Goal: Communication & Community: Ask a question

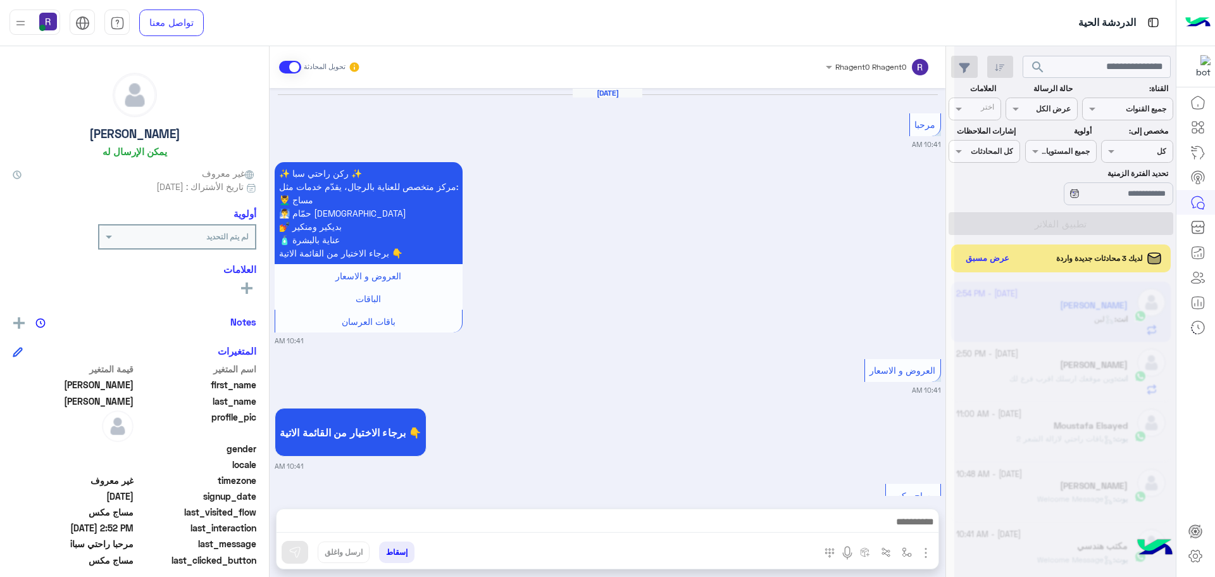
scroll to position [1917, 0]
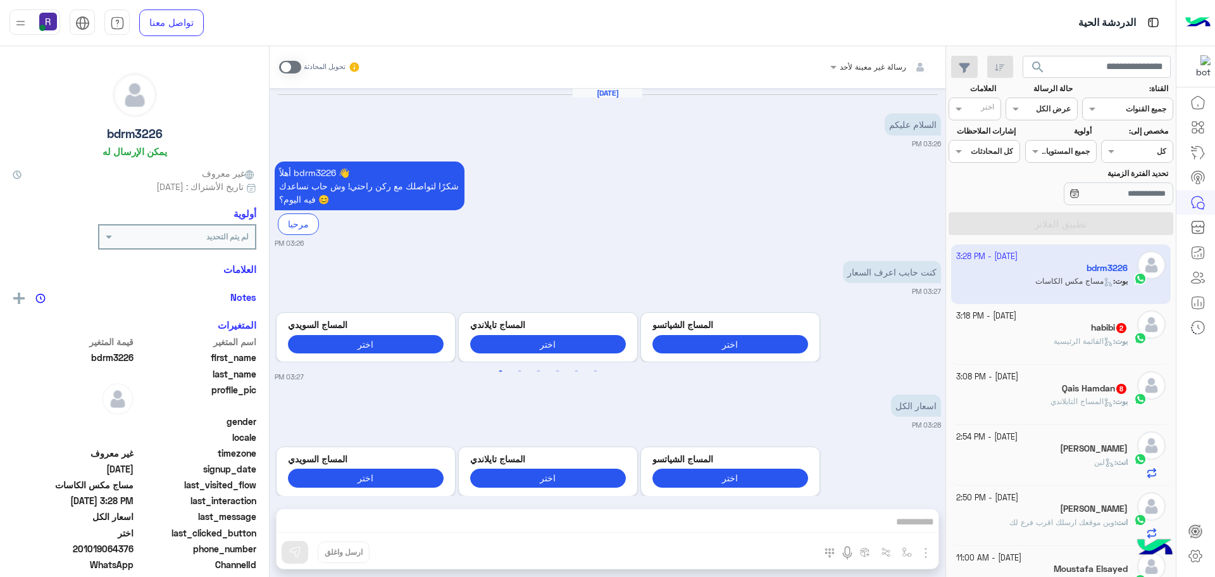
scroll to position [506, 0]
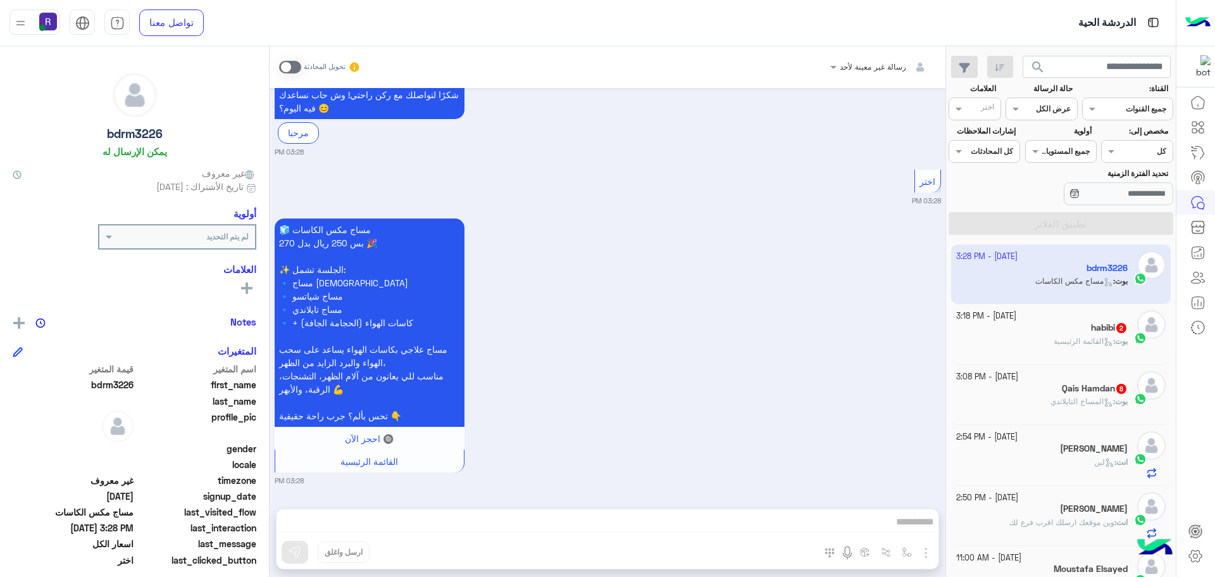
click at [292, 68] on span at bounding box center [290, 67] width 22 height 13
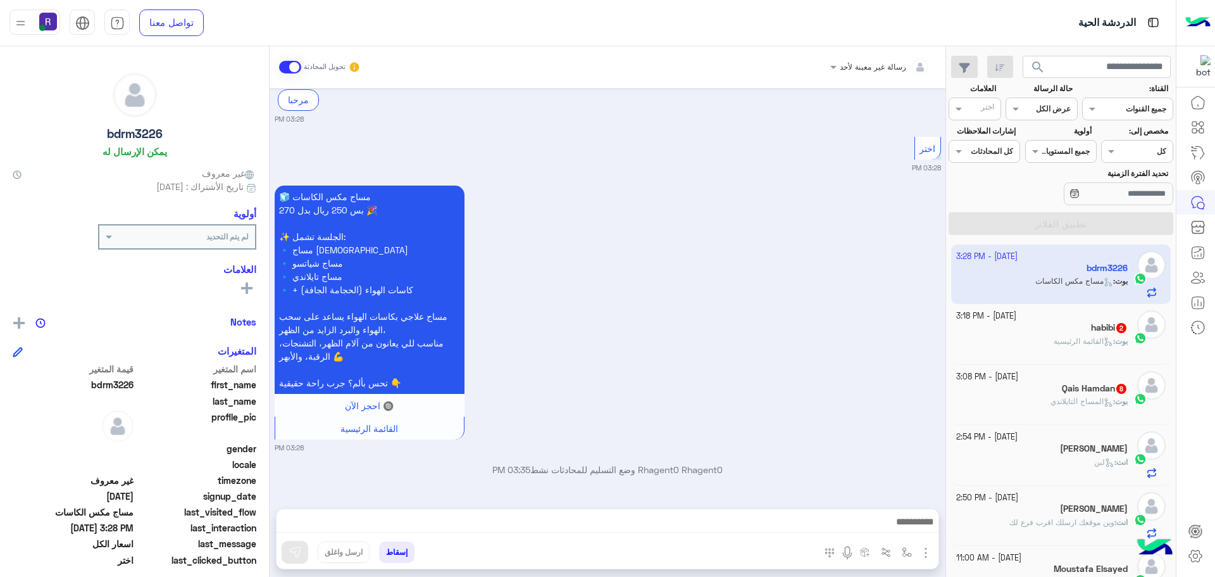
click at [925, 551] on img "button" at bounding box center [925, 552] width 15 height 15
click at [914, 528] on button "الصور" at bounding box center [907, 524] width 54 height 25
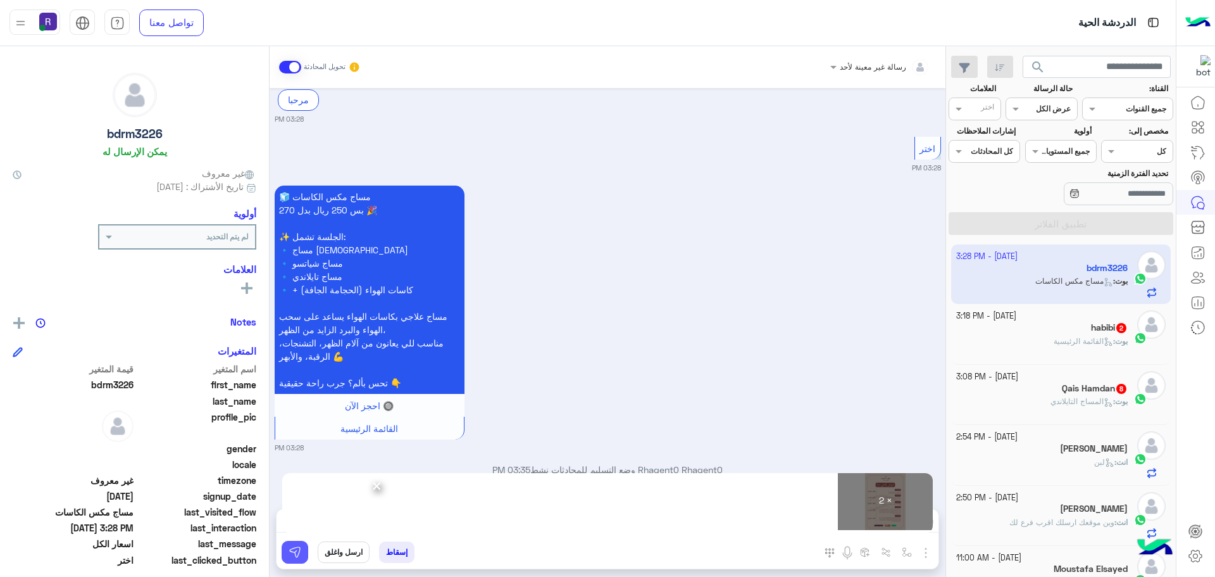
click at [292, 555] on img at bounding box center [295, 552] width 13 height 13
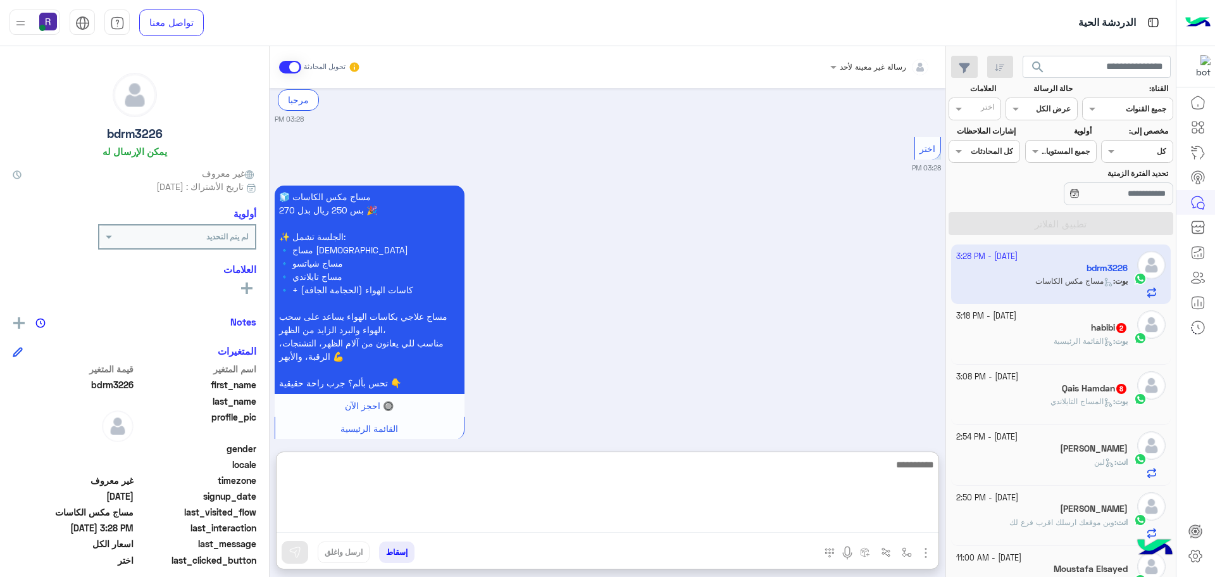
paste textarea "**********"
type textarea "**********"
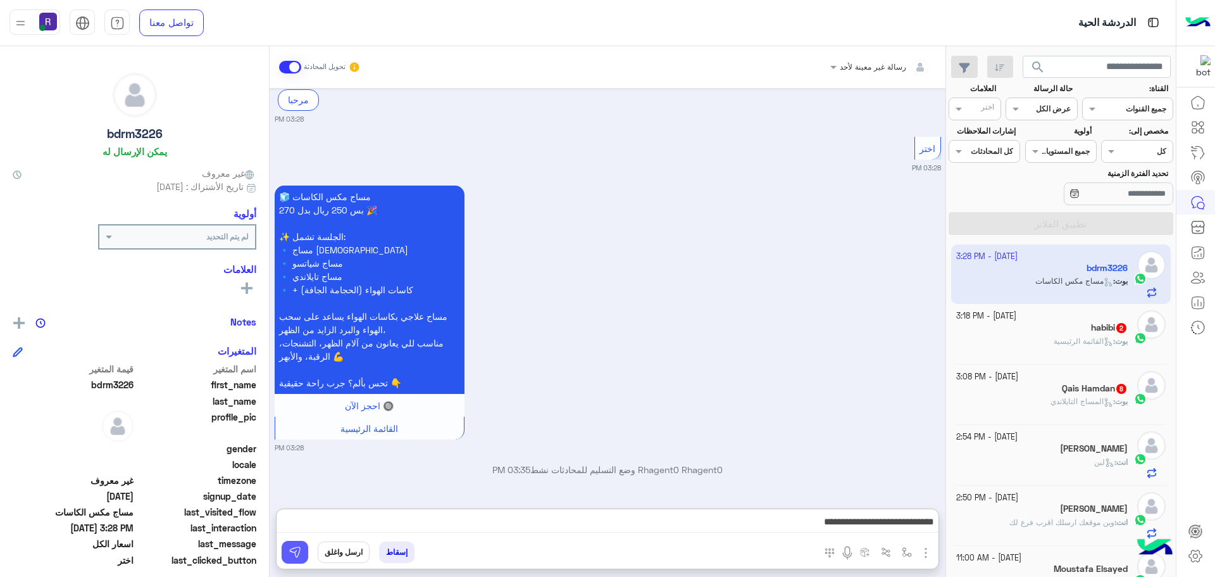
click at [298, 547] on img at bounding box center [295, 552] width 13 height 13
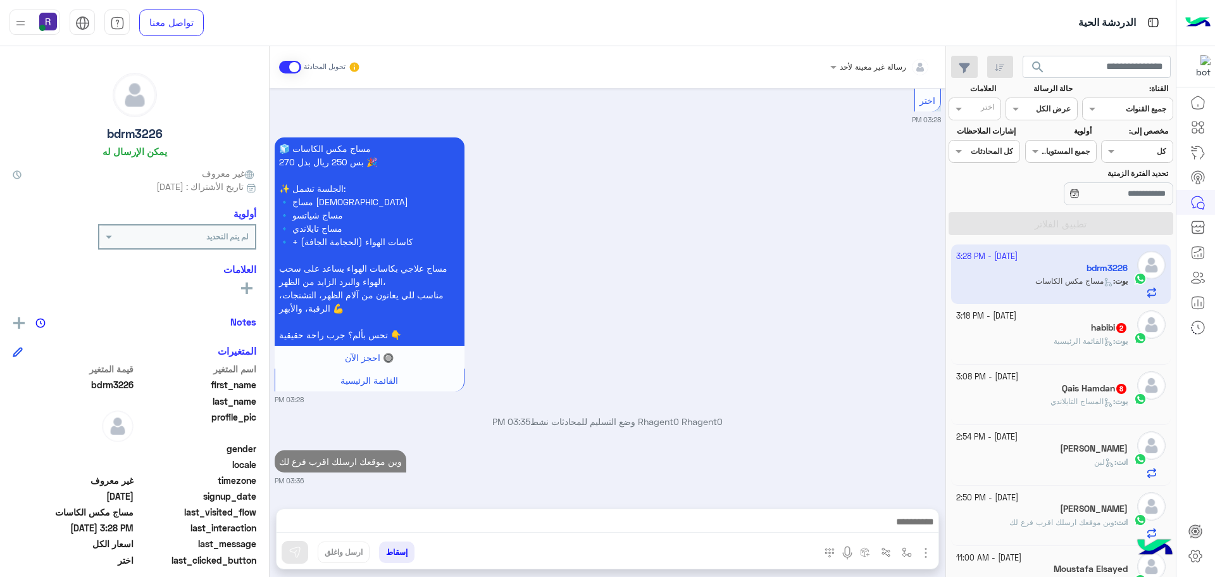
click at [1028, 397] on div "بوت : المساج التايلاندي" at bounding box center [1042, 407] width 172 height 22
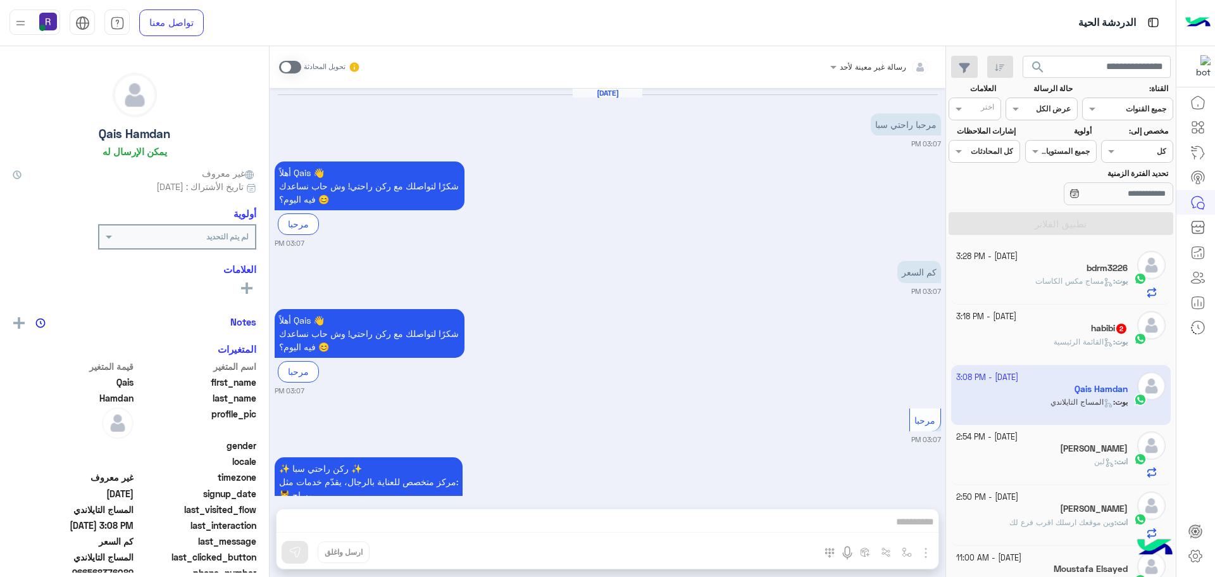
scroll to position [1227, 0]
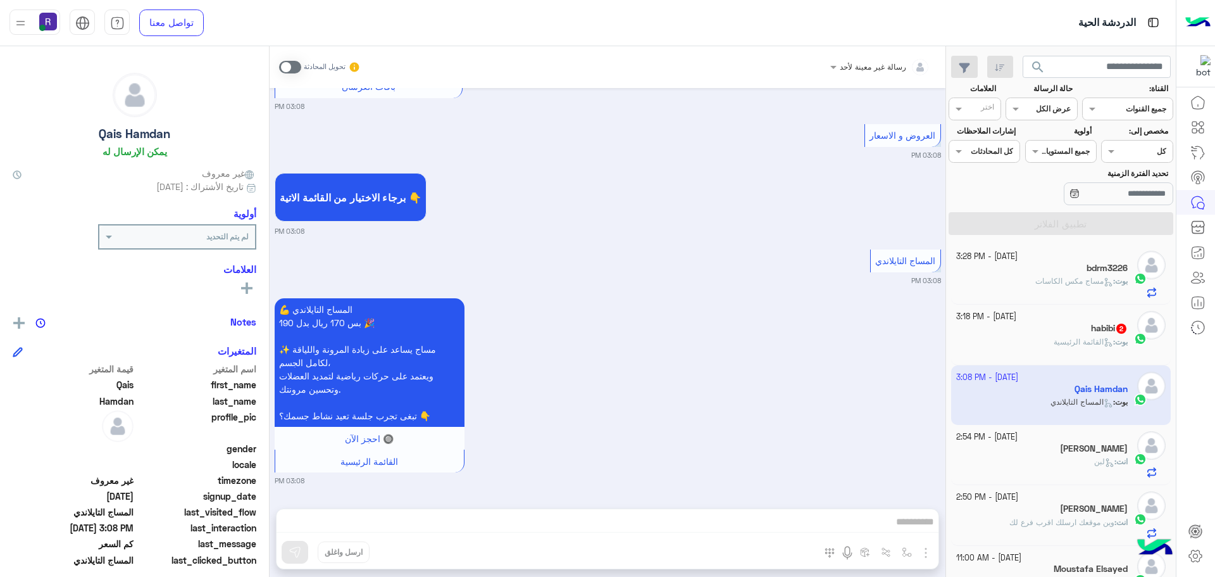
click at [295, 68] on span at bounding box center [290, 67] width 22 height 13
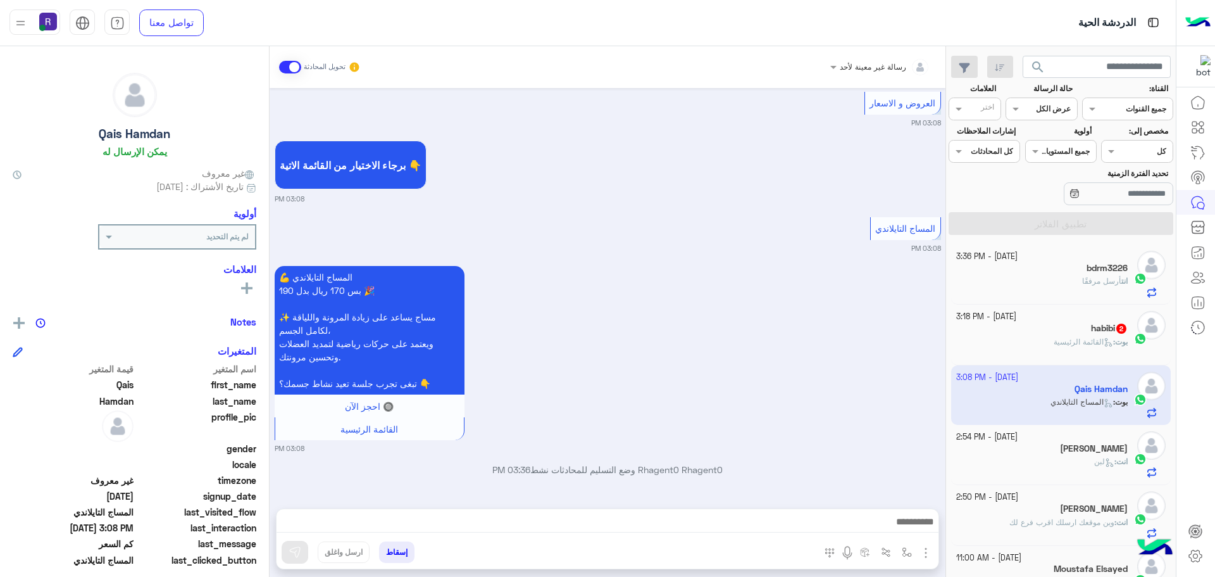
click at [923, 553] on img "button" at bounding box center [925, 552] width 15 height 15
click at [891, 528] on button "الصور" at bounding box center [907, 524] width 54 height 25
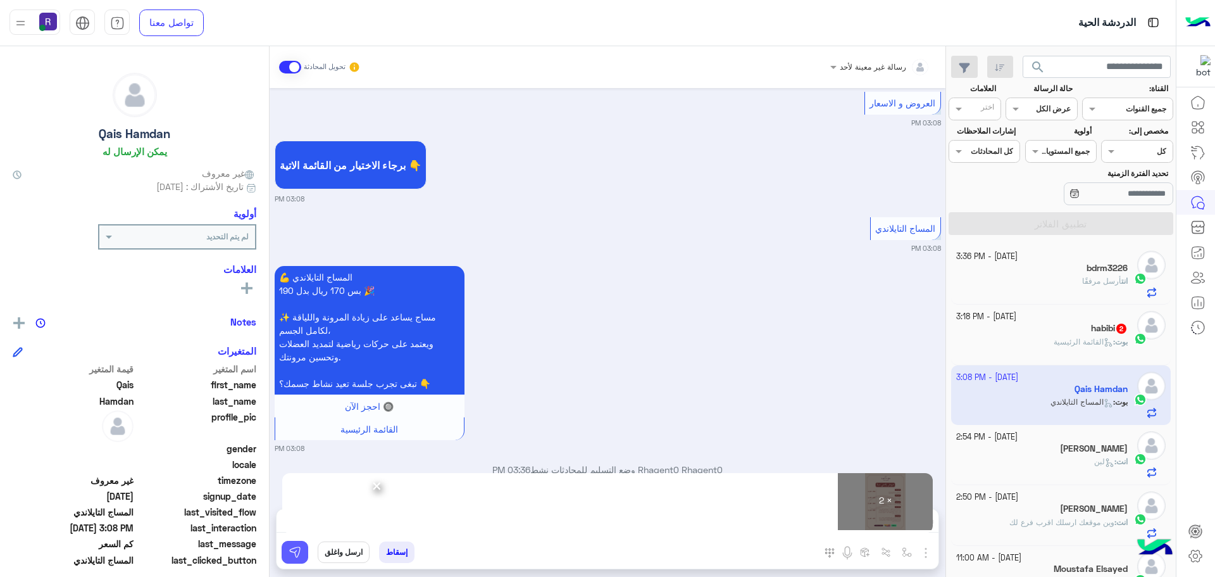
click at [297, 550] on img at bounding box center [295, 552] width 13 height 13
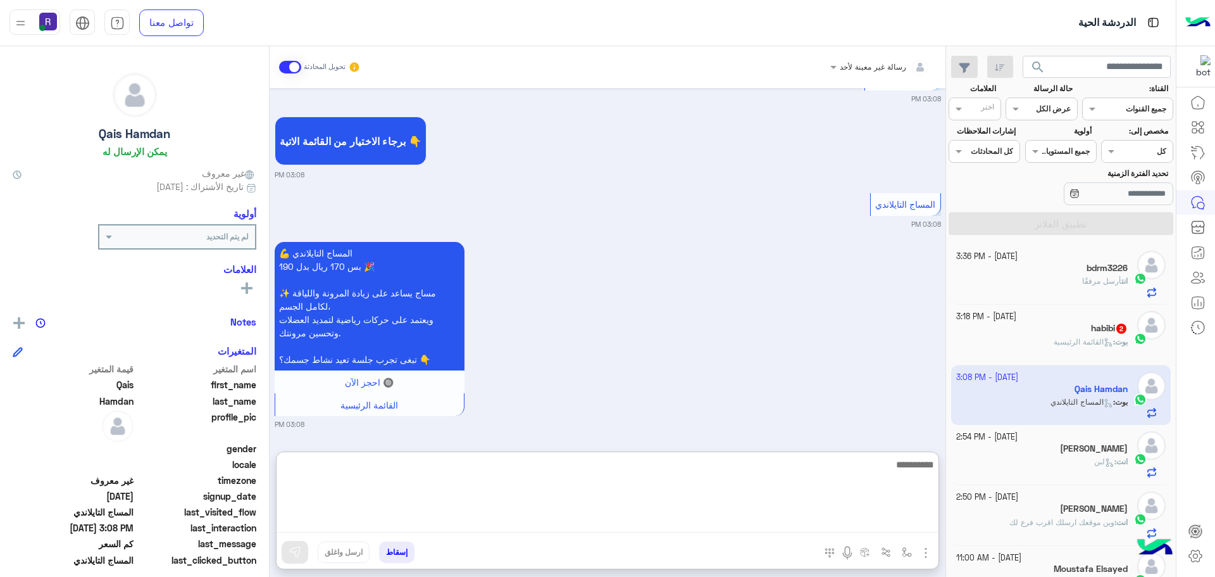
paste textarea "**********"
type textarea "**********"
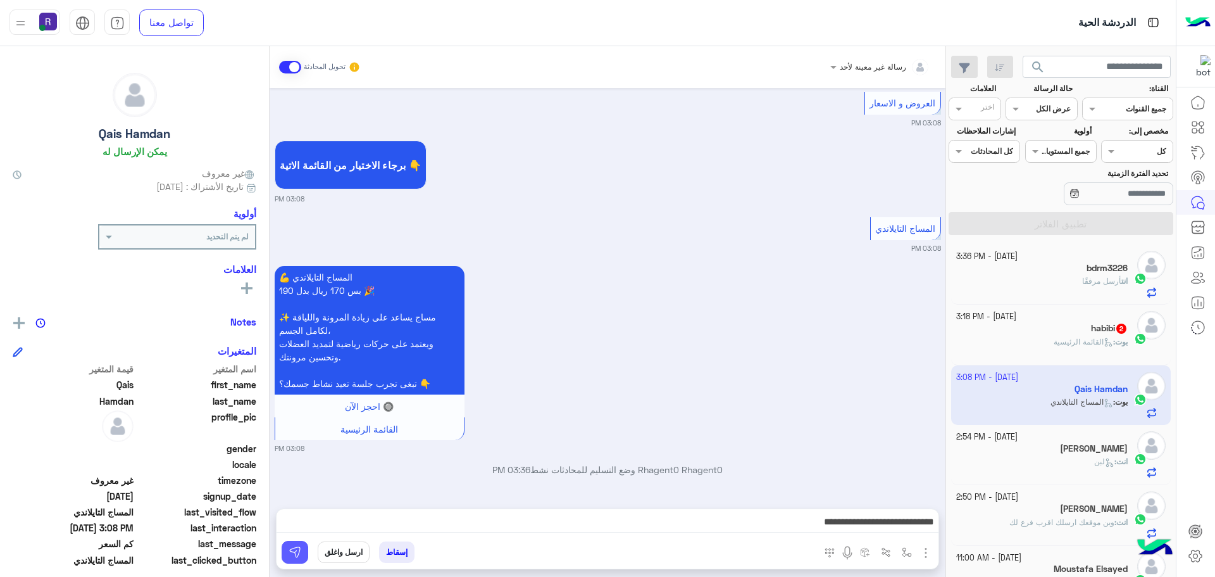
click at [303, 553] on button at bounding box center [295, 552] width 27 height 23
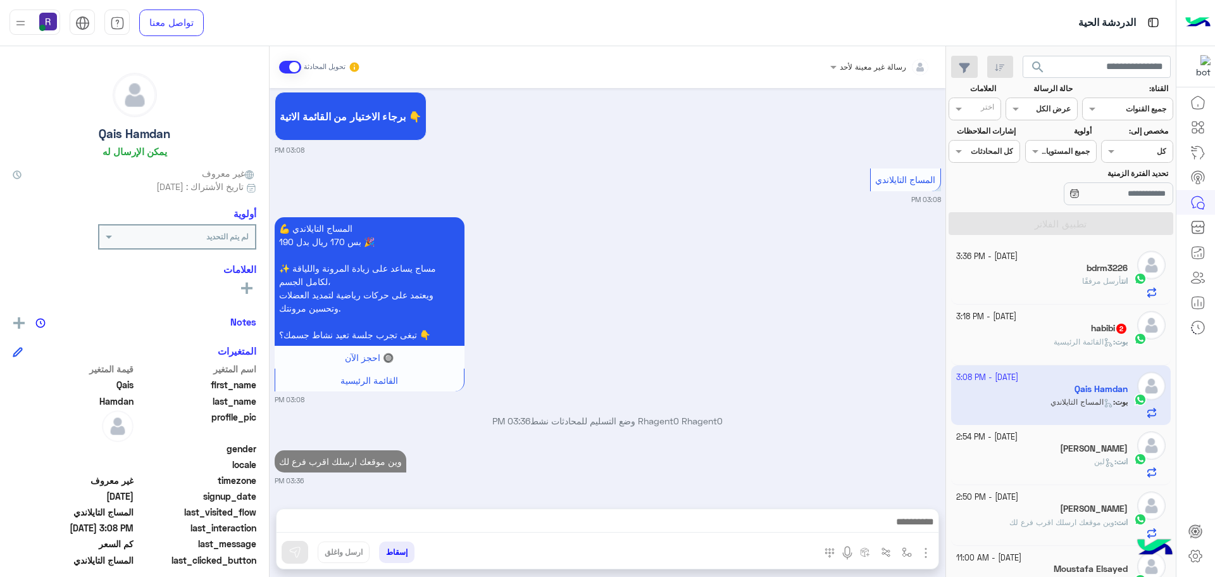
click at [1029, 344] on div "بوت : القائمة الرئيسية" at bounding box center [1042, 347] width 172 height 22
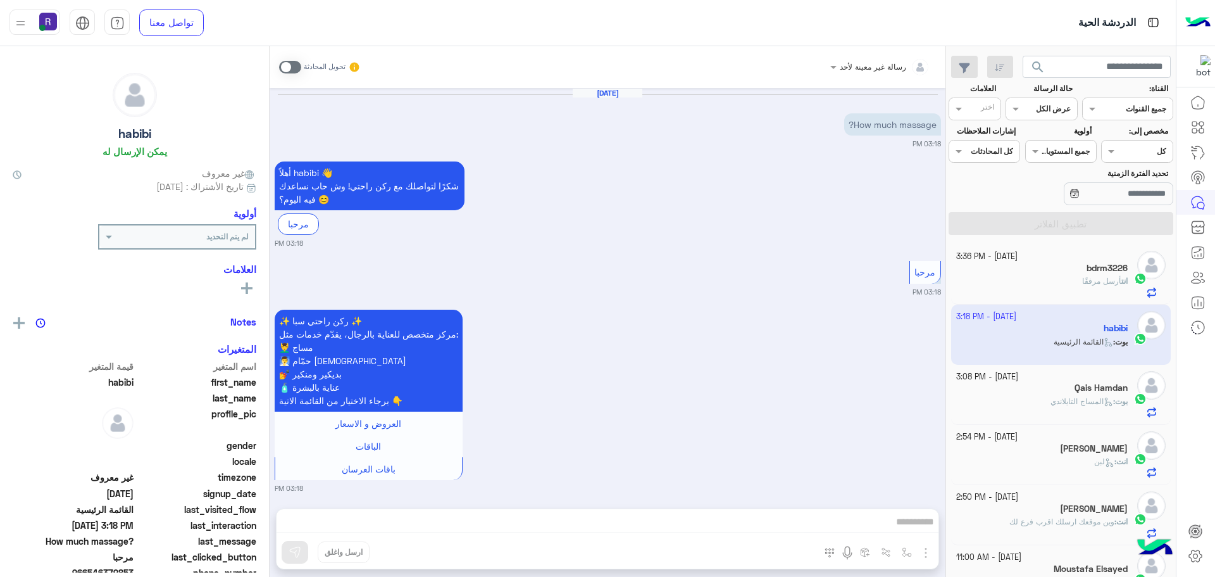
scroll to position [8, 0]
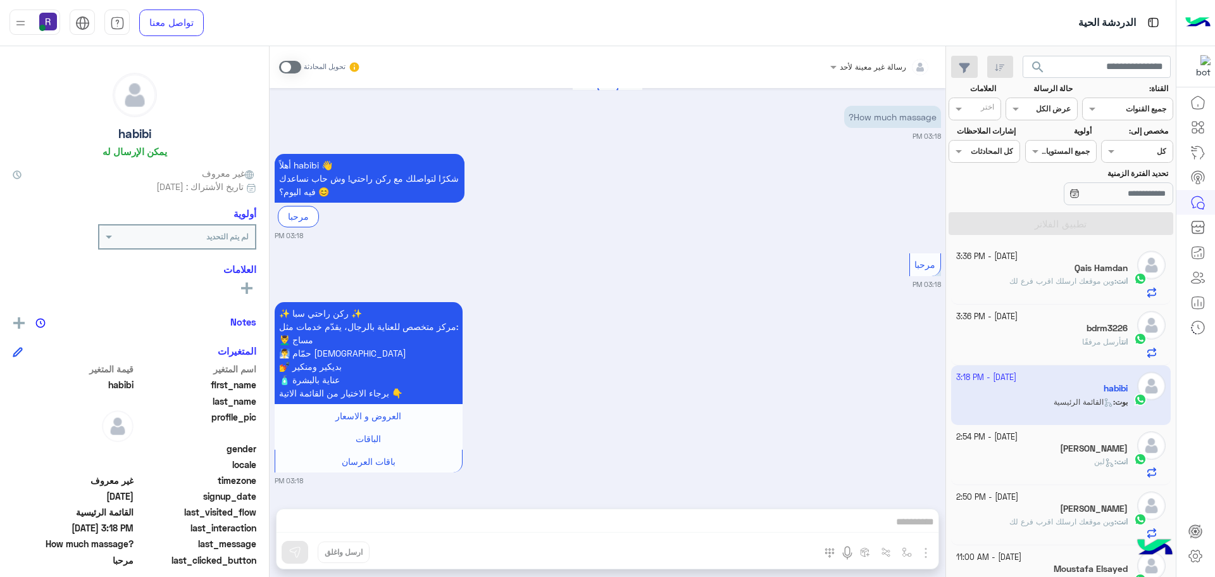
click at [296, 66] on span at bounding box center [290, 67] width 22 height 13
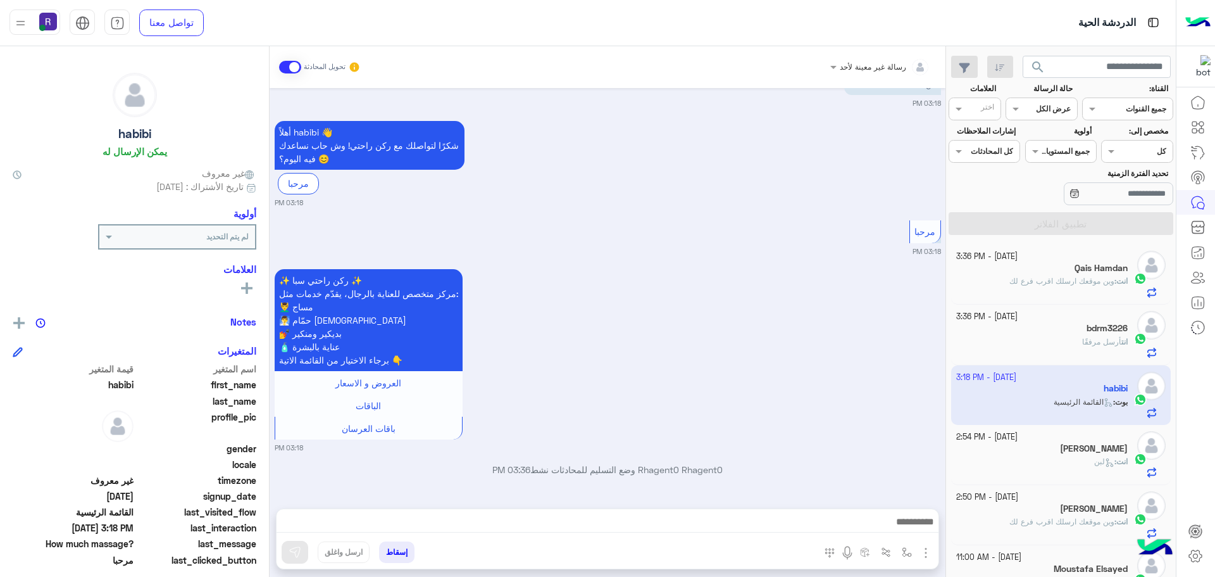
drag, startPoint x: 928, startPoint y: 549, endPoint x: 911, endPoint y: 527, distance: 28.4
click at [928, 549] on img "button" at bounding box center [925, 552] width 15 height 15
click at [910, 527] on span "الصور" at bounding box center [901, 525] width 23 height 15
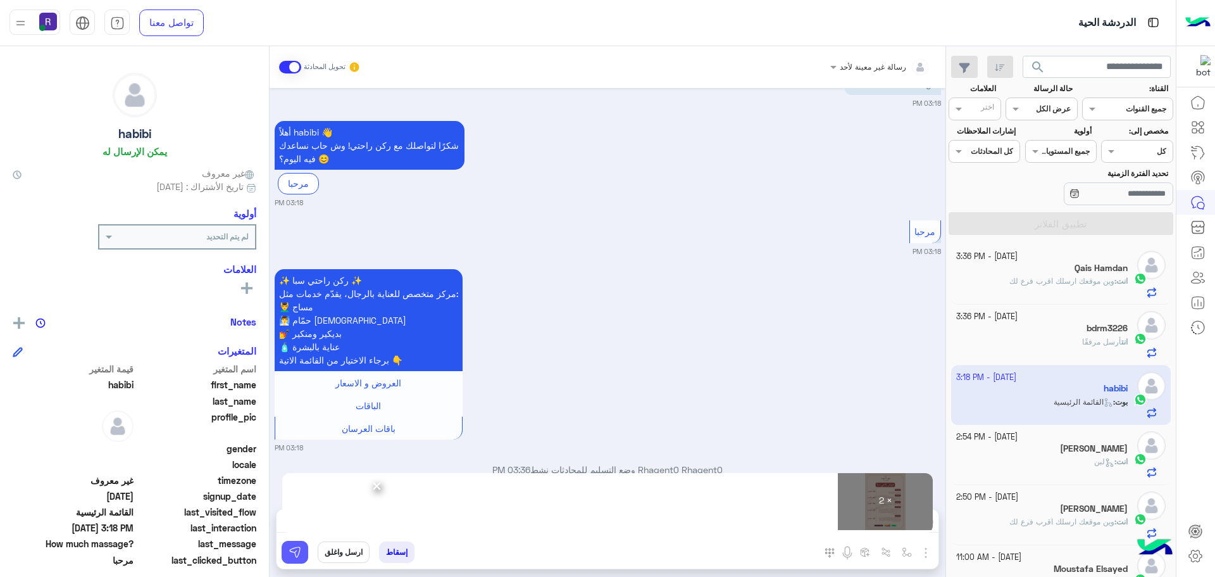
click at [297, 558] on img at bounding box center [295, 552] width 13 height 13
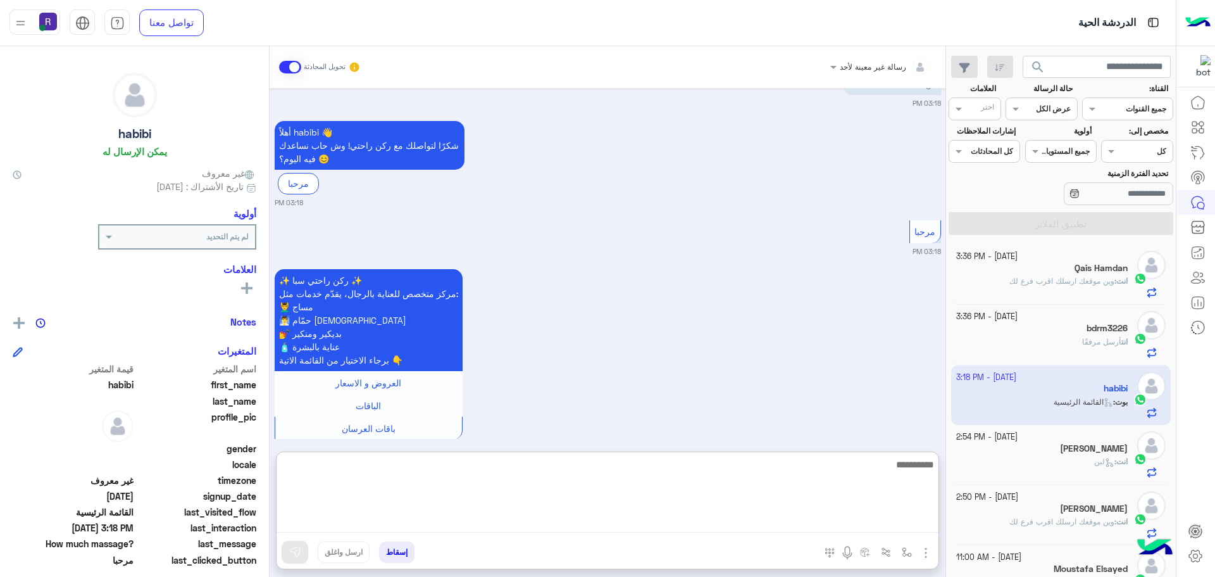
paste textarea "**********"
type textarea "**********"
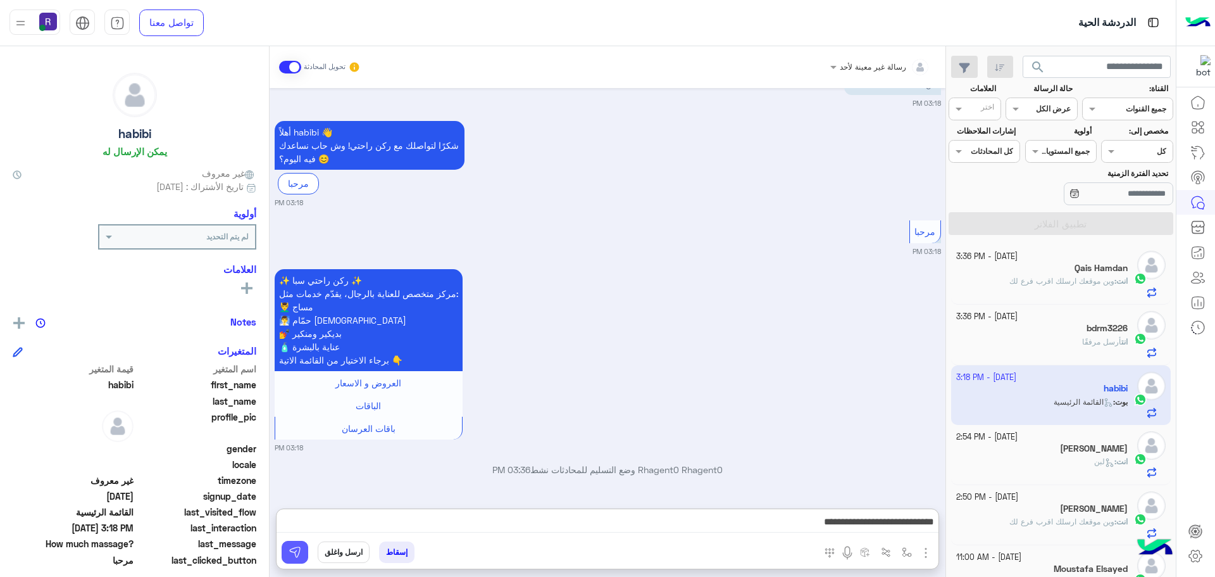
click at [294, 553] on img at bounding box center [295, 552] width 13 height 13
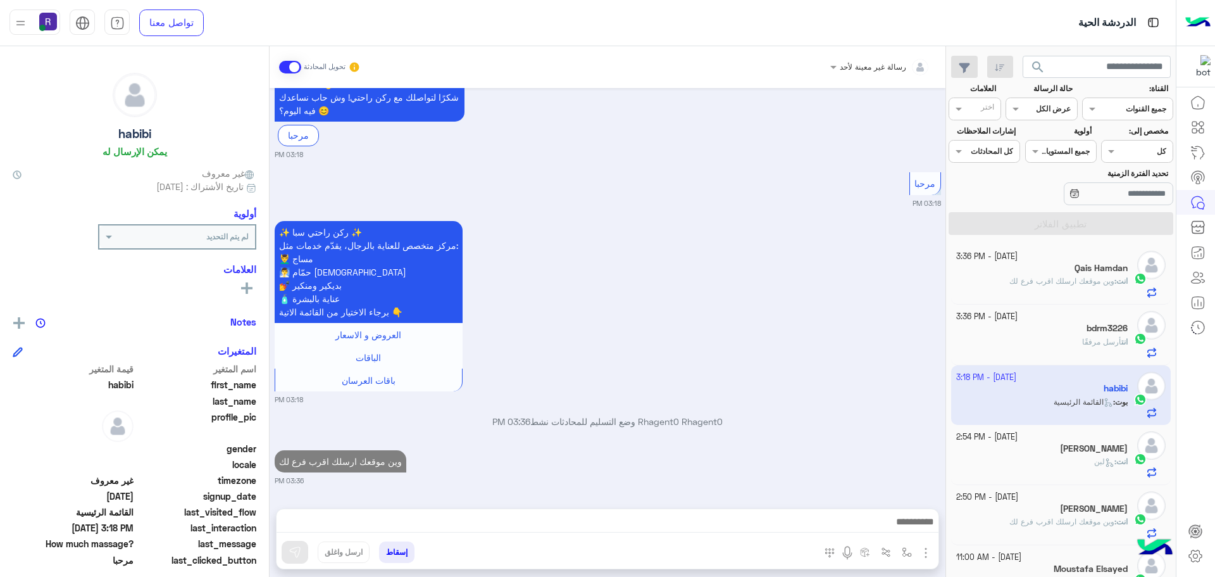
scroll to position [513, 0]
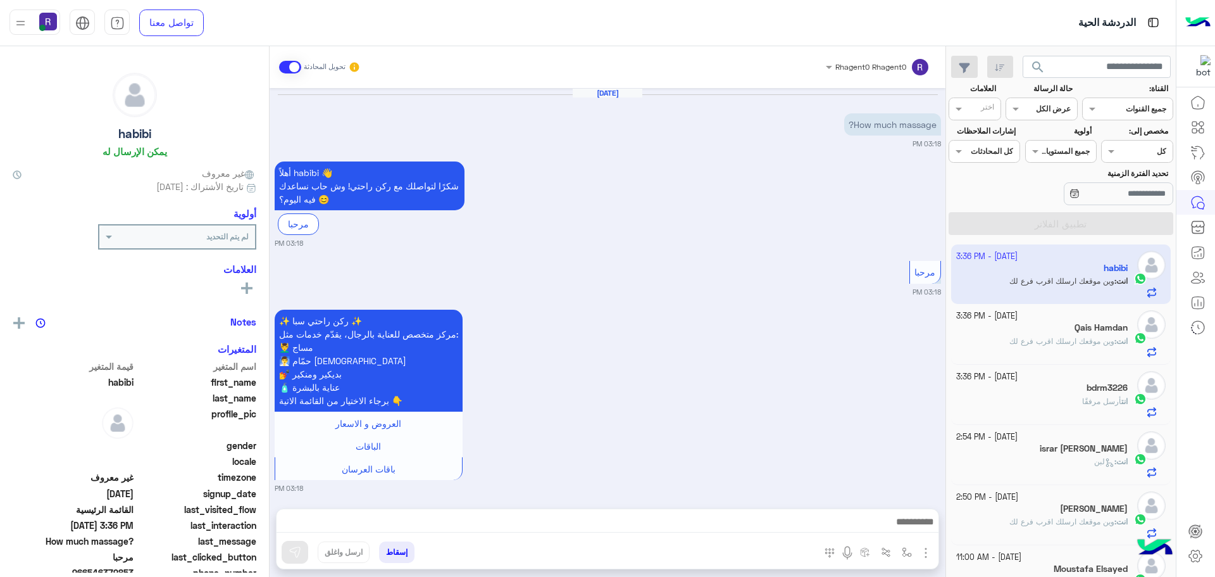
scroll to position [513, 0]
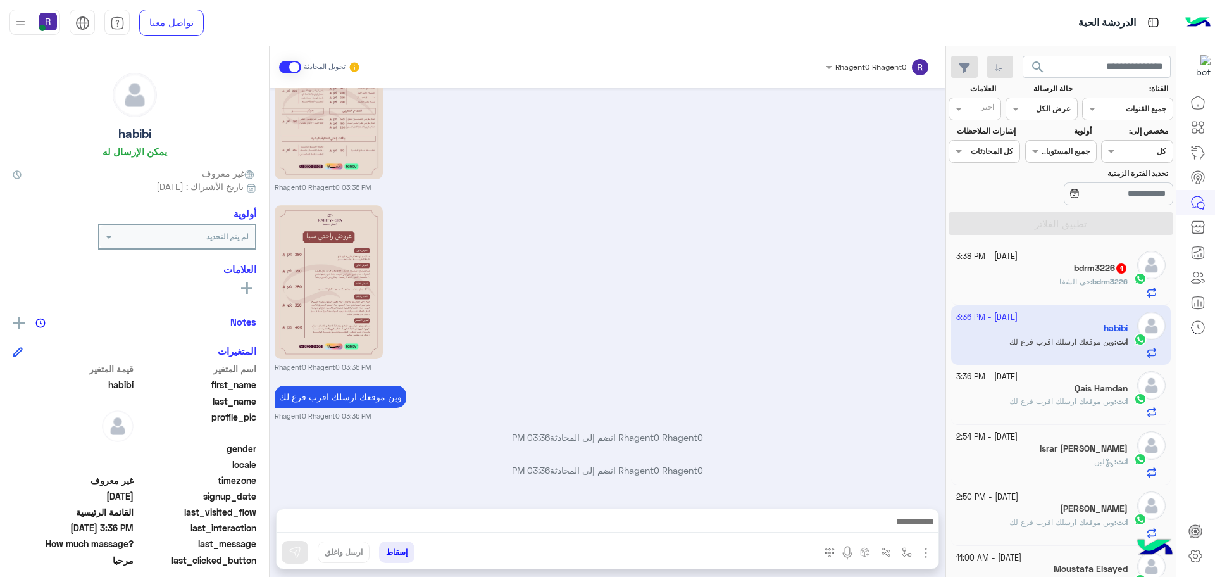
click at [1068, 285] on span "حي الشفا" at bounding box center [1075, 281] width 31 height 9
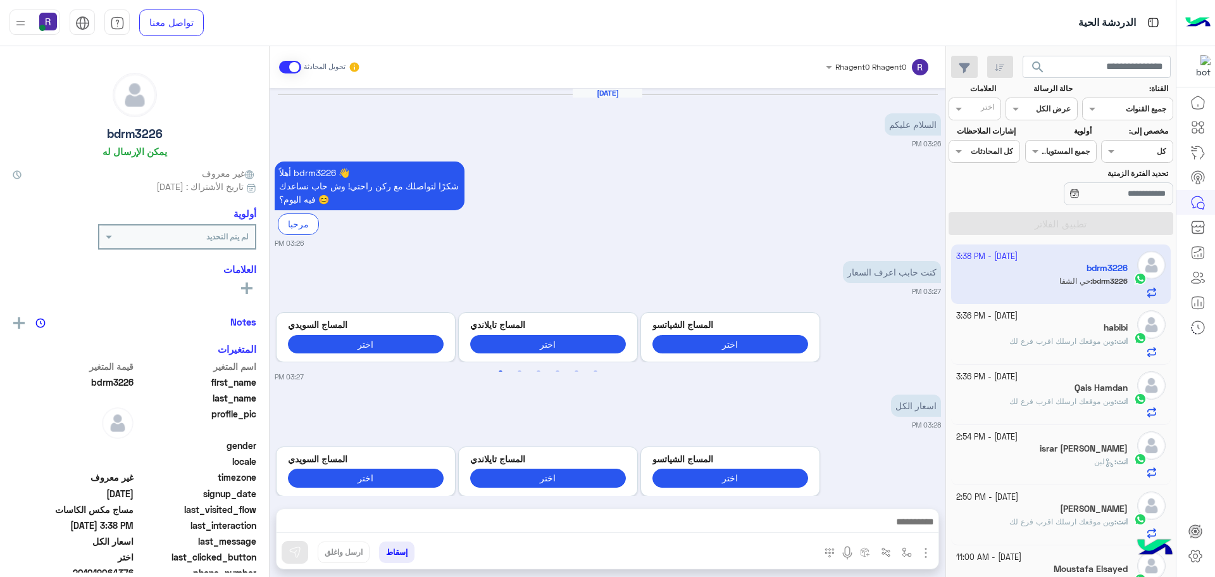
scroll to position [1028, 0]
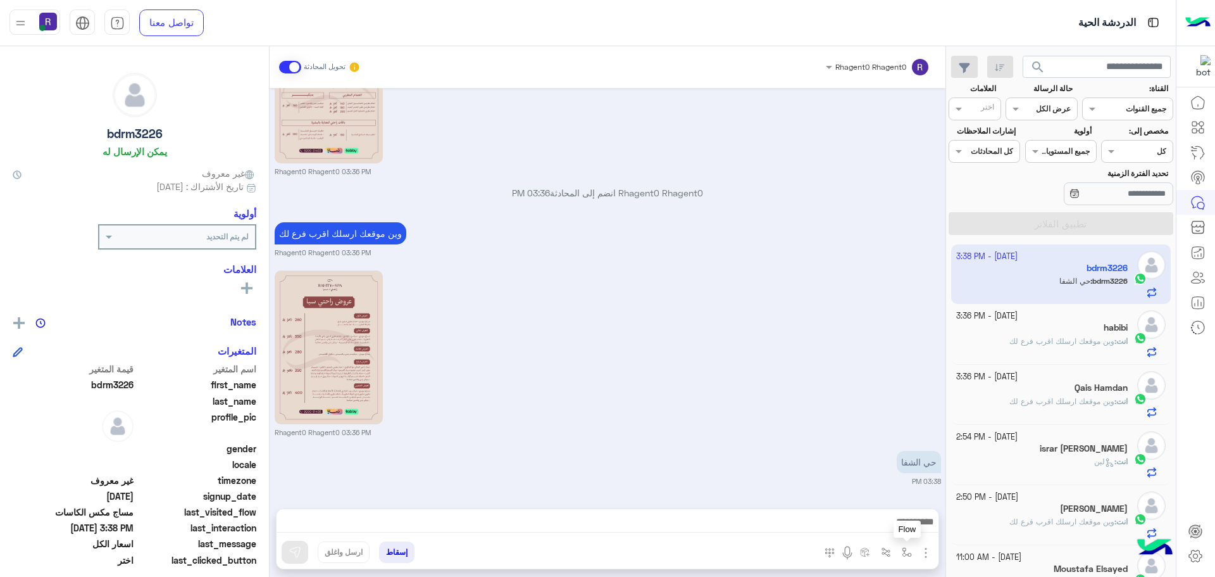
click at [910, 554] on img "button" at bounding box center [907, 552] width 10 height 10
click at [871, 530] on div "أدخل اسم مجموعة الرسائل" at bounding box center [867, 523] width 87 height 11
click at [756, 460] on div "حي الشفا 03:38 PM" at bounding box center [608, 466] width 666 height 39
click at [907, 548] on img "button" at bounding box center [907, 552] width 10 height 10
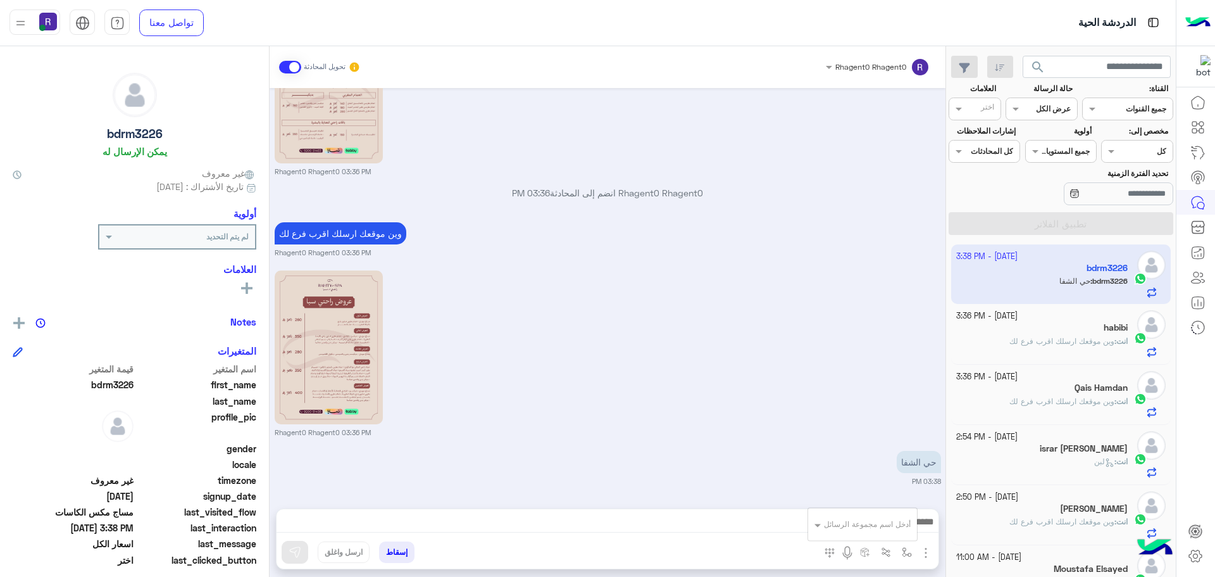
click at [897, 521] on input "text" at bounding box center [879, 521] width 64 height 11
click at [720, 466] on div "حي الشفا 03:38 PM" at bounding box center [608, 466] width 666 height 39
click at [908, 549] on img "button" at bounding box center [907, 552] width 10 height 10
click at [899, 527] on input "text" at bounding box center [879, 521] width 64 height 11
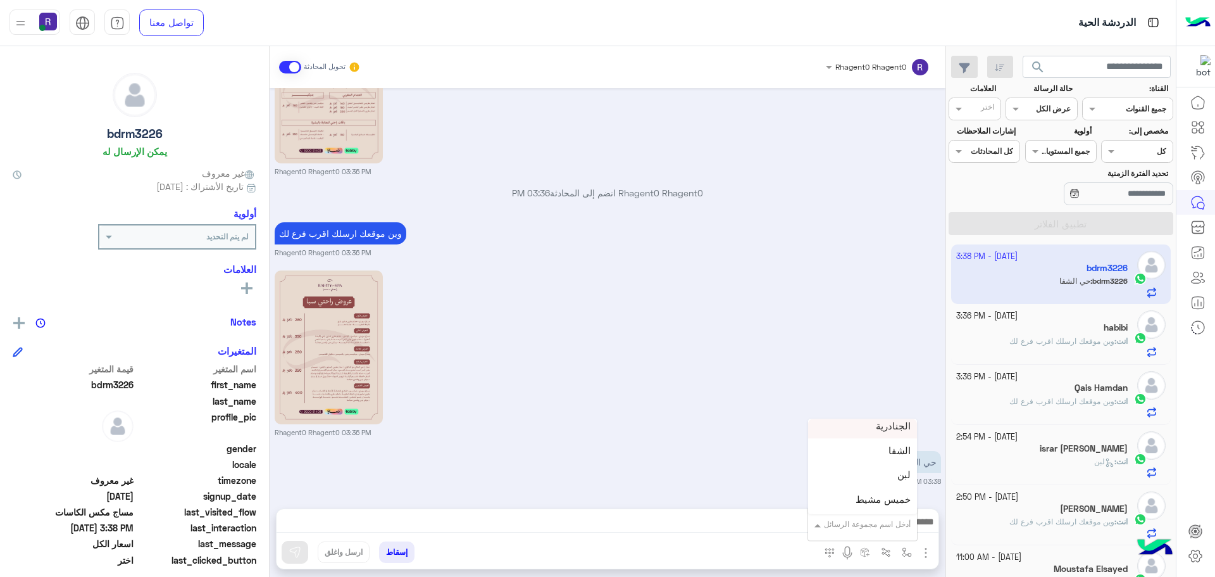
scroll to position [886, 0]
click at [882, 428] on div "الشفا" at bounding box center [862, 421] width 109 height 25
type textarea "*****"
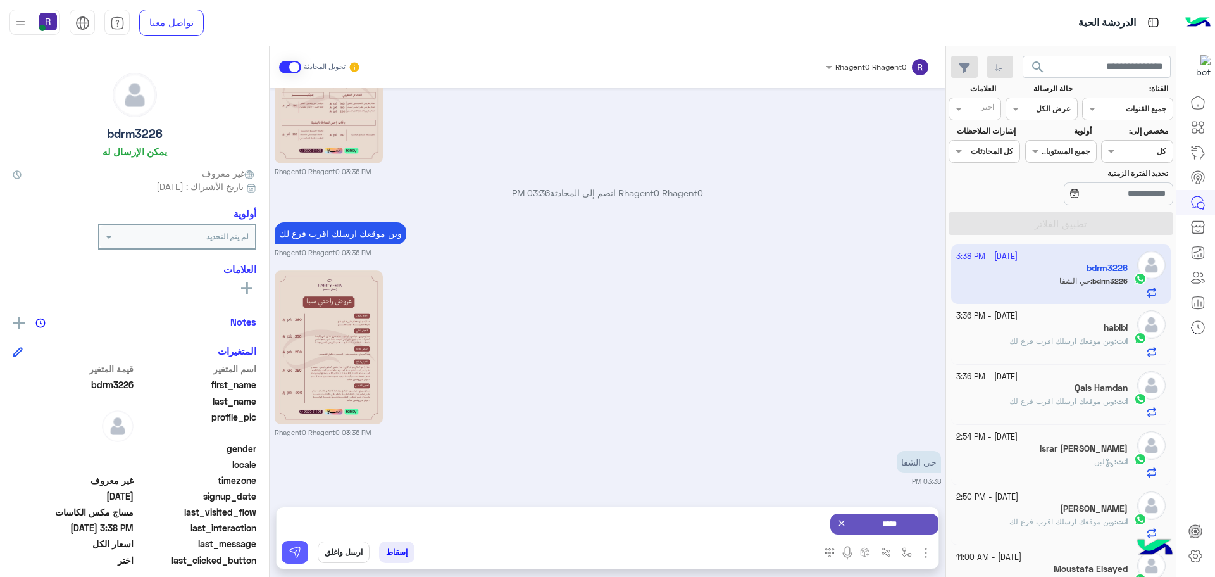
click at [301, 554] on button at bounding box center [295, 552] width 27 height 23
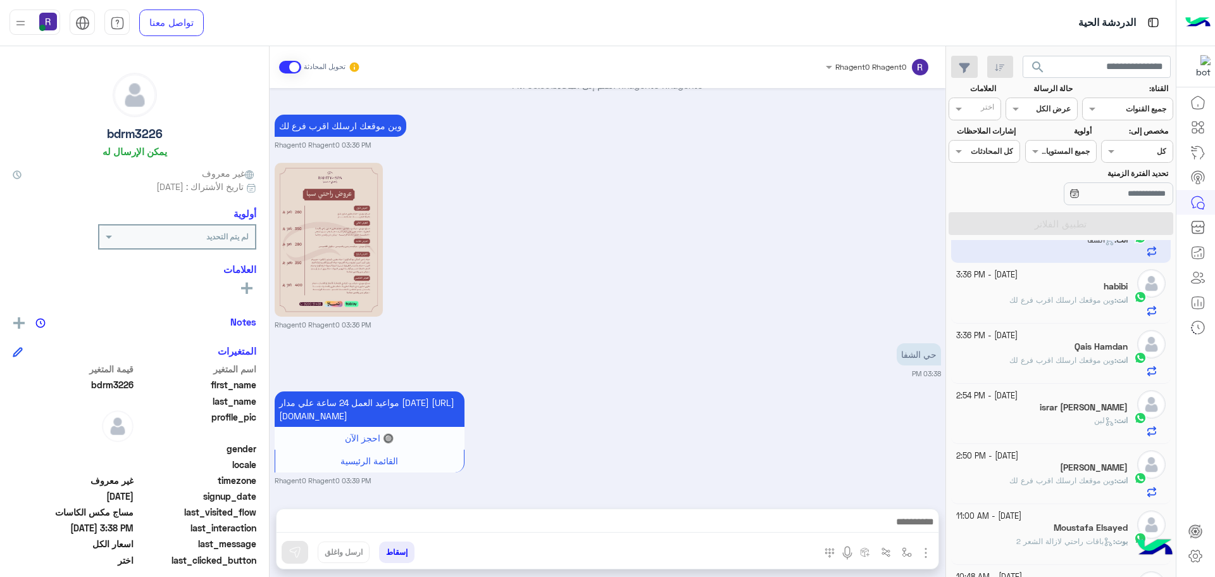
scroll to position [63, 0]
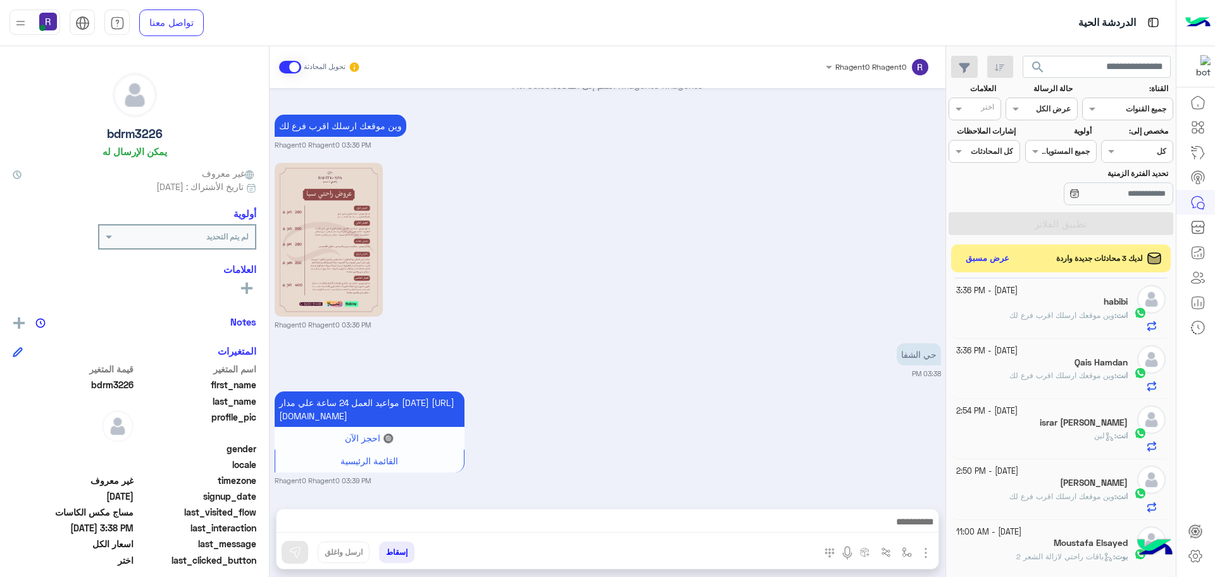
drag, startPoint x: 725, startPoint y: 423, endPoint x: 756, endPoint y: 423, distance: 30.4
click at [725, 423] on div "مواعيد العمل 24 ساعة علي مدار اليوم https://maps.app.goo.gl/Yi9efyypPYgXPqn17 🔘…" at bounding box center [608, 436] width 666 height 97
click at [1002, 260] on button "عرض مسبق" at bounding box center [987, 257] width 53 height 17
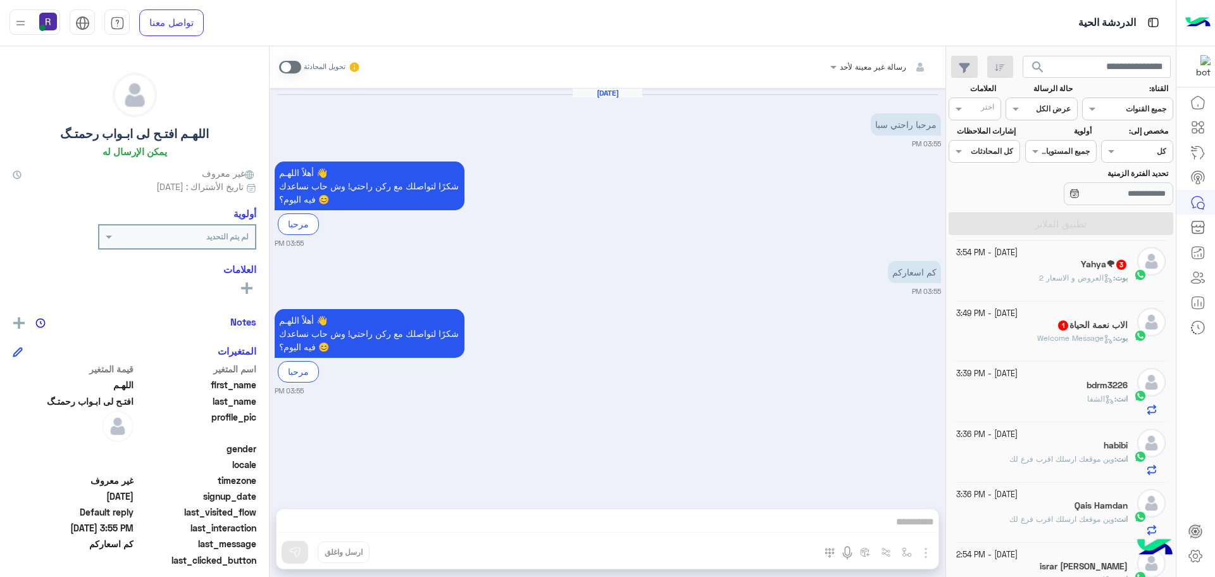
click at [296, 66] on span at bounding box center [290, 67] width 22 height 13
click at [928, 558] on img "button" at bounding box center [925, 552] width 15 height 15
click at [906, 531] on span "الصور" at bounding box center [901, 525] width 23 height 15
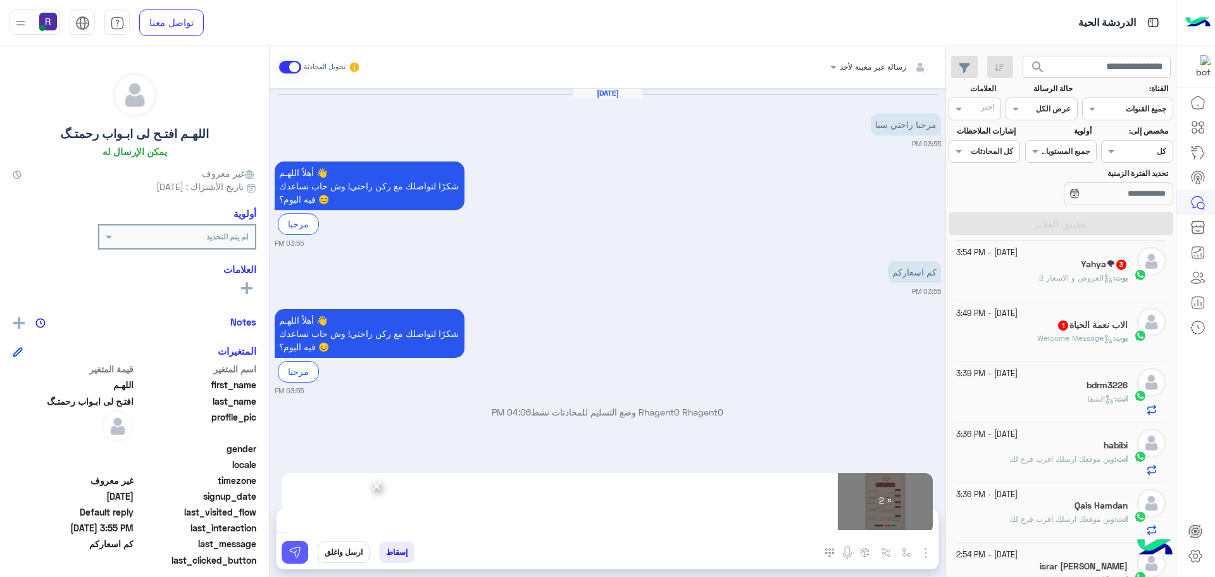
click at [303, 556] on button at bounding box center [295, 552] width 27 height 23
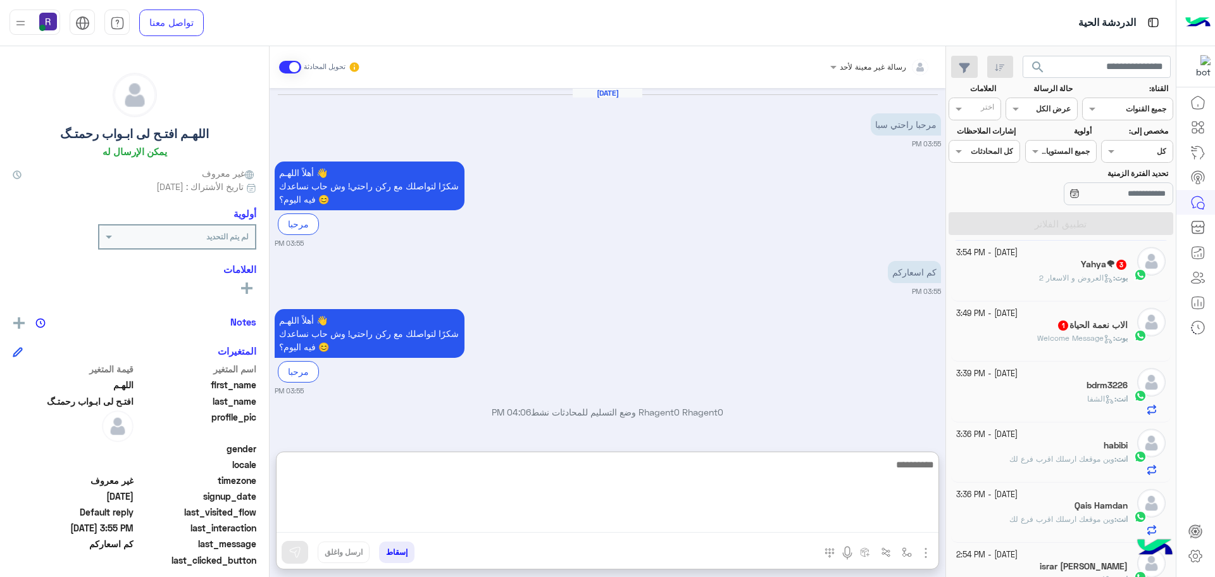
paste textarea "**********"
type textarea "**********"
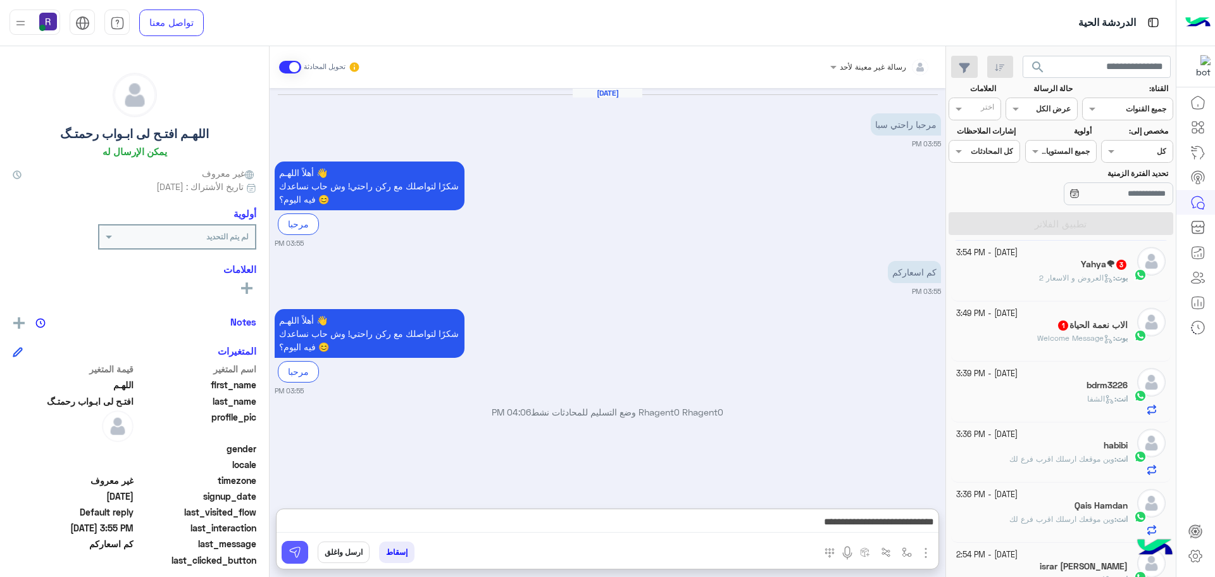
click at [292, 544] on button at bounding box center [295, 552] width 27 height 23
click at [1093, 345] on div "بوت : Welcome Message" at bounding box center [1042, 343] width 172 height 22
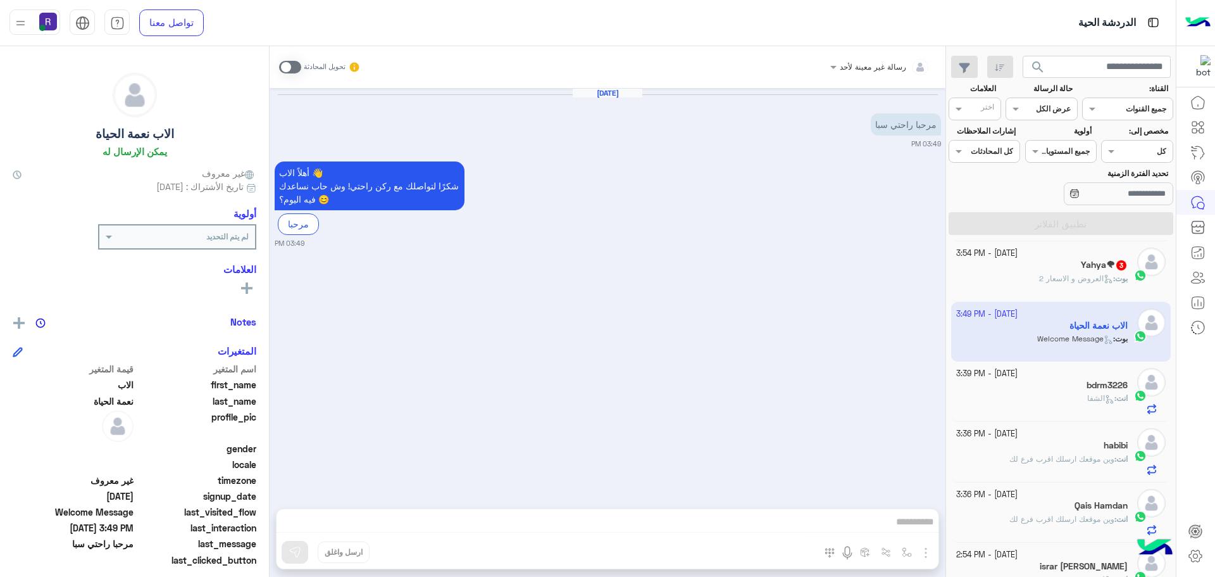
click at [293, 65] on span at bounding box center [290, 67] width 22 height 13
click at [922, 551] on img "button" at bounding box center [925, 552] width 15 height 15
click at [915, 534] on button "الصور" at bounding box center [907, 524] width 54 height 25
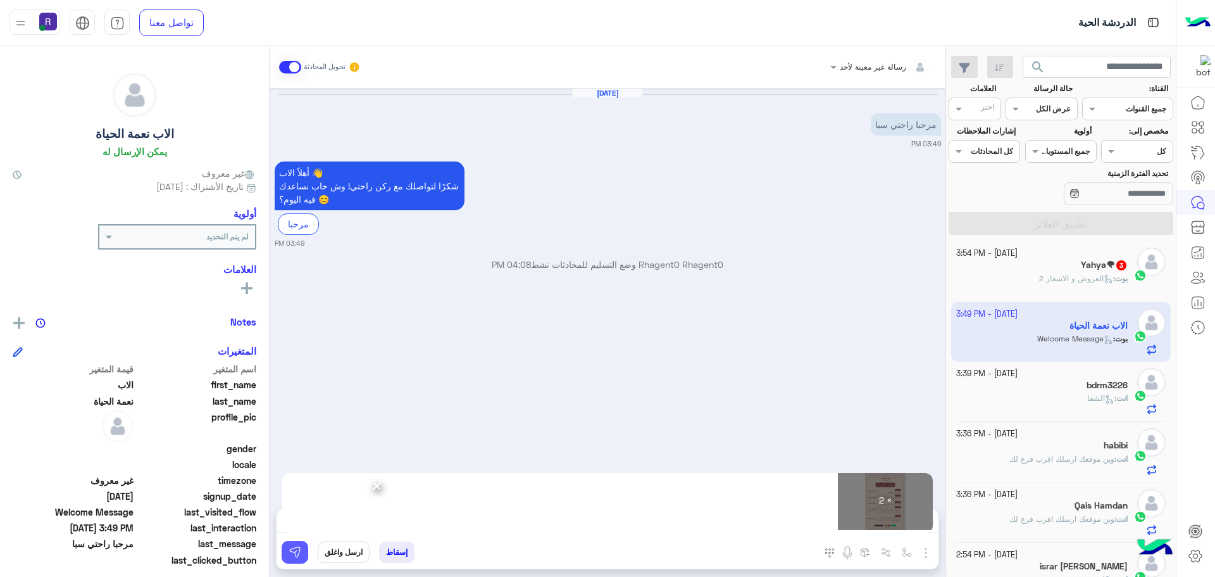
click at [296, 558] on img at bounding box center [295, 552] width 13 height 13
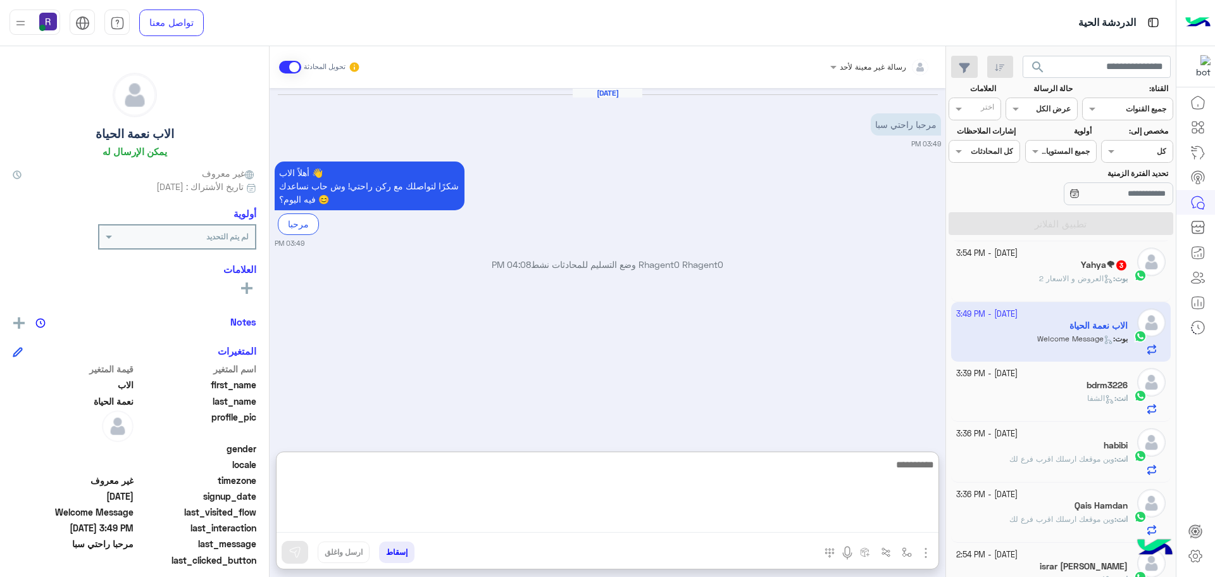
paste textarea "**********"
type textarea "**********"
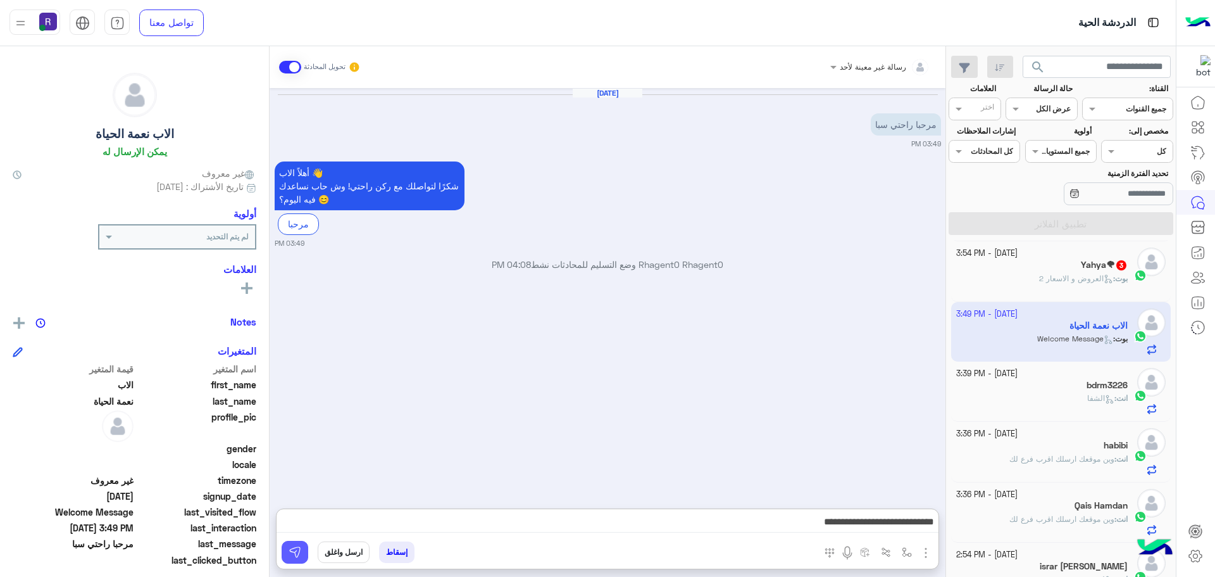
click at [301, 554] on button at bounding box center [295, 552] width 27 height 23
click at [1058, 275] on span "العروض و الاسعار 2" at bounding box center [1076, 277] width 74 height 9
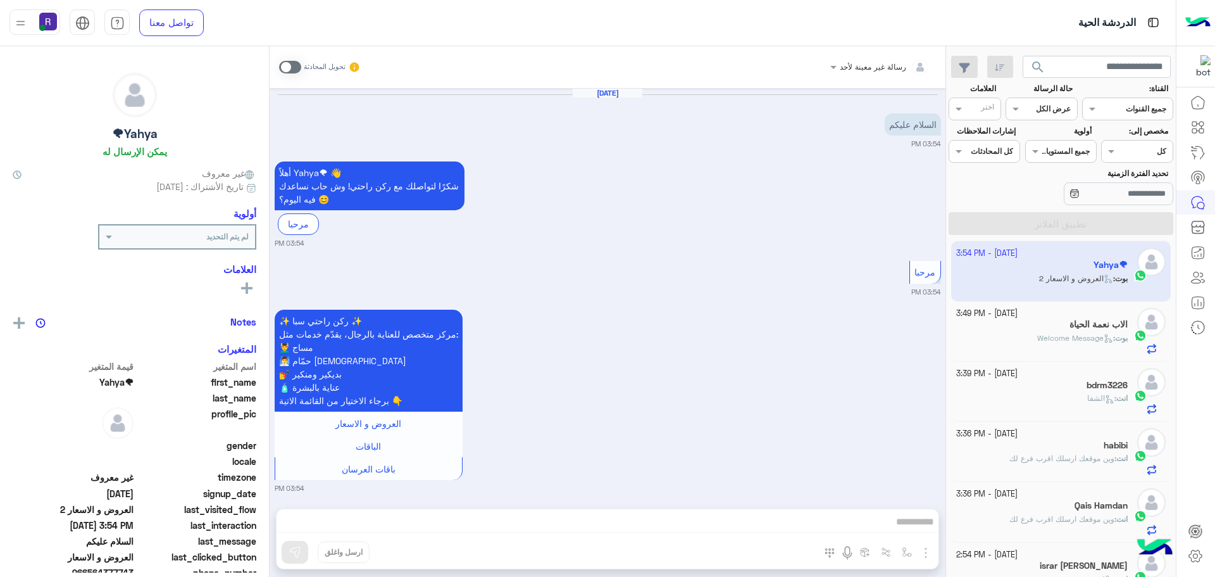
scroll to position [145, 0]
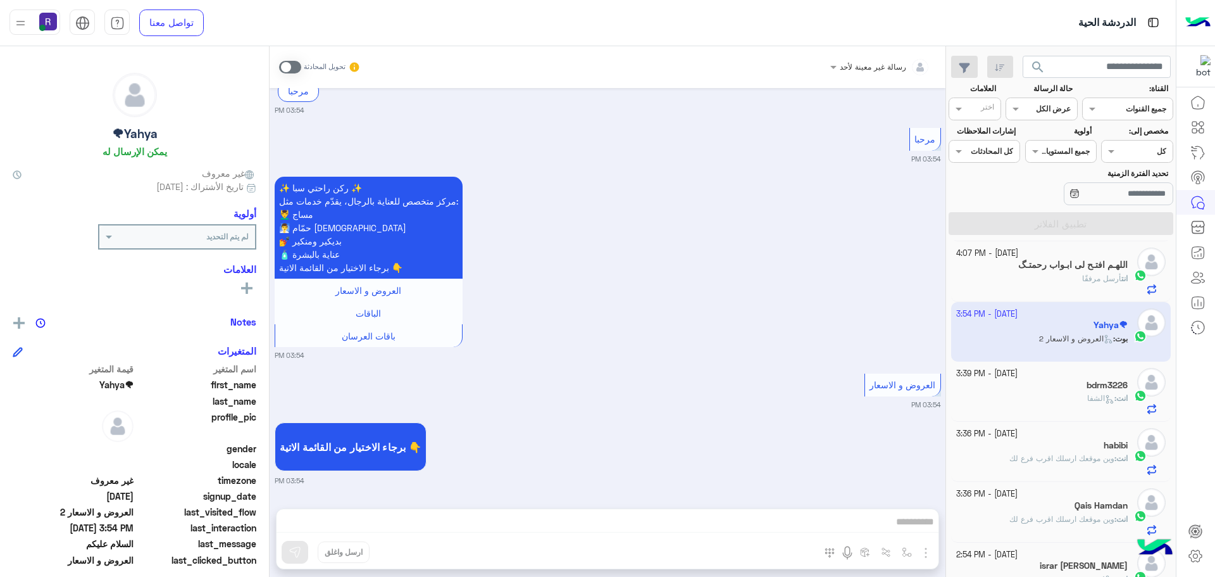
click at [297, 67] on span at bounding box center [290, 67] width 22 height 13
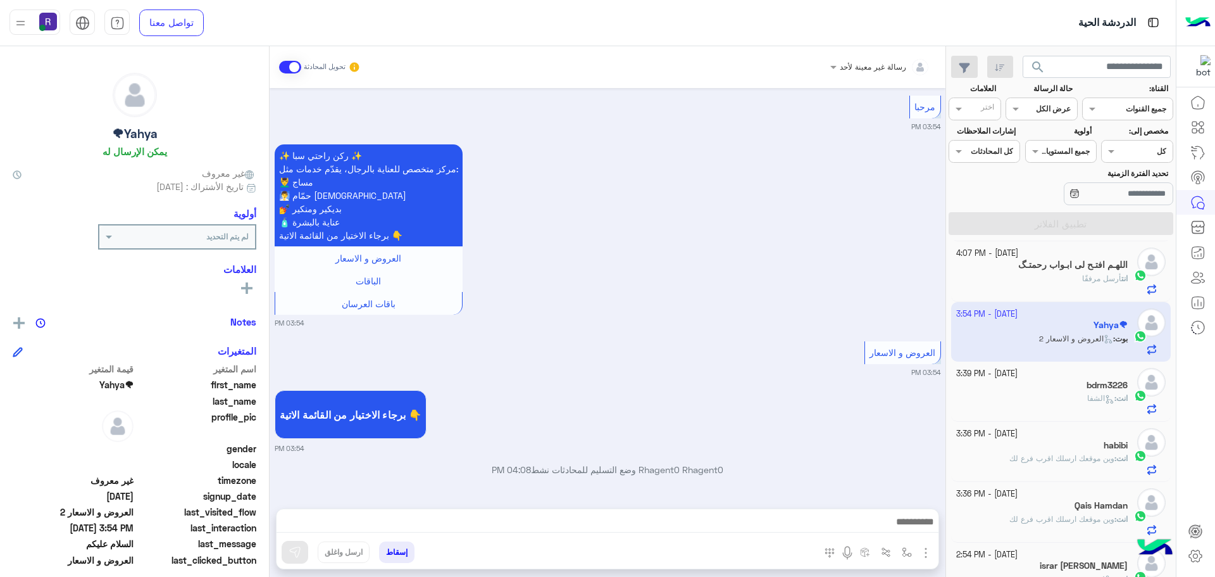
click at [927, 553] on img "button" at bounding box center [925, 552] width 15 height 15
click at [911, 529] on span "الصور" at bounding box center [901, 525] width 23 height 15
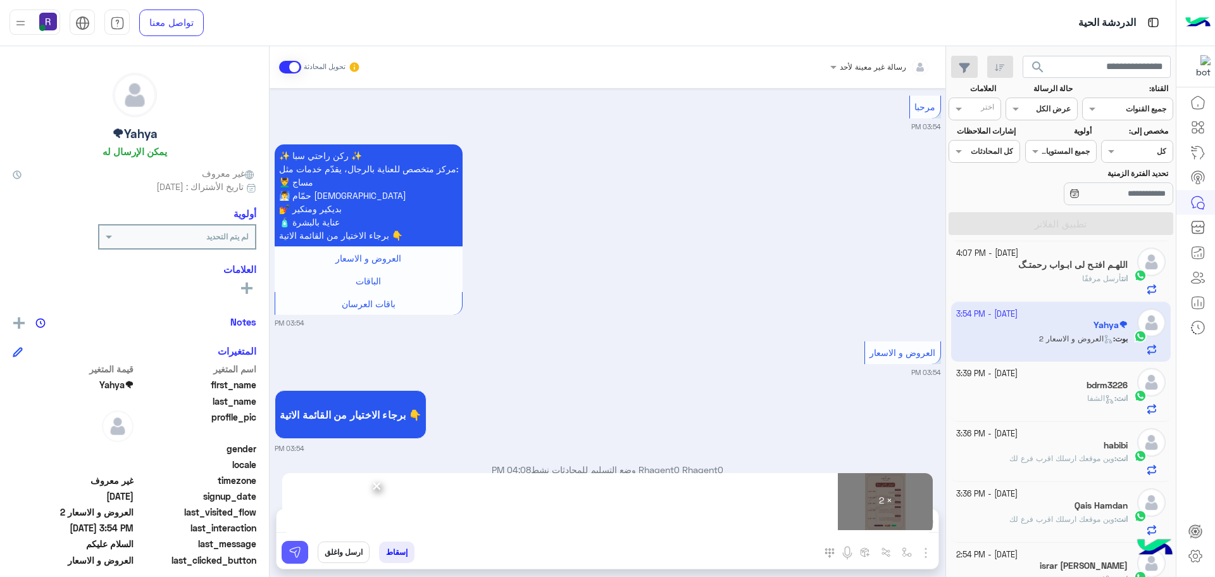
click at [304, 558] on button at bounding box center [295, 552] width 27 height 23
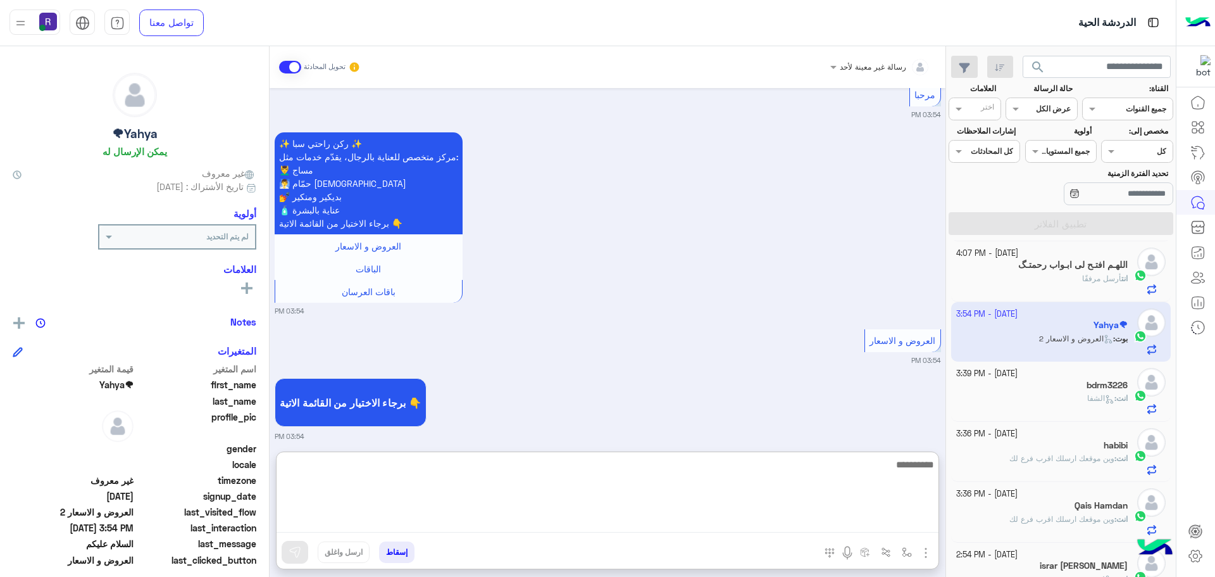
paste textarea "**********"
type textarea "**********"
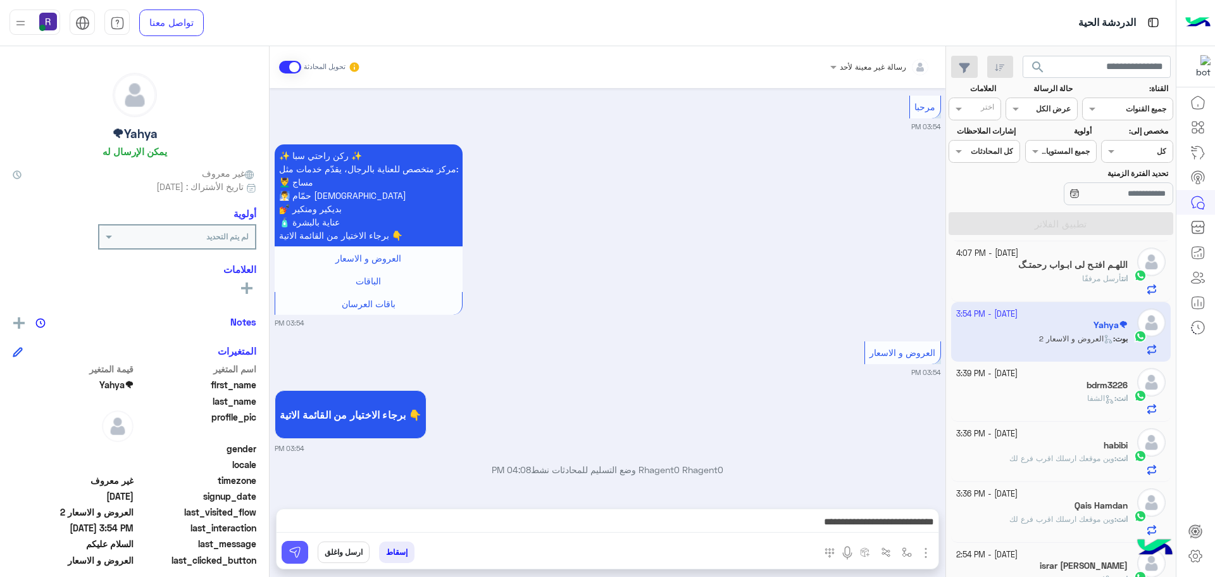
click at [301, 552] on img at bounding box center [295, 552] width 13 height 13
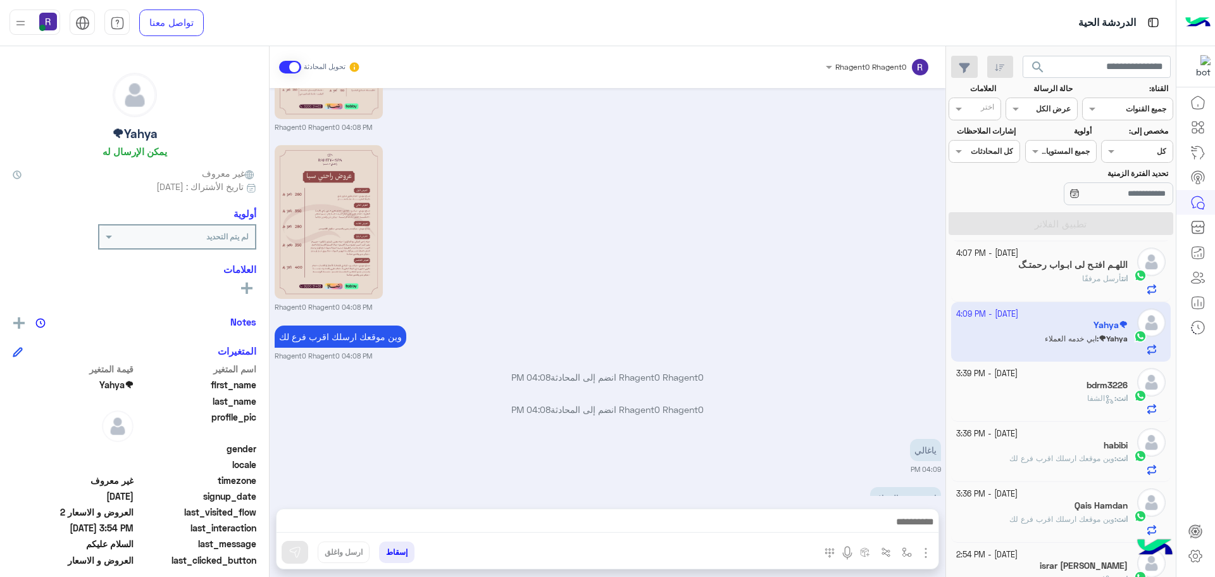
scroll to position [747, 0]
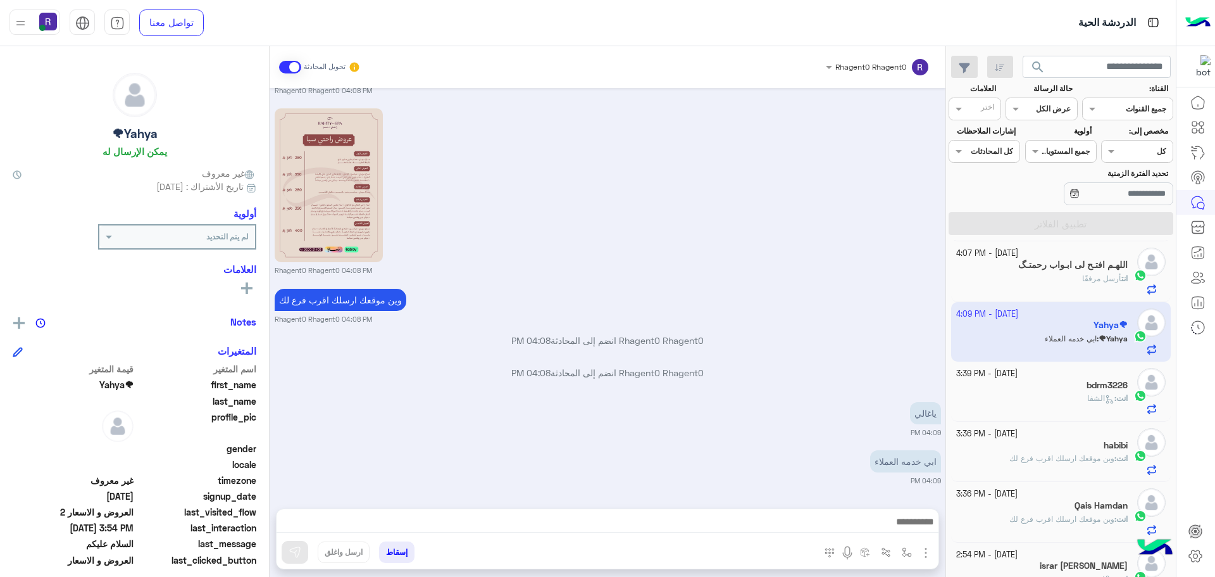
click at [761, 458] on div "ابي خدمه العملاء 04:09 PM" at bounding box center [608, 466] width 666 height 39
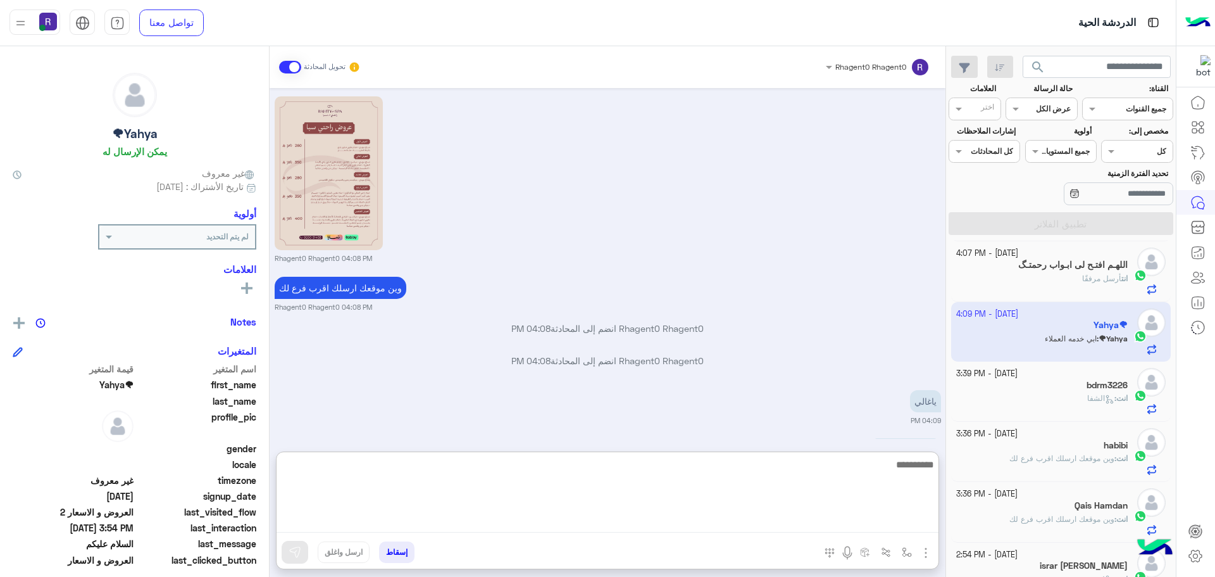
click at [642, 523] on textarea at bounding box center [608, 494] width 662 height 76
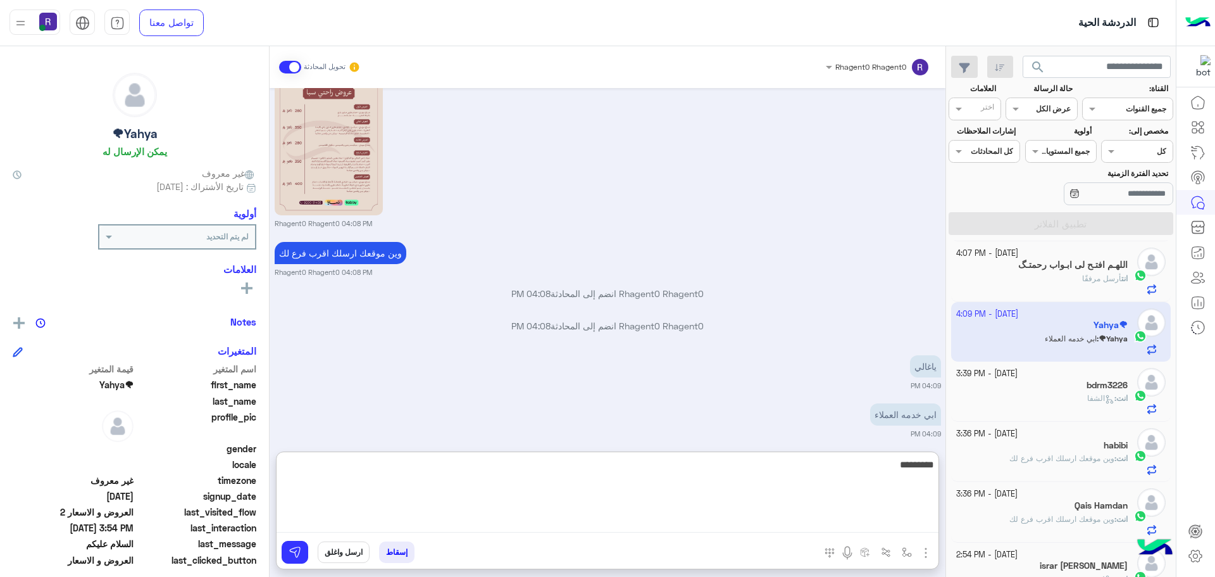
type textarea "*********"
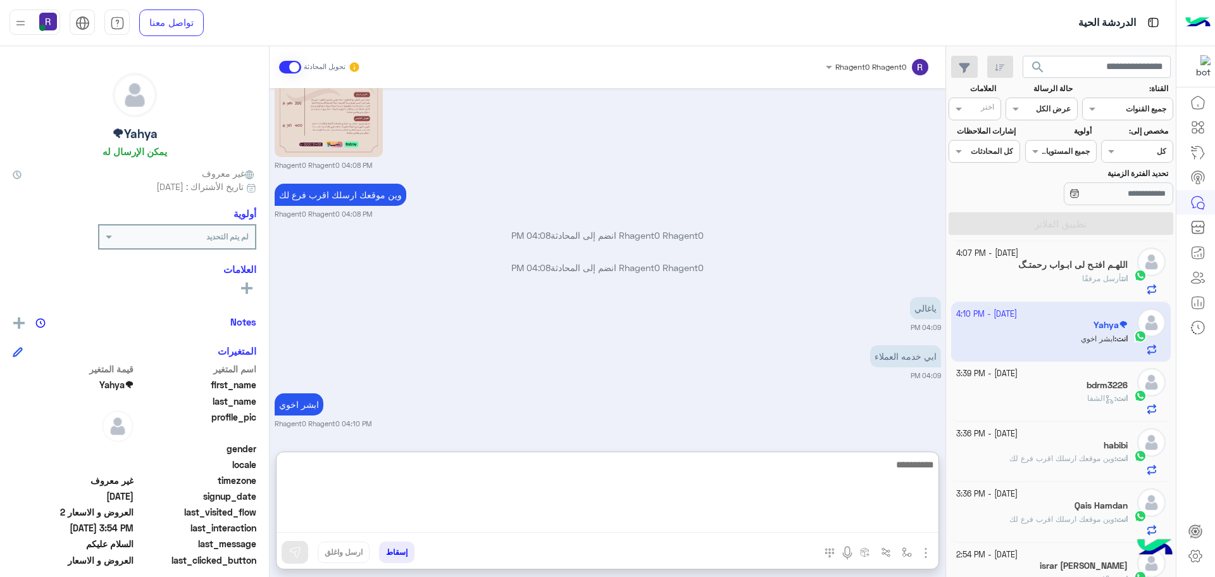
scroll to position [901, 0]
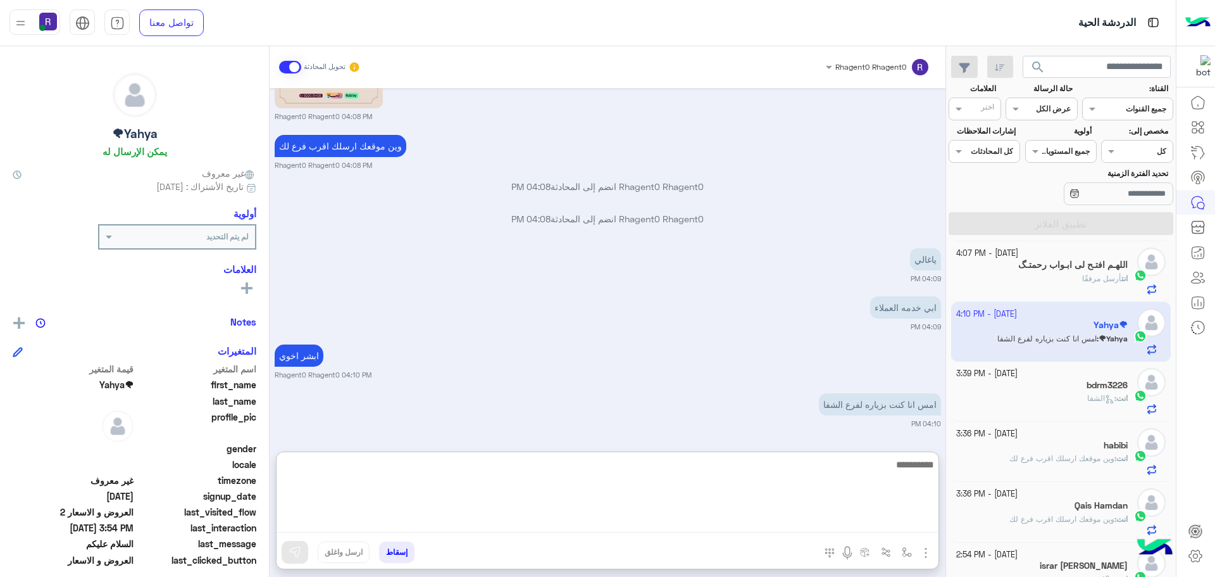
click at [746, 515] on textarea at bounding box center [608, 494] width 662 height 76
type textarea "********"
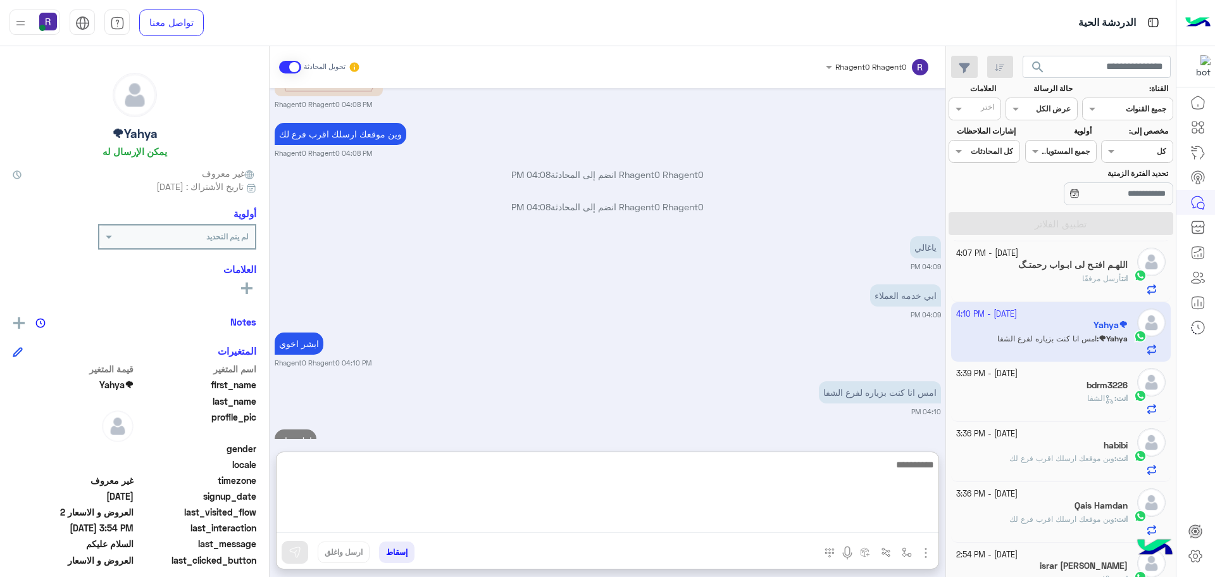
scroll to position [949, 0]
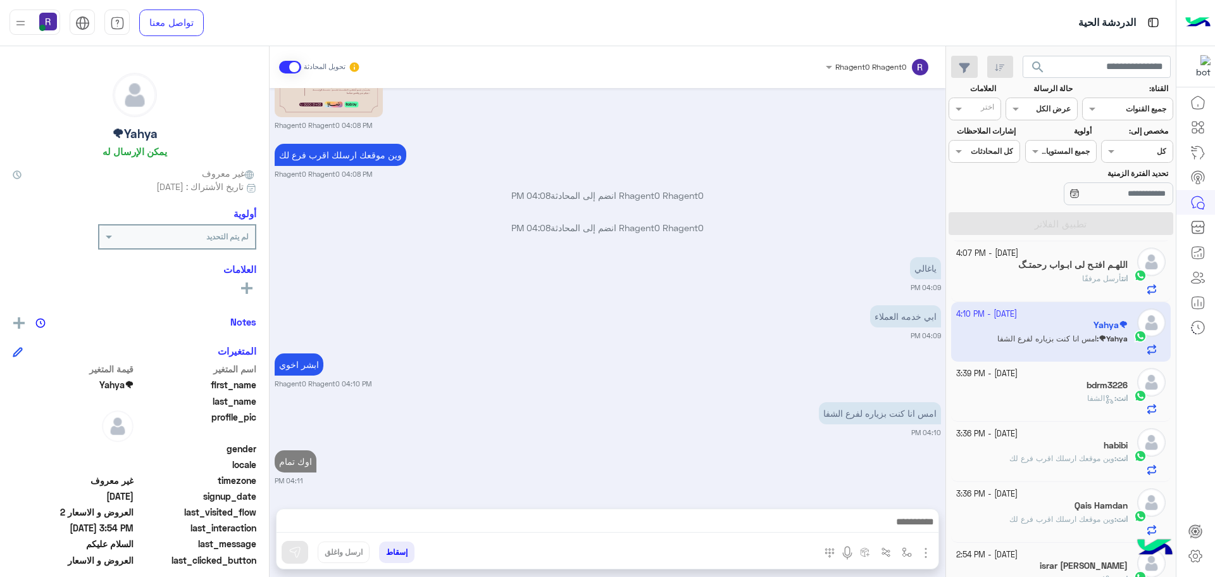
click at [649, 399] on div "امس انا كنت بزياره لفرع الشفا 04:10 PM" at bounding box center [608, 418] width 666 height 39
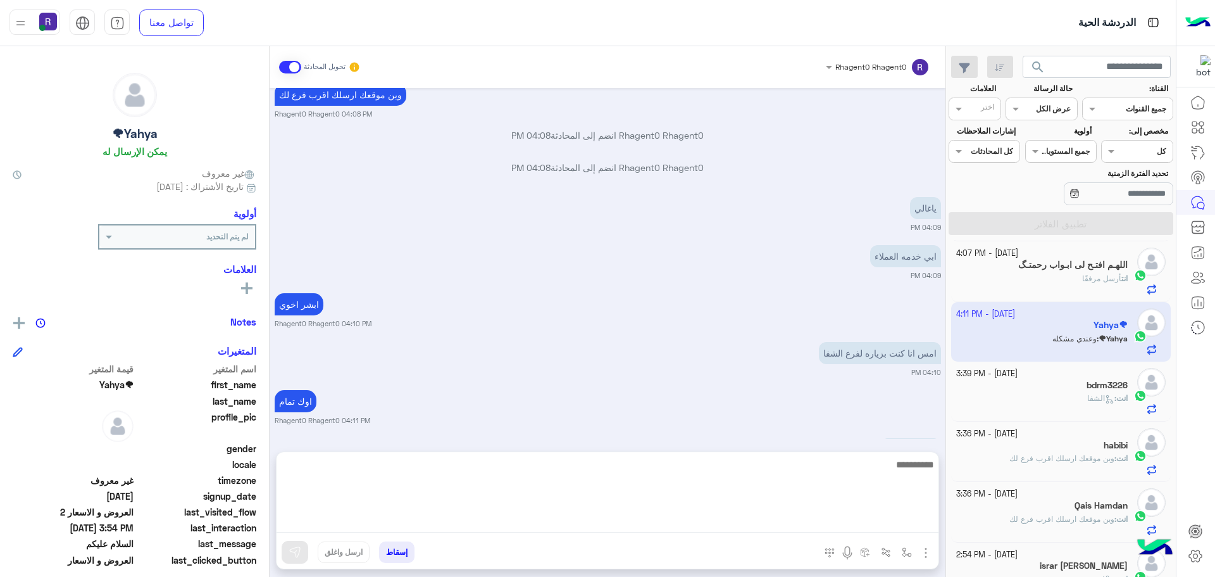
click at [593, 523] on textarea at bounding box center [608, 494] width 662 height 76
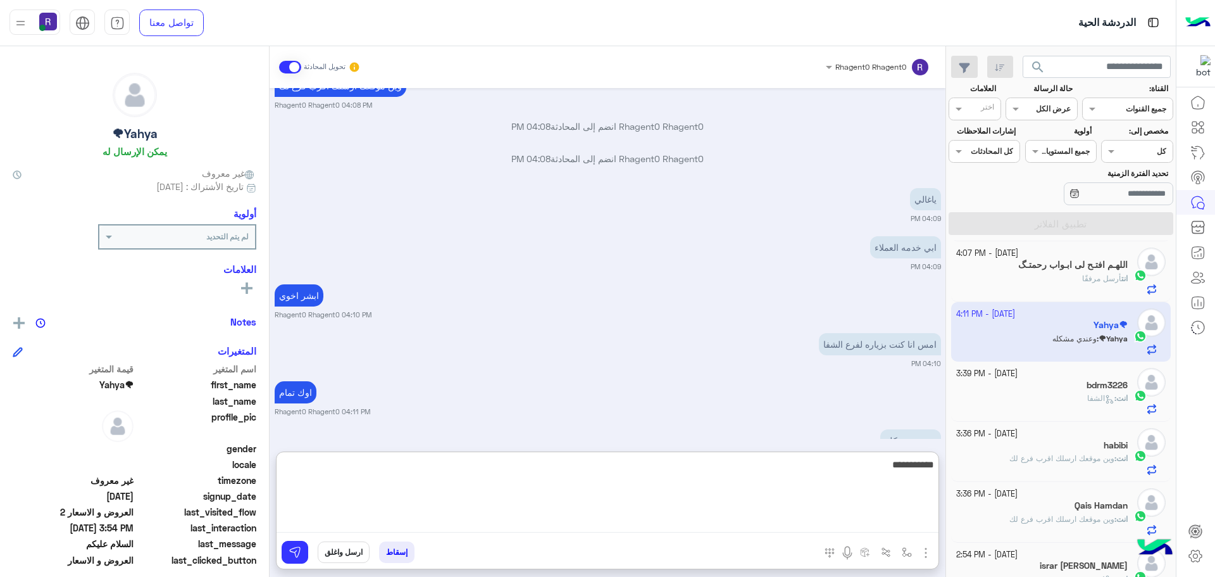
type textarea "**********"
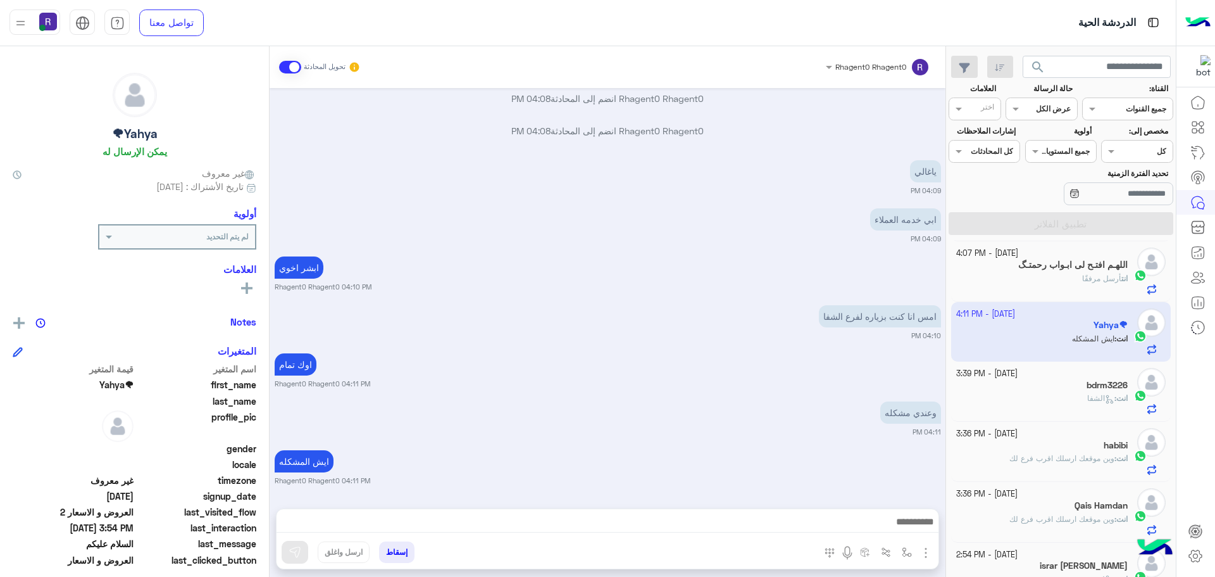
click at [497, 384] on div "Oct 10, 2025 السلام عليكم 03:54 PM أهلاً Yahya🌪 👋 شكرًا لتواصلك مع ركن راحتي! و…" at bounding box center [608, 292] width 676 height 408
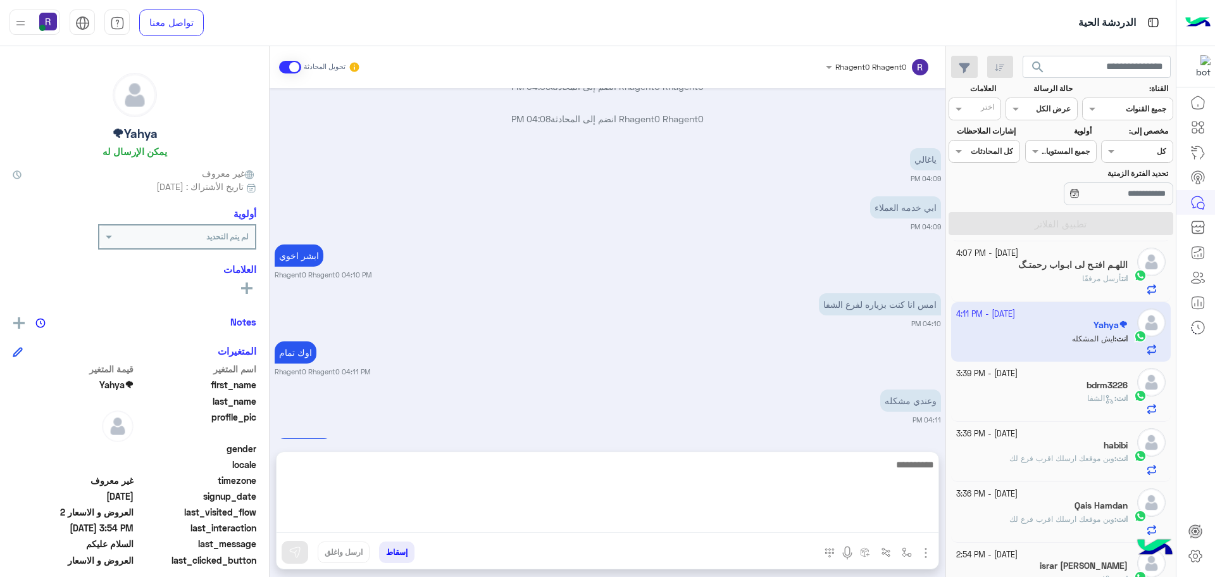
click at [597, 521] on textarea at bounding box center [608, 494] width 662 height 76
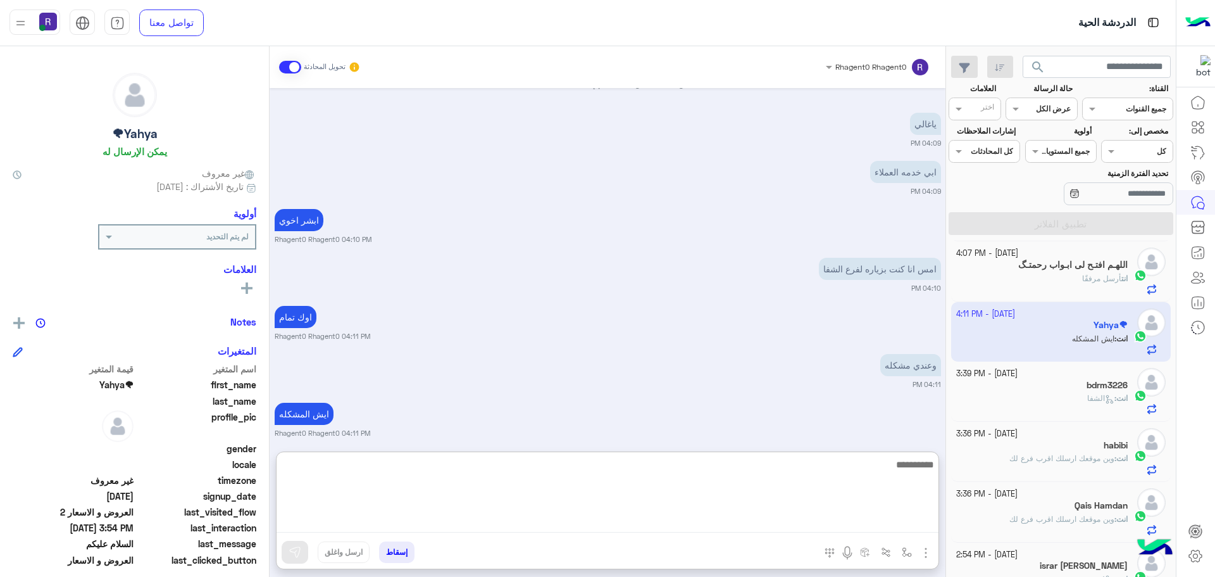
scroll to position [1046, 0]
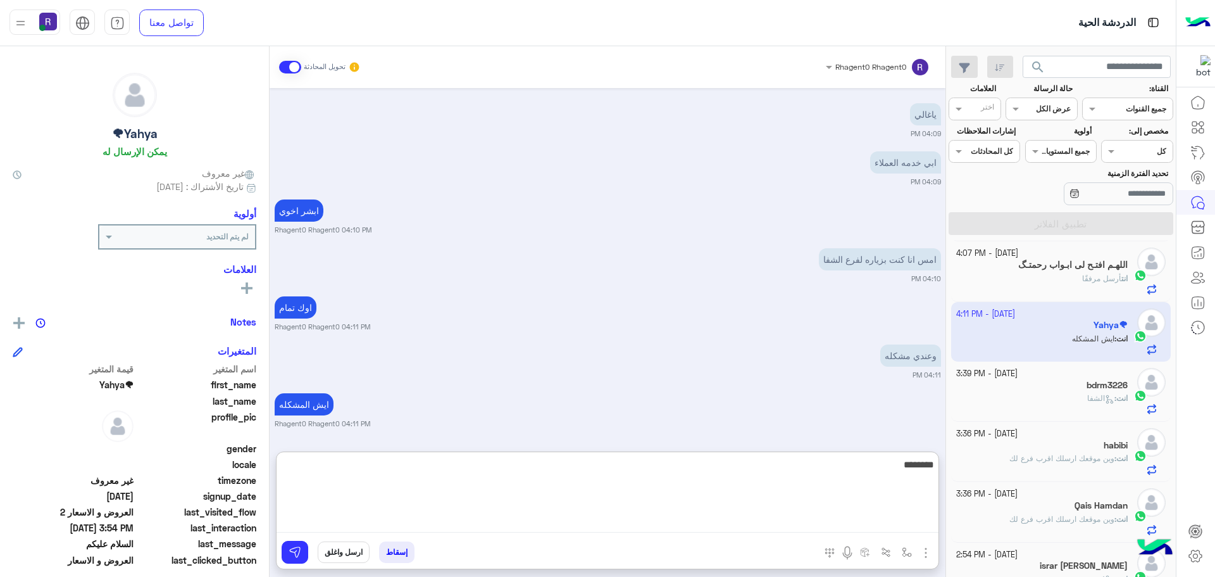
type textarea "********"
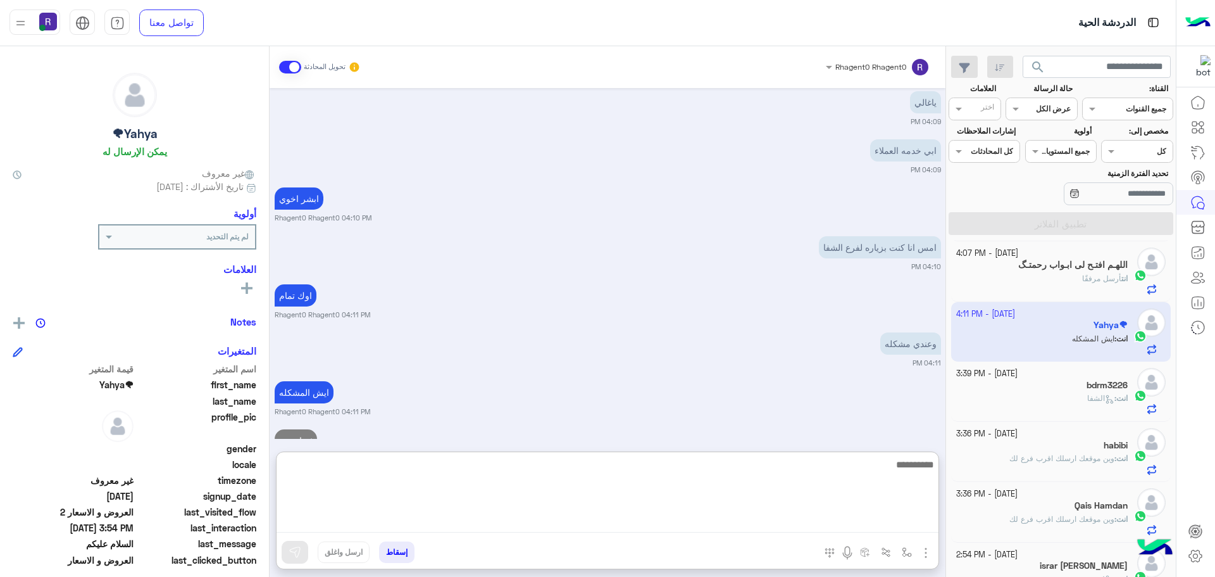
scroll to position [1094, 0]
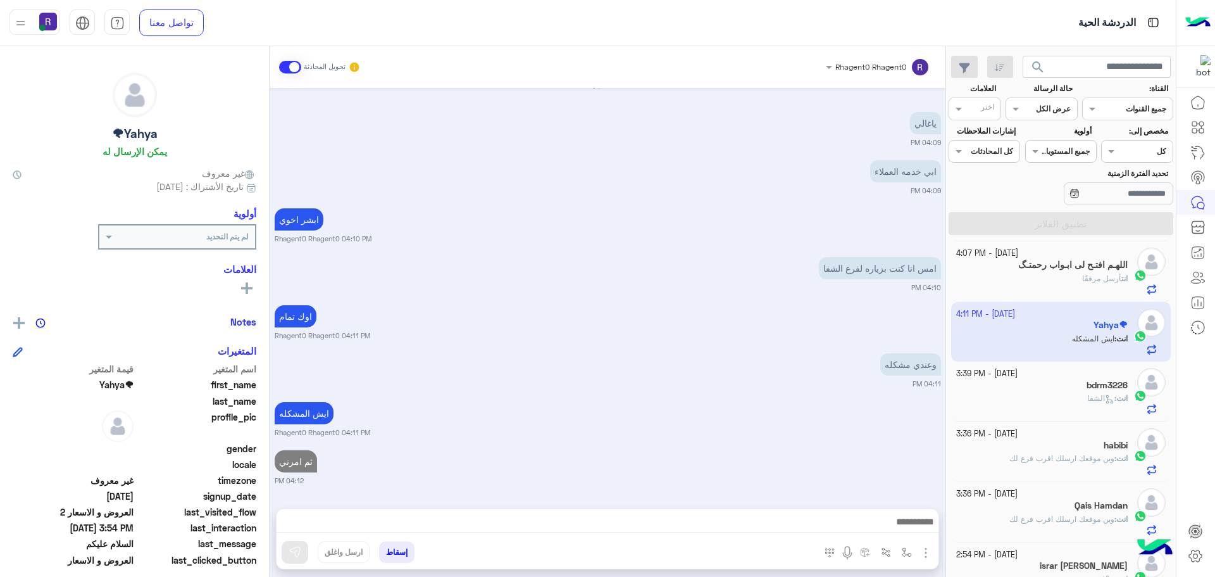
click at [546, 447] on div "ثم امرني 04:12 PM" at bounding box center [608, 466] width 666 height 39
click at [1040, 269] on h5 "اللهـم افتـح لى ابـواب رحمتـگ" at bounding box center [1072, 264] width 109 height 11
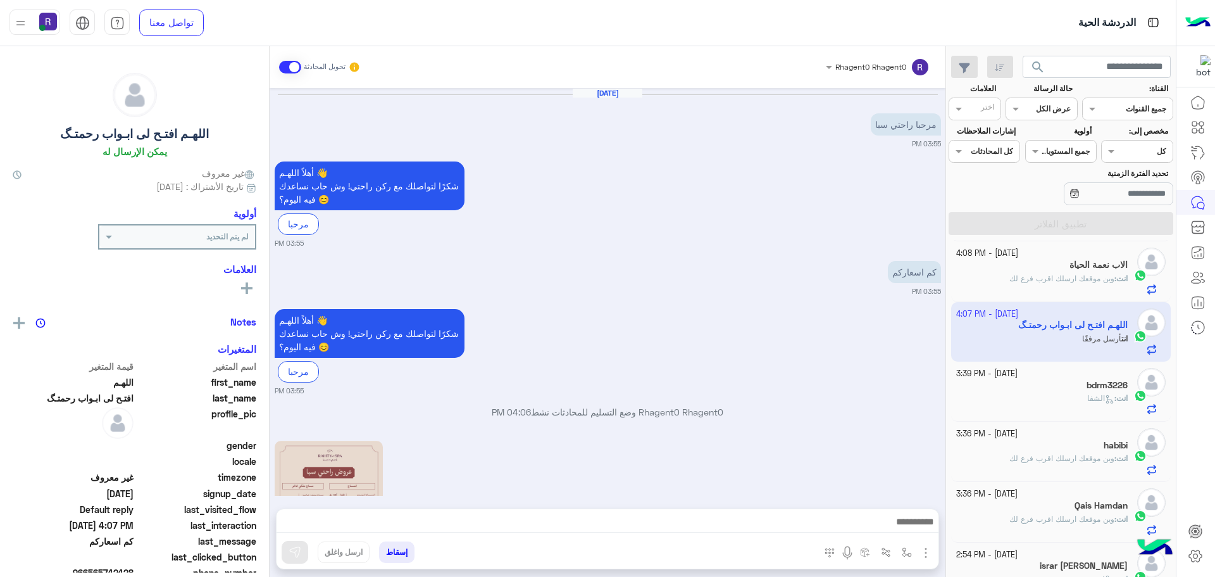
scroll to position [383, 0]
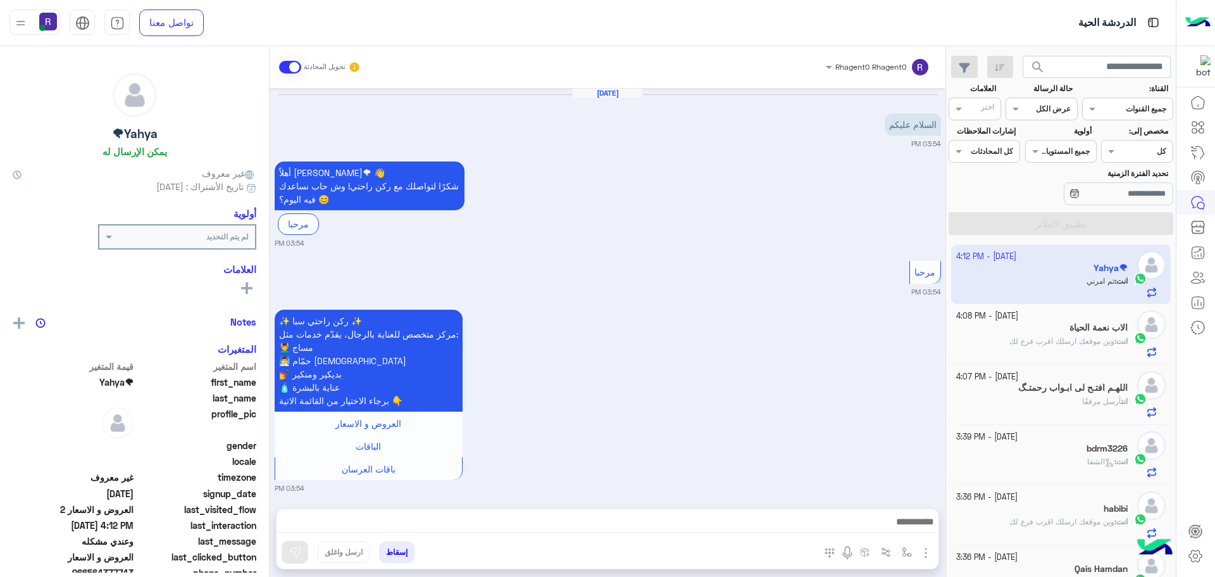
scroll to position [1806, 0]
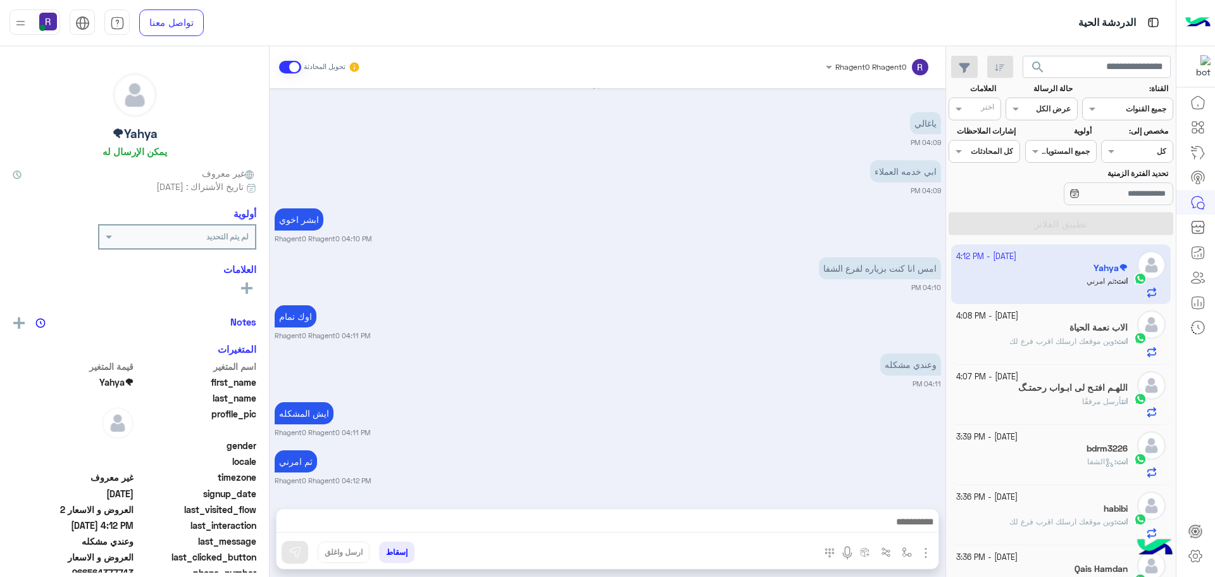
click at [1034, 332] on div "الاب نعمة الحياة" at bounding box center [1042, 328] width 172 height 13
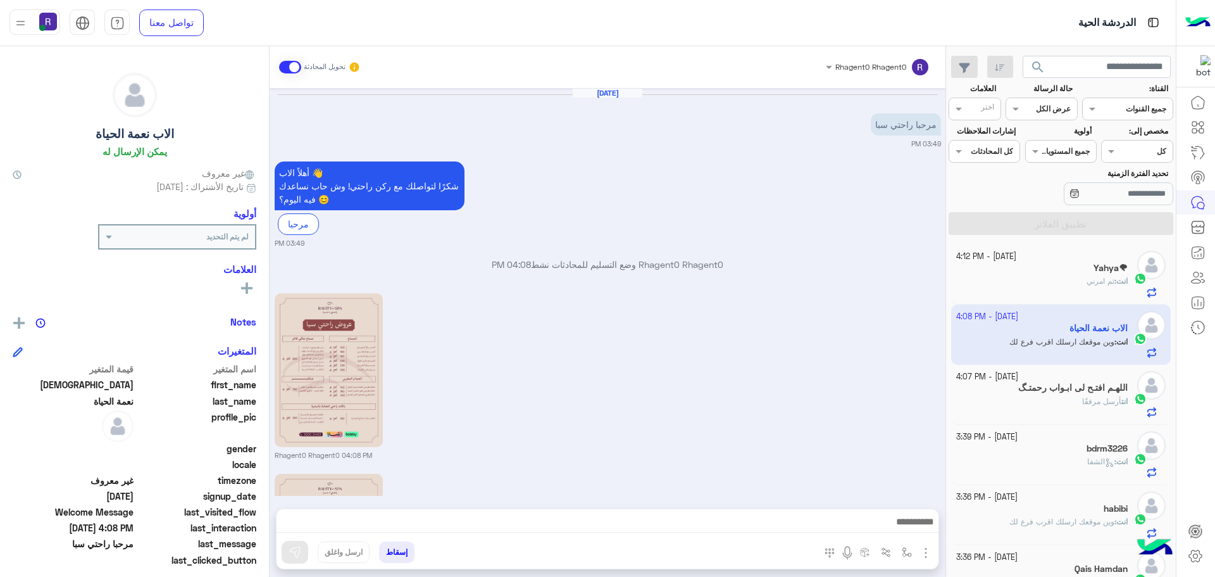
scroll to position [235, 0]
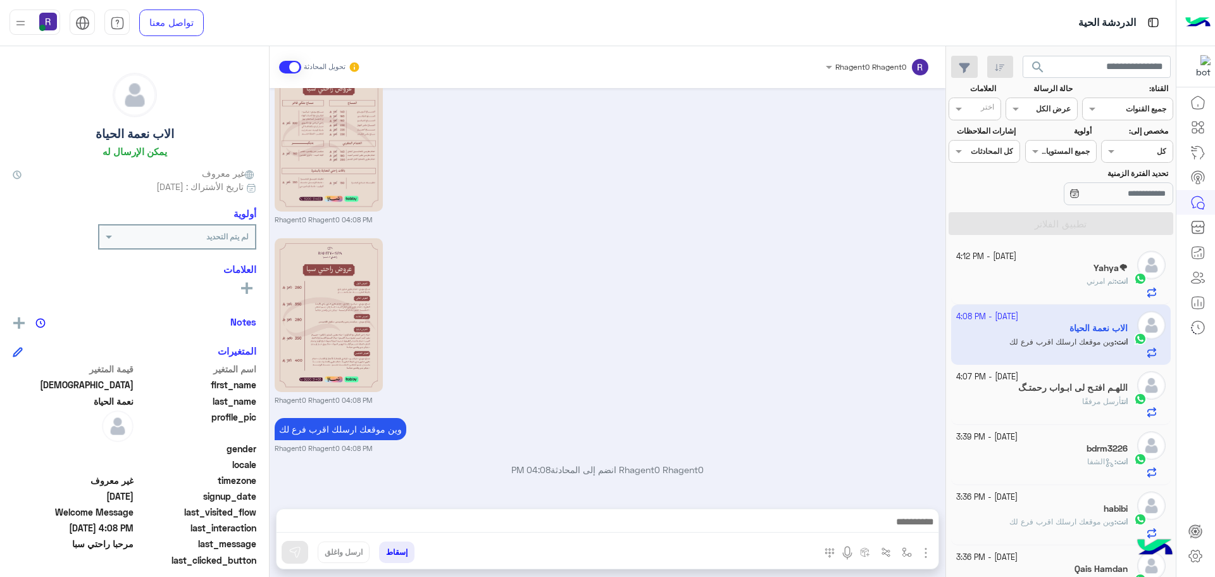
click at [1102, 284] on span "ثم امرني" at bounding box center [1101, 280] width 28 height 9
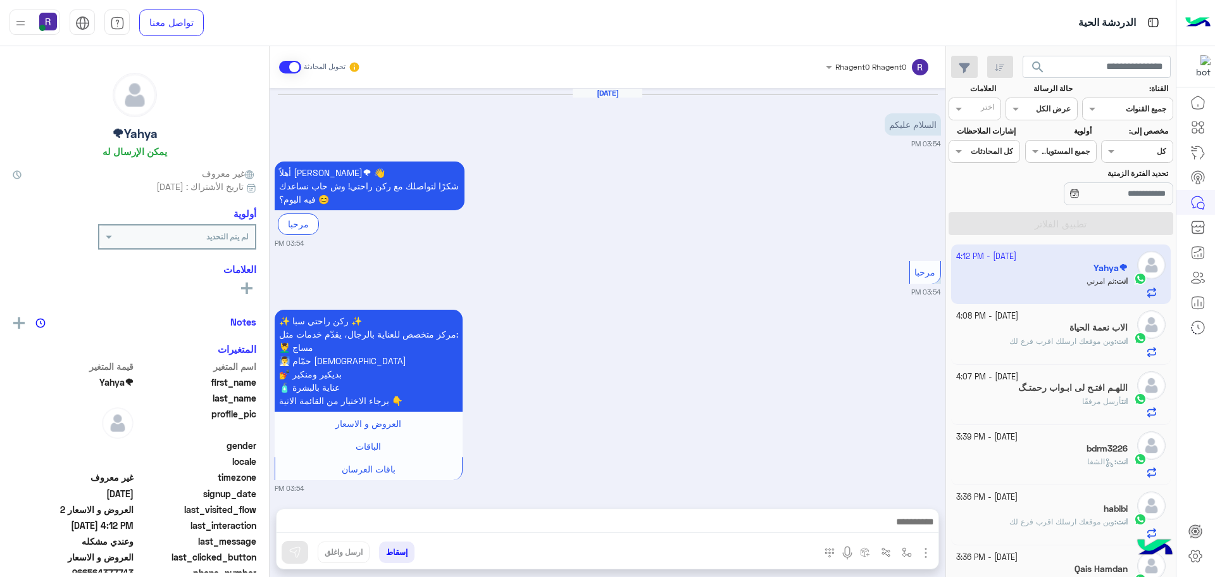
scroll to position [1037, 0]
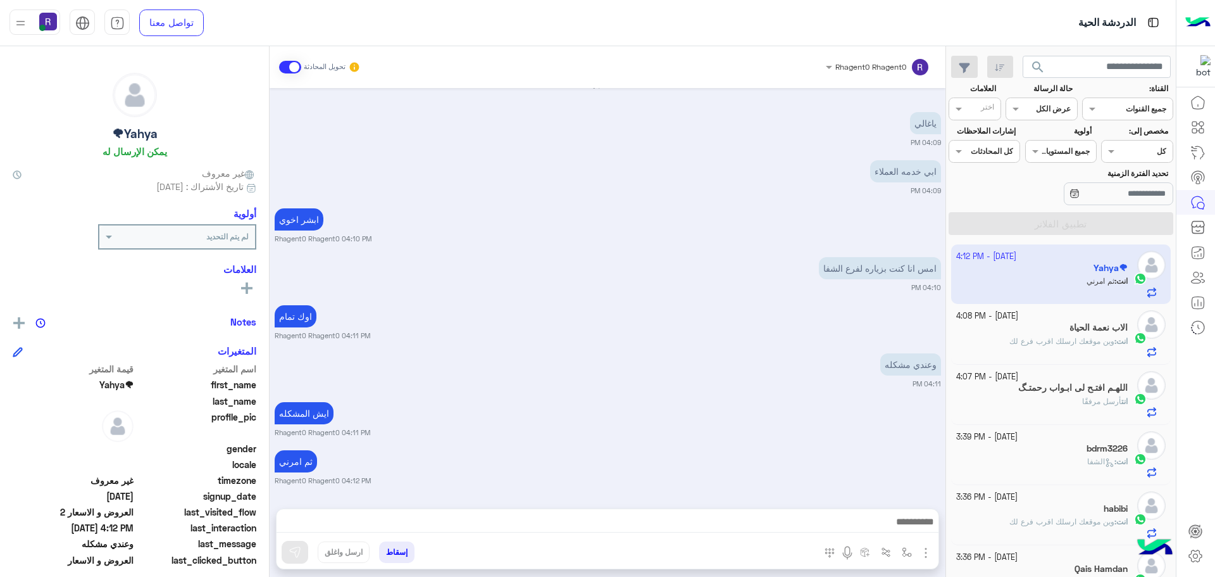
click at [1103, 331] on h5 "الاب نعمة الحياة" at bounding box center [1099, 327] width 58 height 11
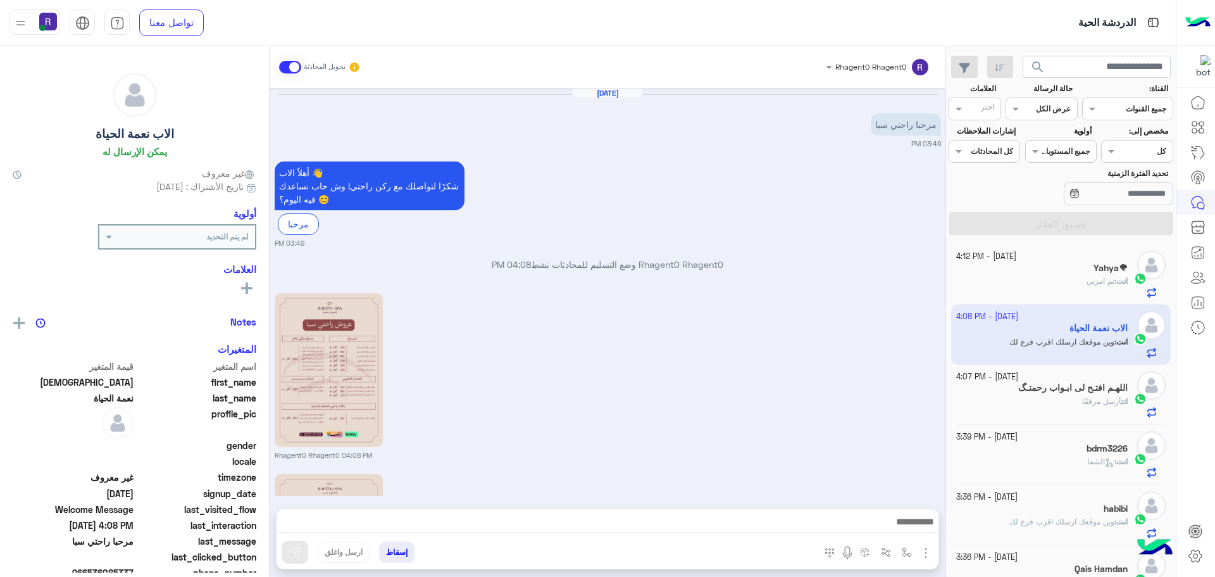
scroll to position [235, 0]
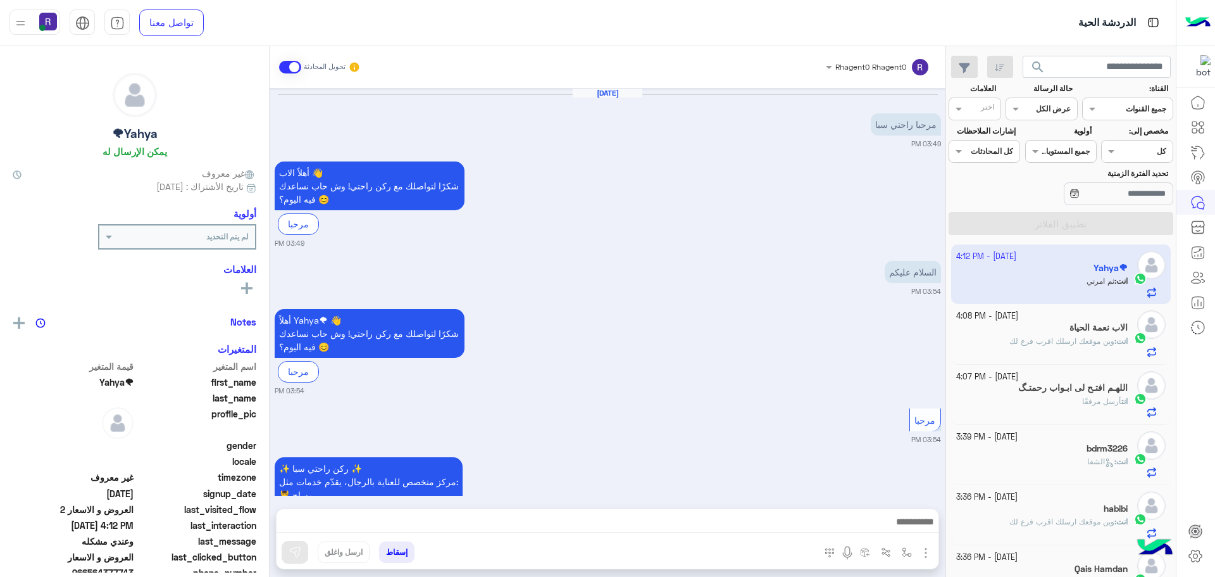
scroll to position [1658, 0]
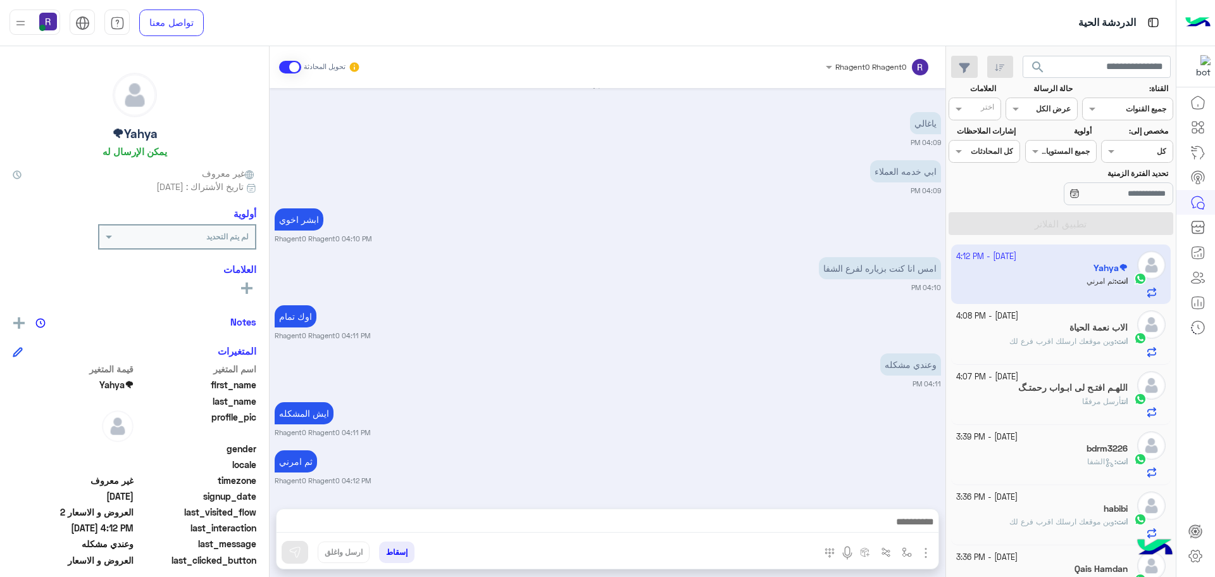
click at [1035, 337] on span "وين موقعك ارسلك اقرب فرع لك" at bounding box center [1062, 340] width 105 height 9
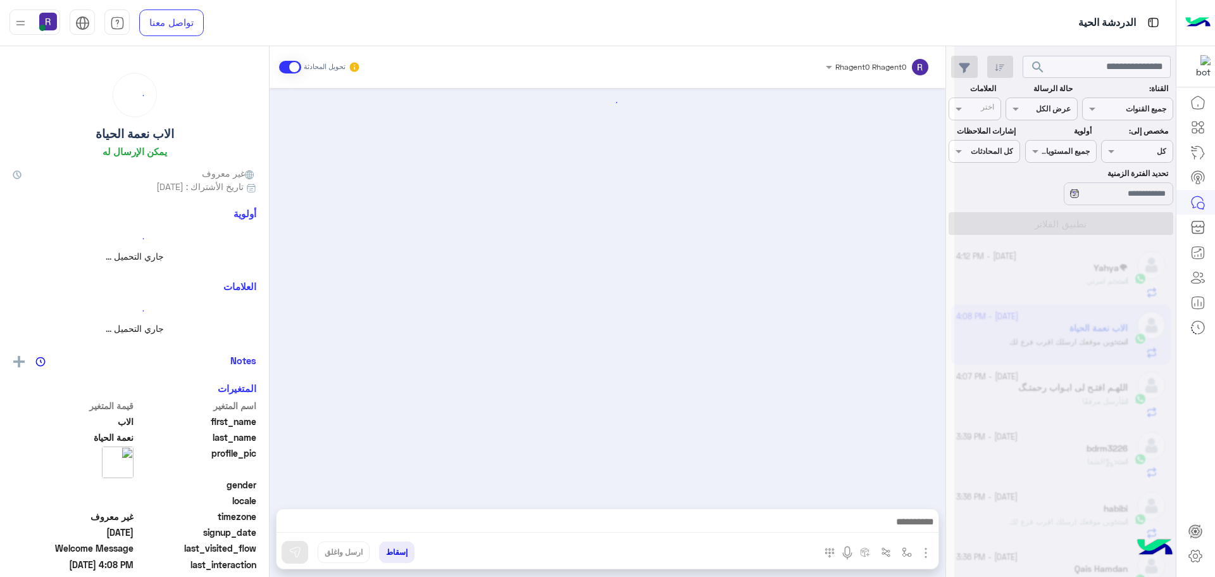
scroll to position [235, 0]
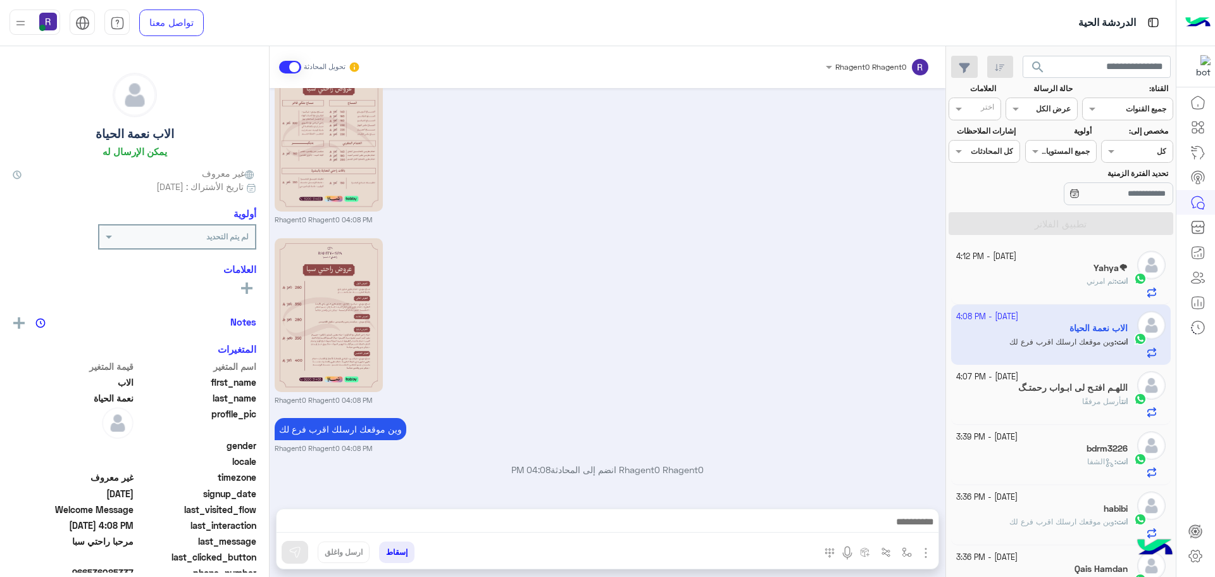
click at [1056, 265] on div "Yahya🌪" at bounding box center [1042, 269] width 172 height 13
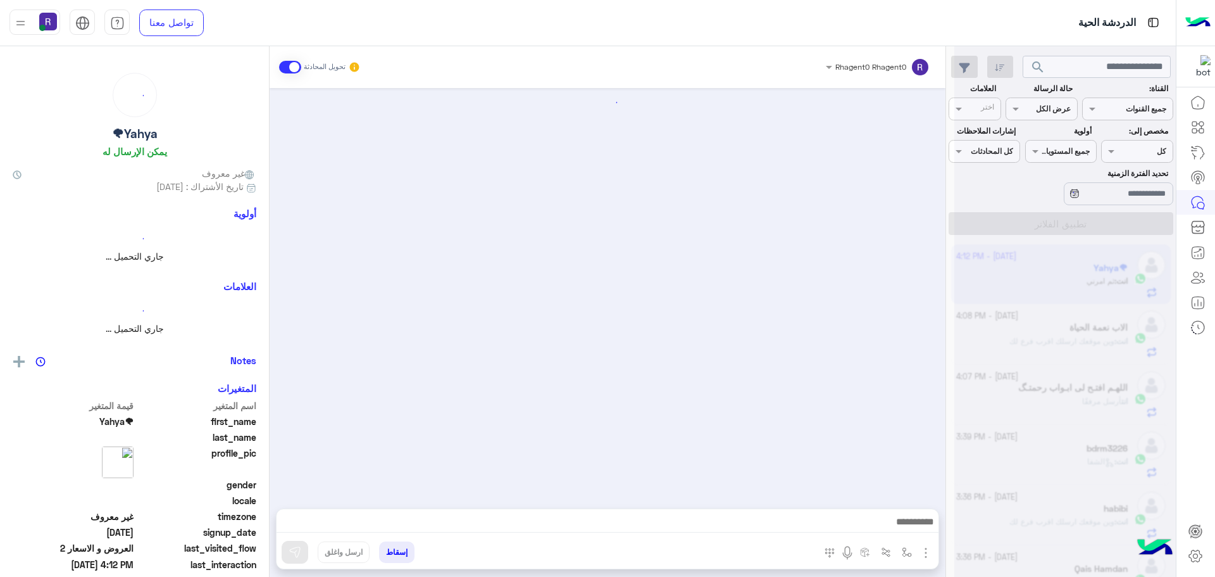
scroll to position [1037, 0]
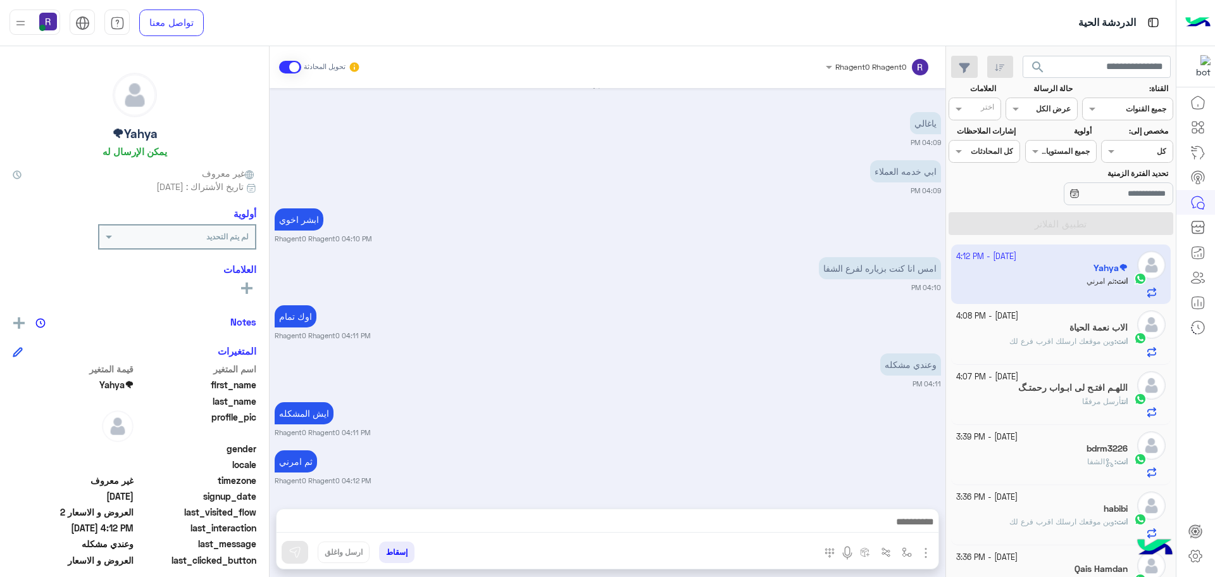
click at [1094, 344] on span "وين موقعك ارسلك اقرب فرع لك" at bounding box center [1062, 340] width 105 height 9
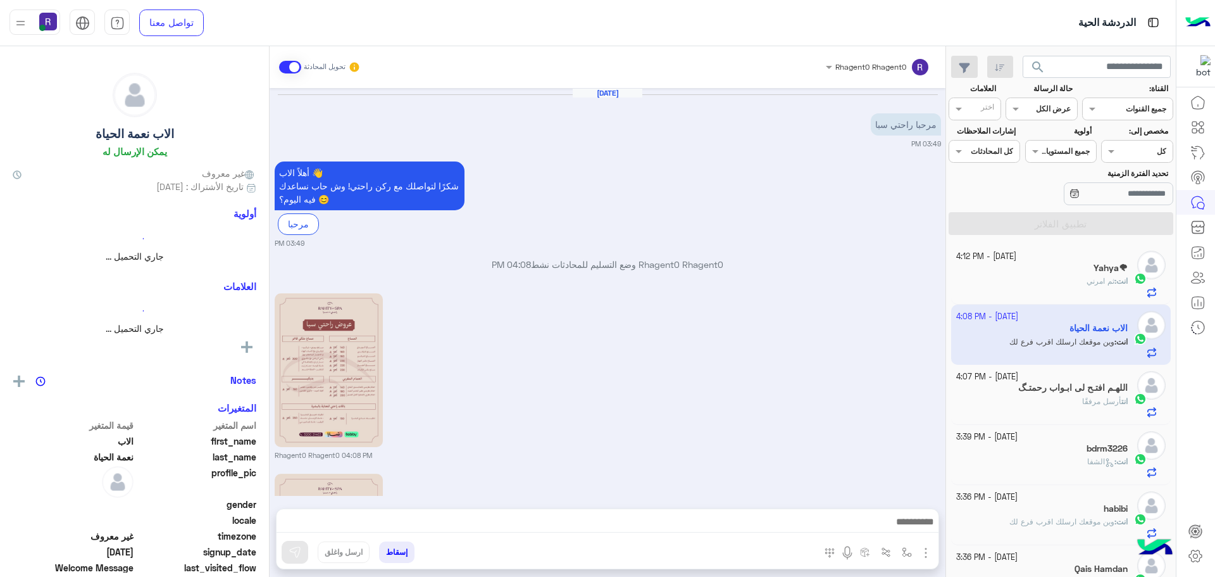
scroll to position [235, 0]
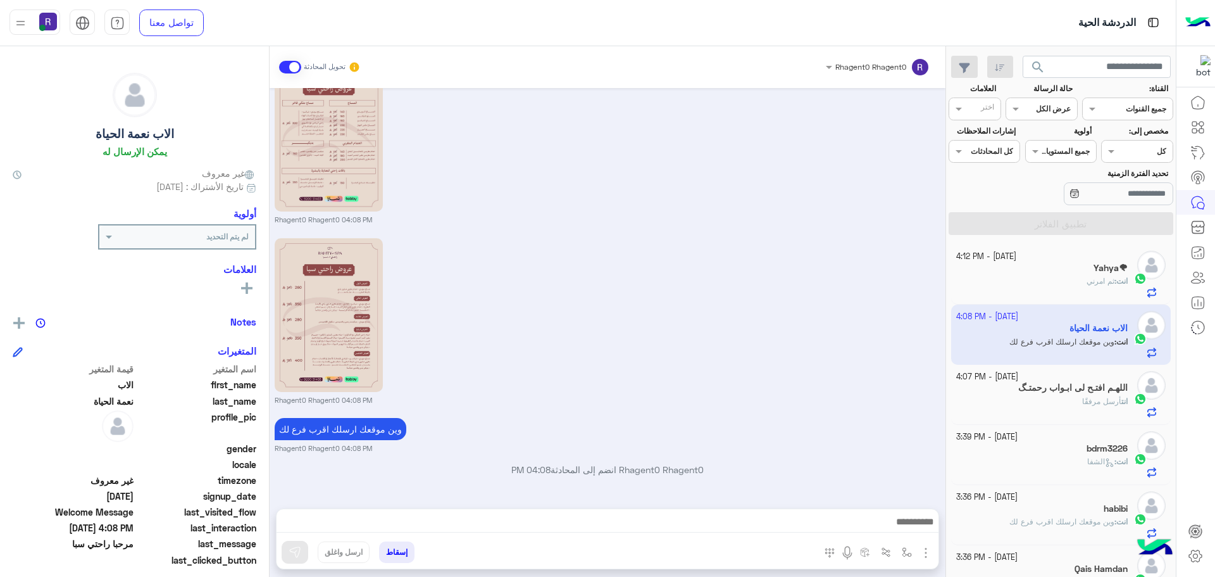
click at [1094, 279] on span "ثم امرني" at bounding box center [1101, 280] width 28 height 9
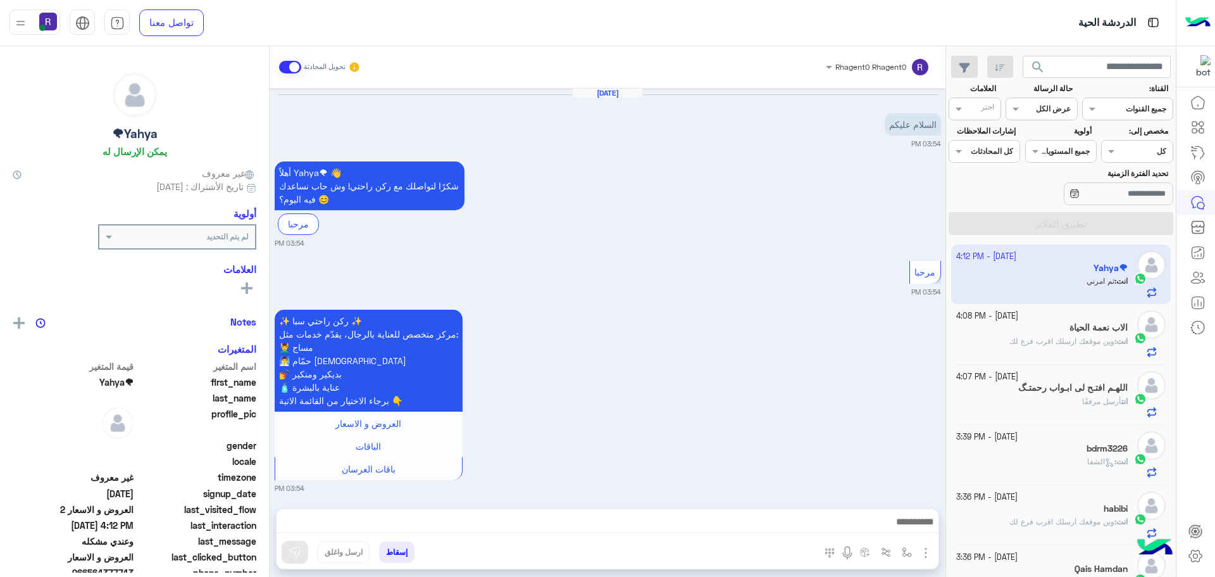
scroll to position [1037, 0]
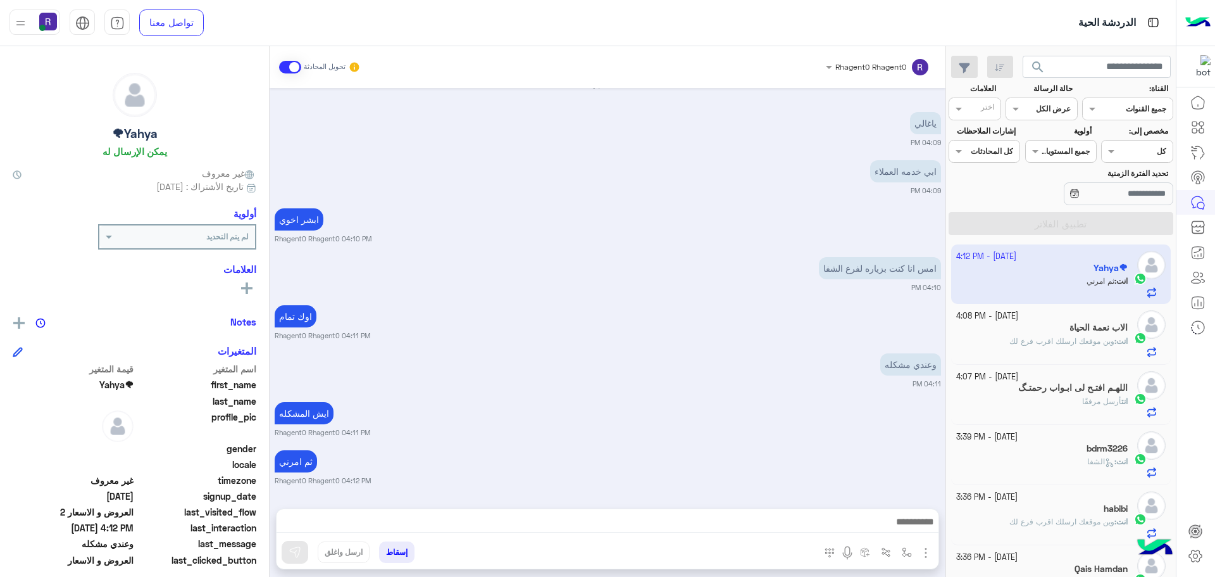
click at [1096, 353] on div "انت : وين موقعك ارسلك اقرب فرع لك" at bounding box center [1042, 346] width 172 height 22
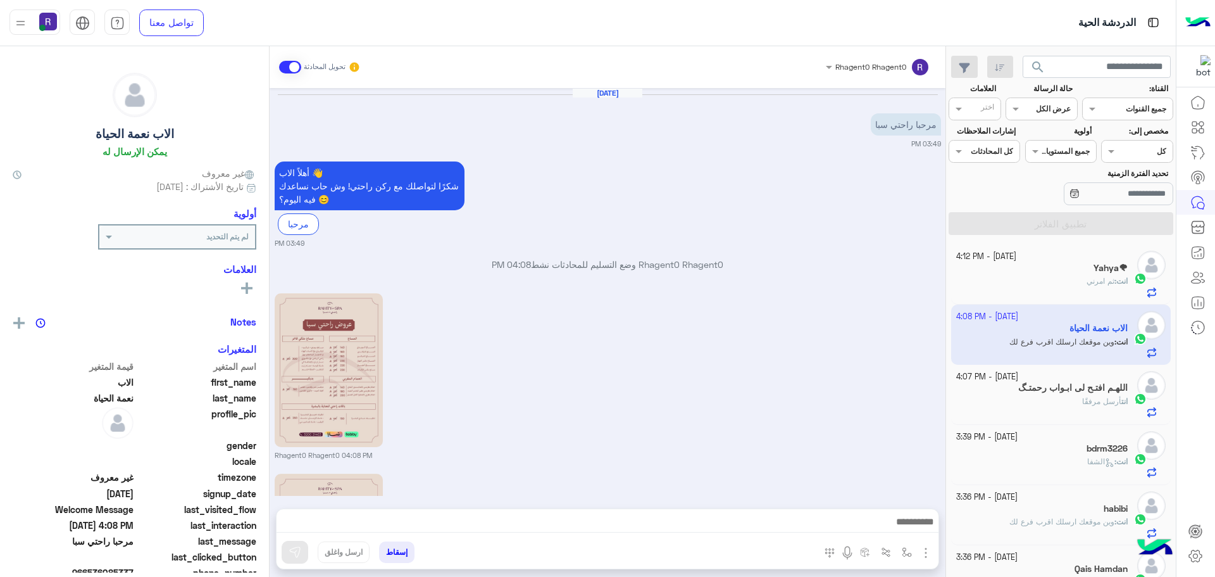
scroll to position [235, 0]
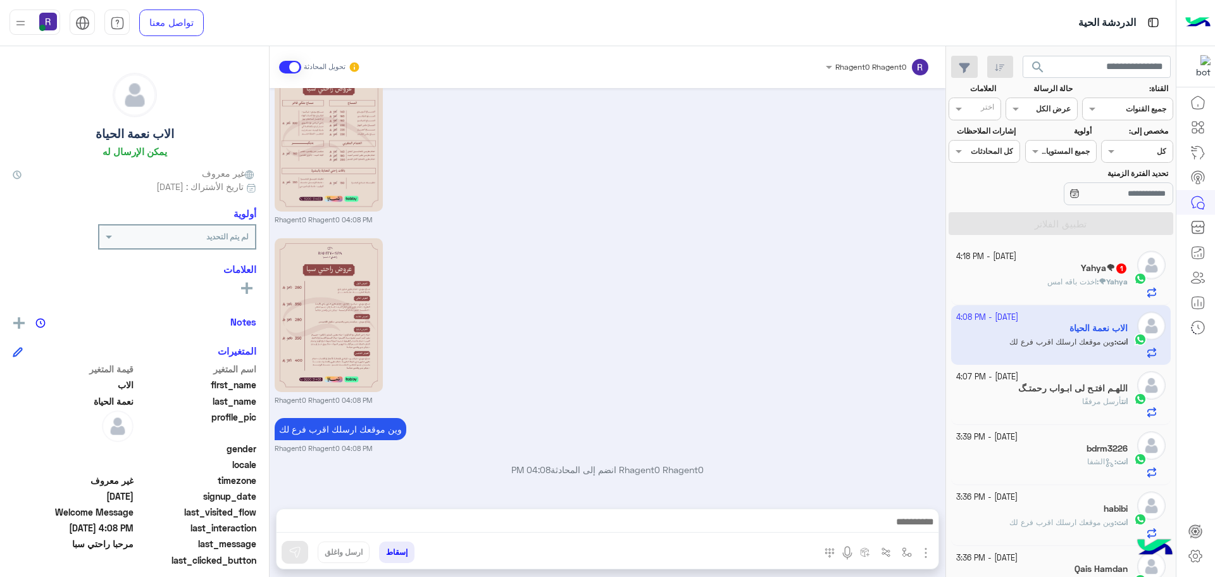
click at [1096, 270] on h5 "Yahya🌪 1" at bounding box center [1104, 268] width 47 height 11
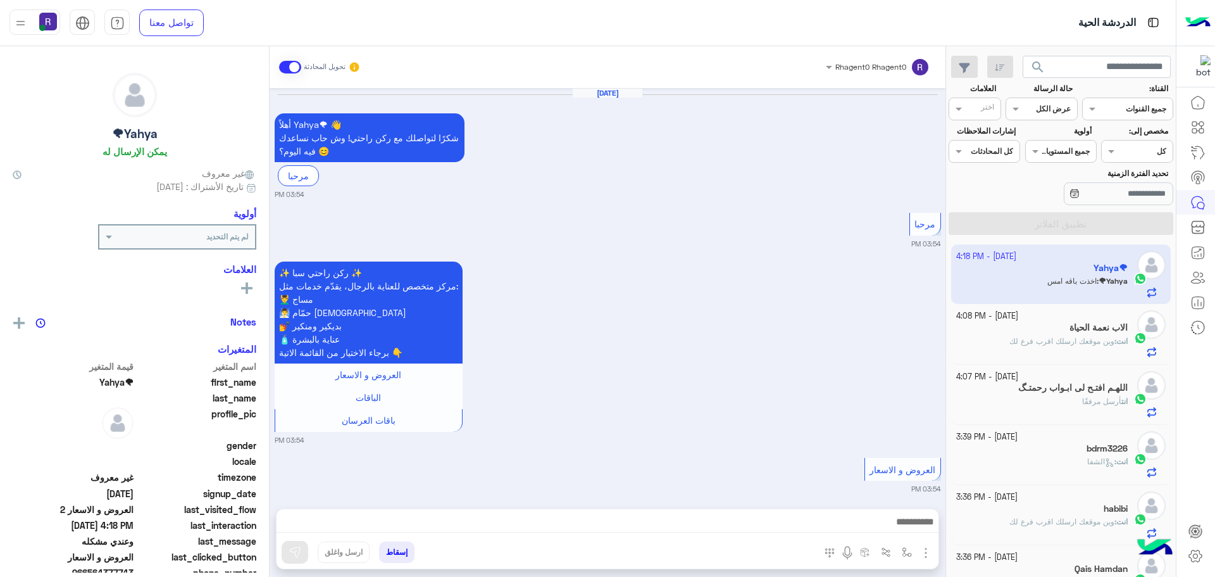
scroll to position [1037, 0]
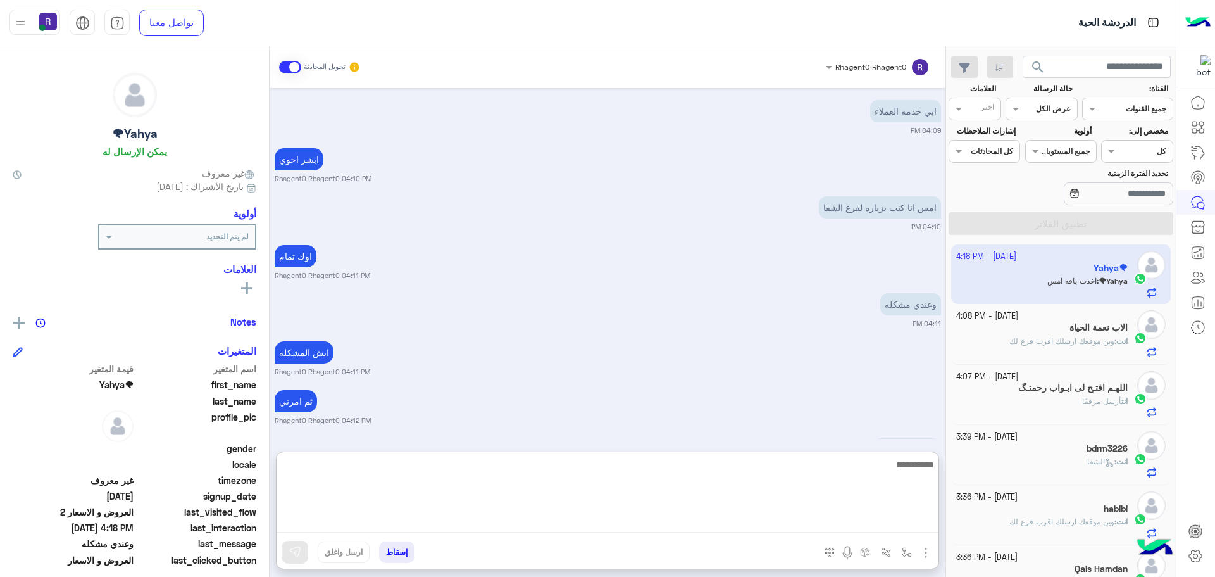
click at [615, 522] on textarea at bounding box center [608, 494] width 662 height 76
type textarea "**********"
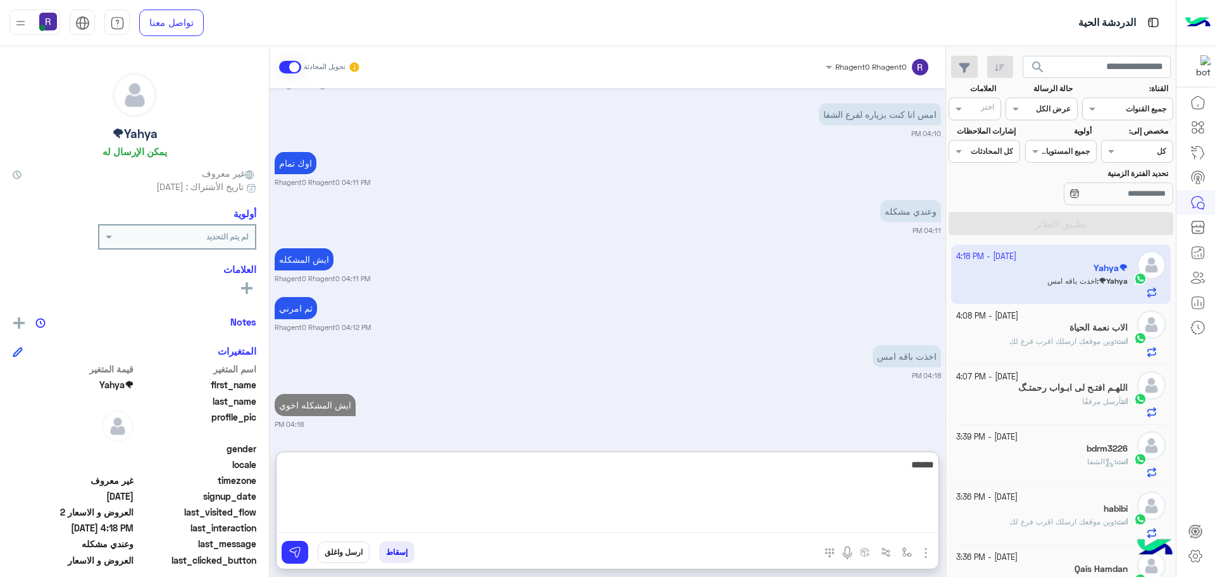
type textarea "******"
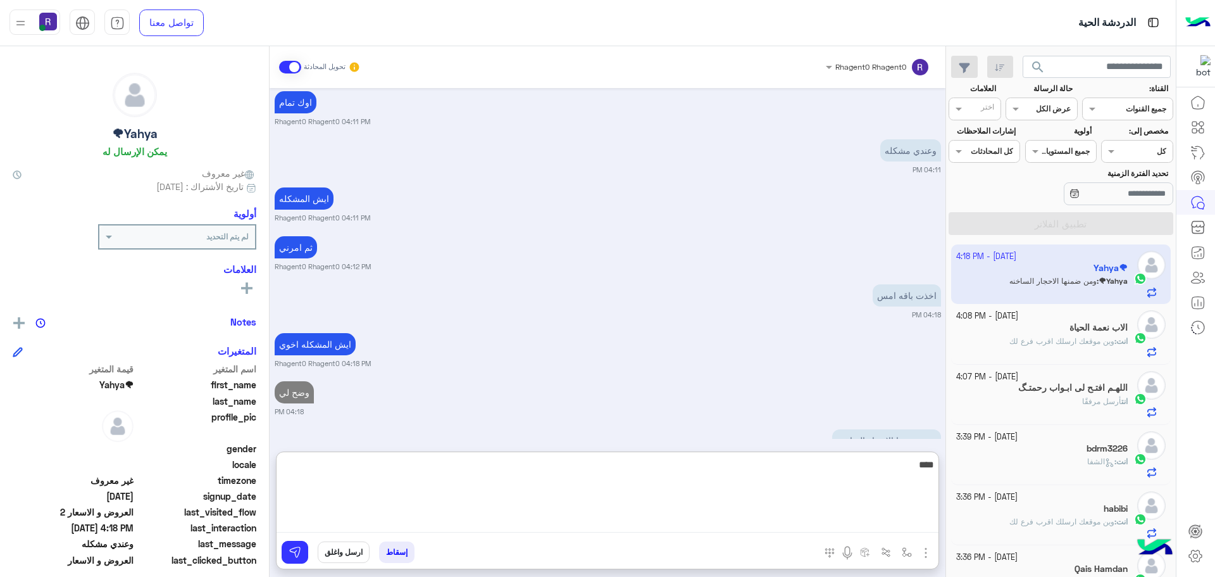
scroll to position [1239, 0]
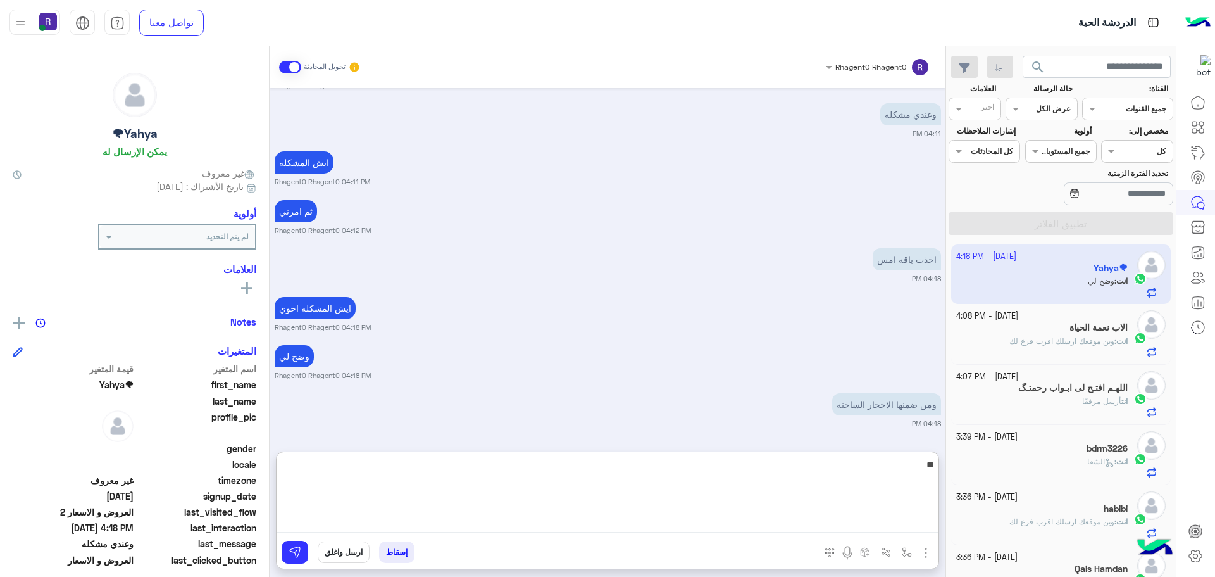
type textarea "*"
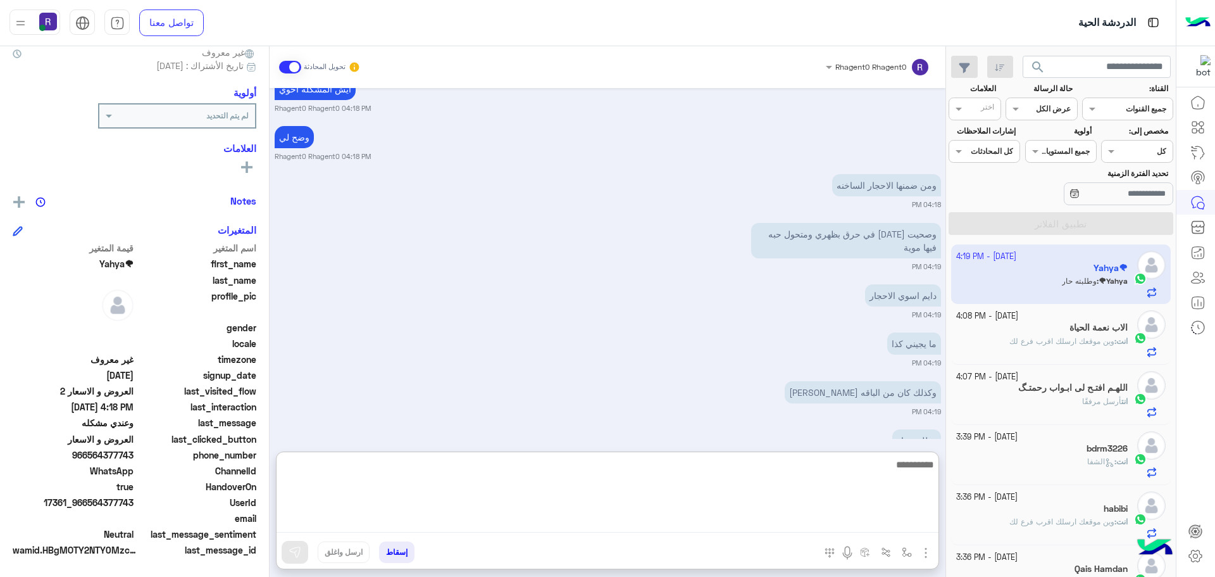
scroll to position [1494, 0]
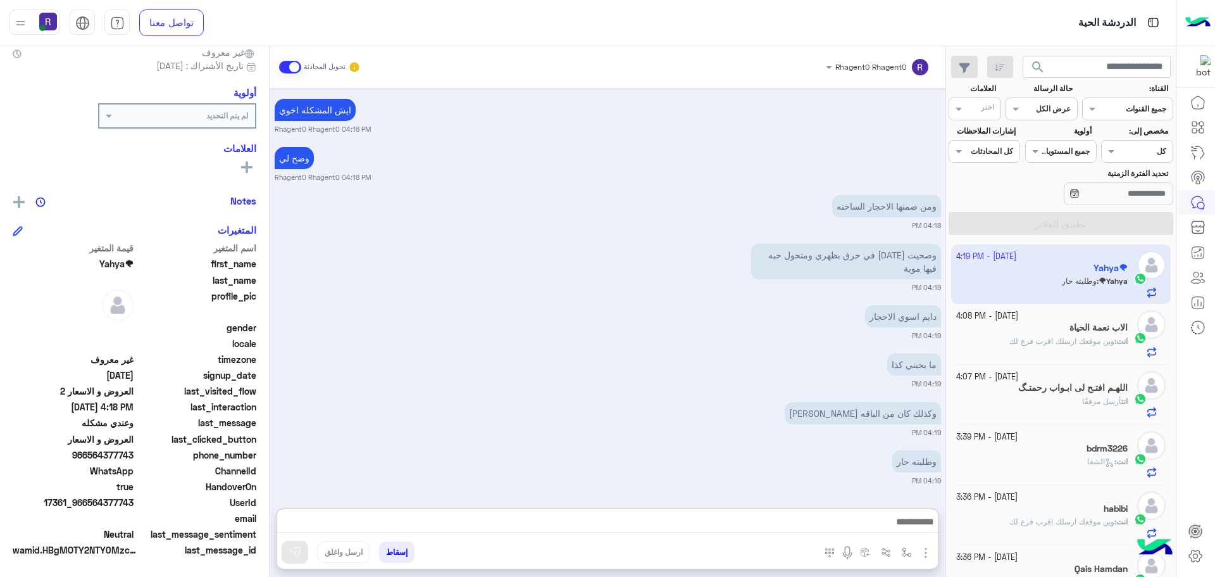
click at [760, 399] on div "وكذلك كان من الباقه [PERSON_NAME] 04:19 PM" at bounding box center [608, 418] width 666 height 39
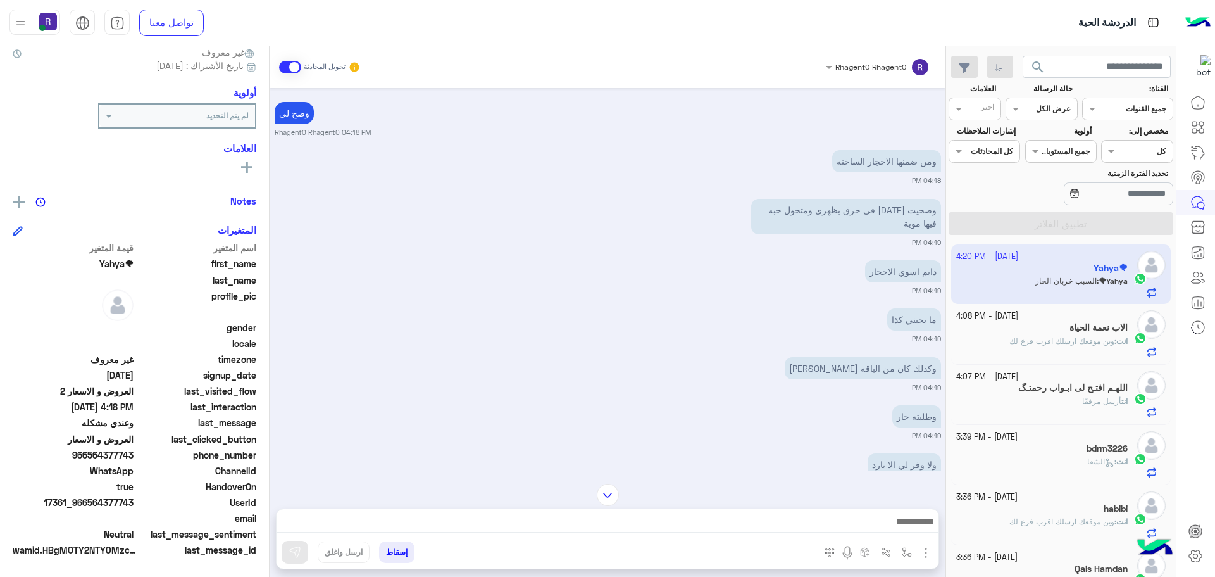
scroll to position [1582, 0]
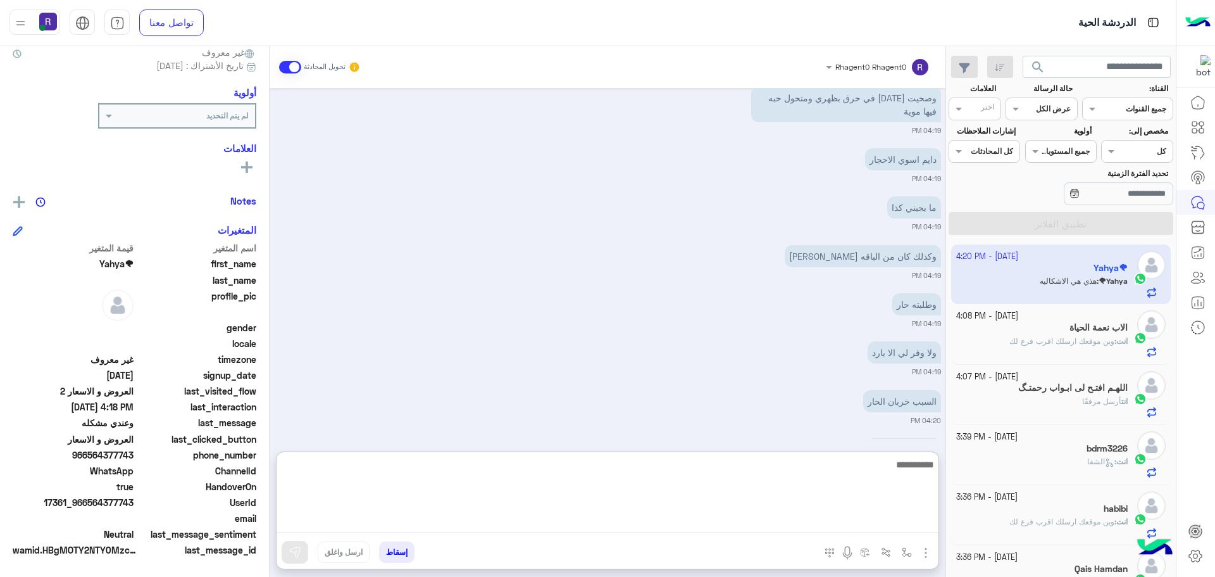
click at [713, 518] on textarea at bounding box center [608, 494] width 662 height 76
type textarea "**********"
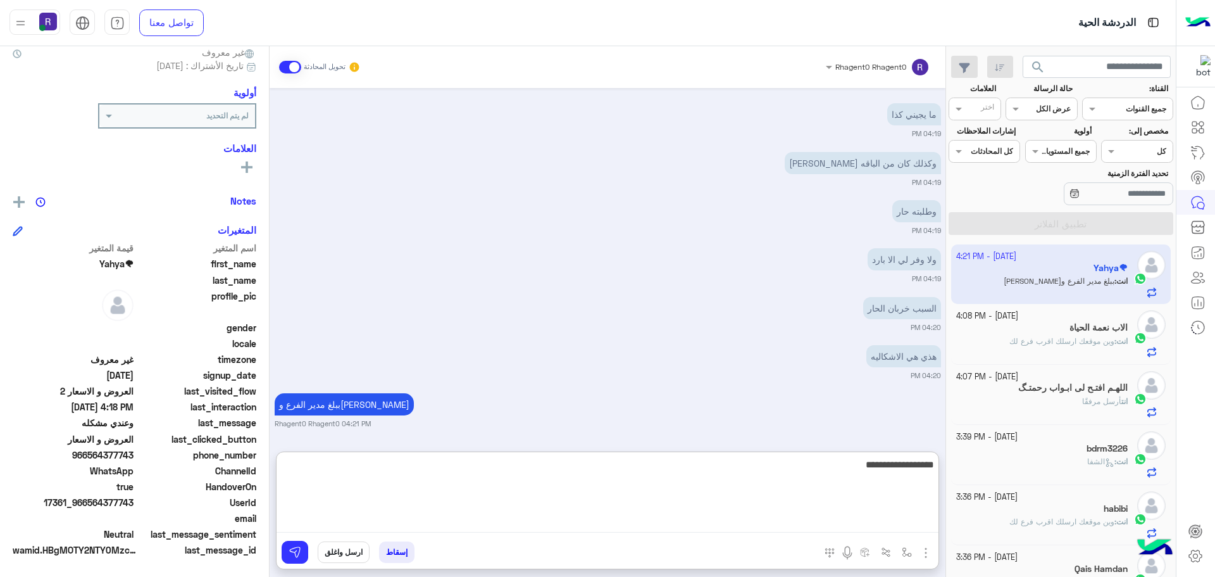
type textarea "**********"
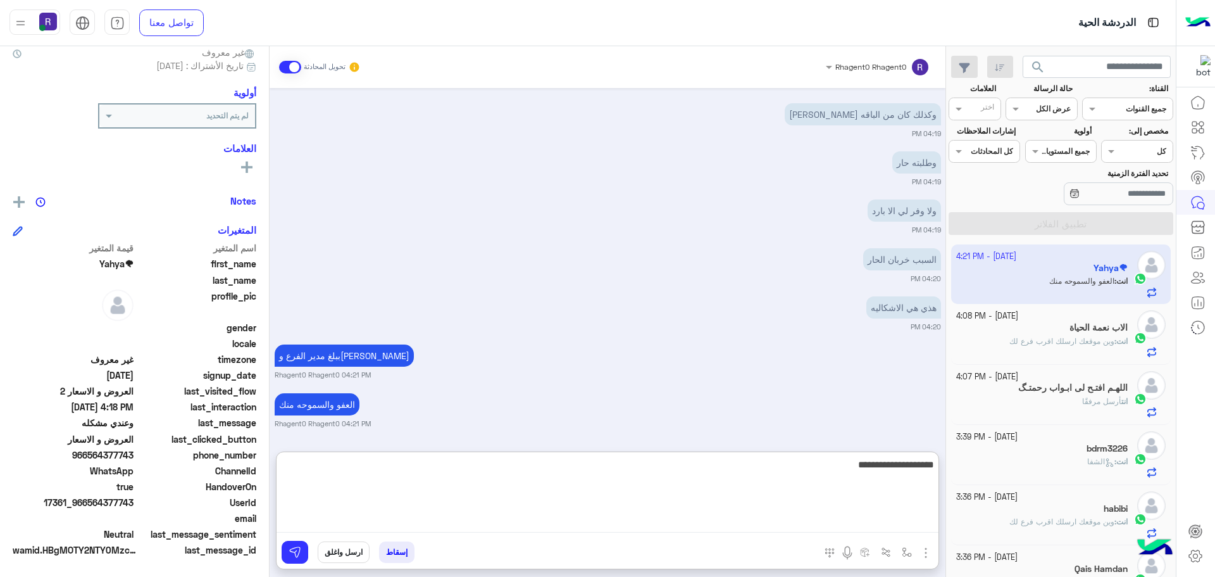
type textarea "**********"
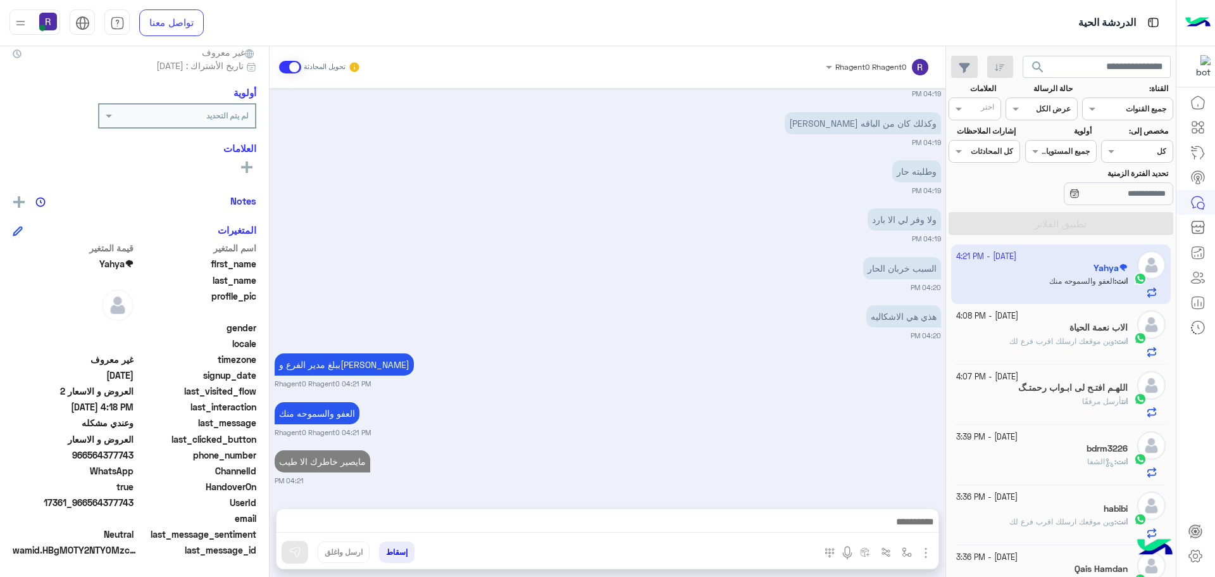
click at [1037, 333] on div "الاب نعمة الحياة" at bounding box center [1042, 328] width 172 height 13
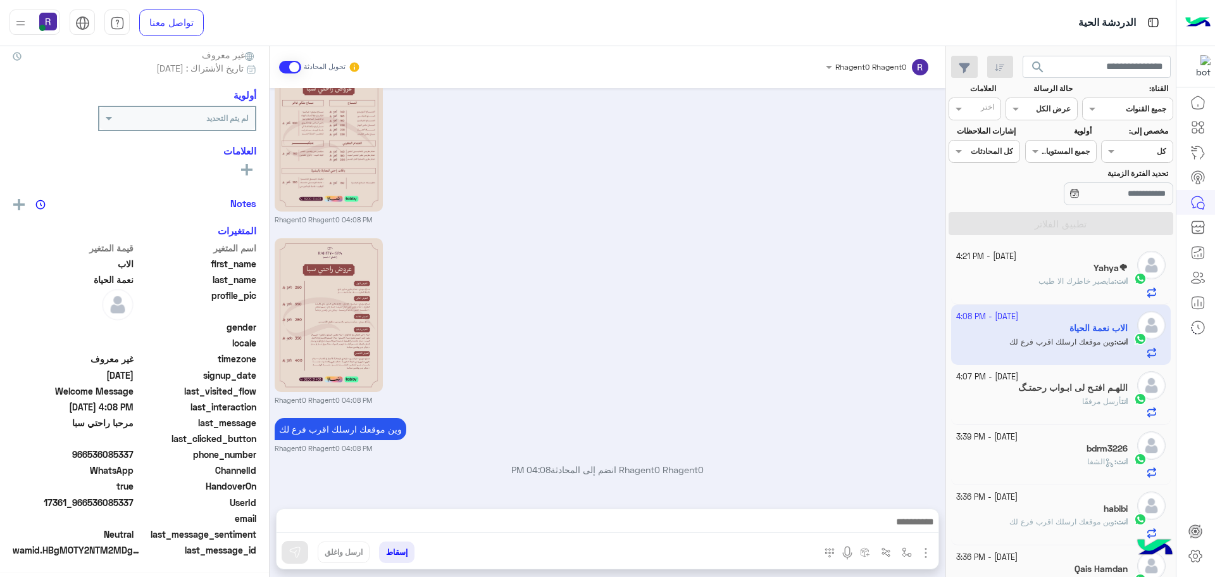
scroll to position [121, 0]
click at [1082, 270] on div "Yahya🌪" at bounding box center [1042, 269] width 172 height 13
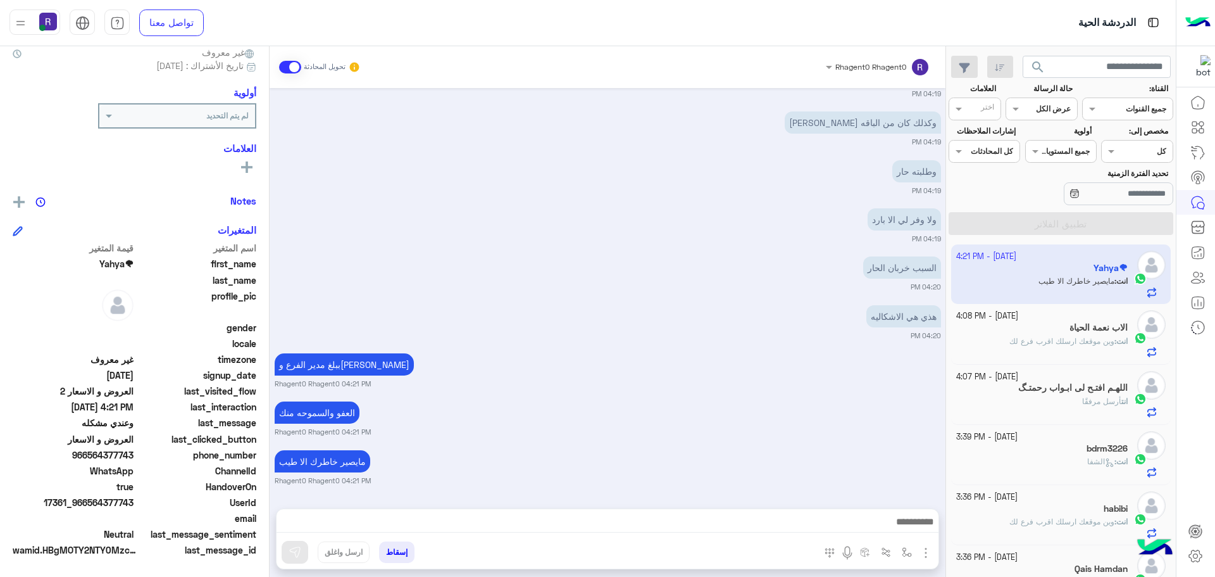
click at [1060, 348] on div "انت : وين موقعك ارسلك اقرب فرع لك" at bounding box center [1042, 346] width 172 height 22
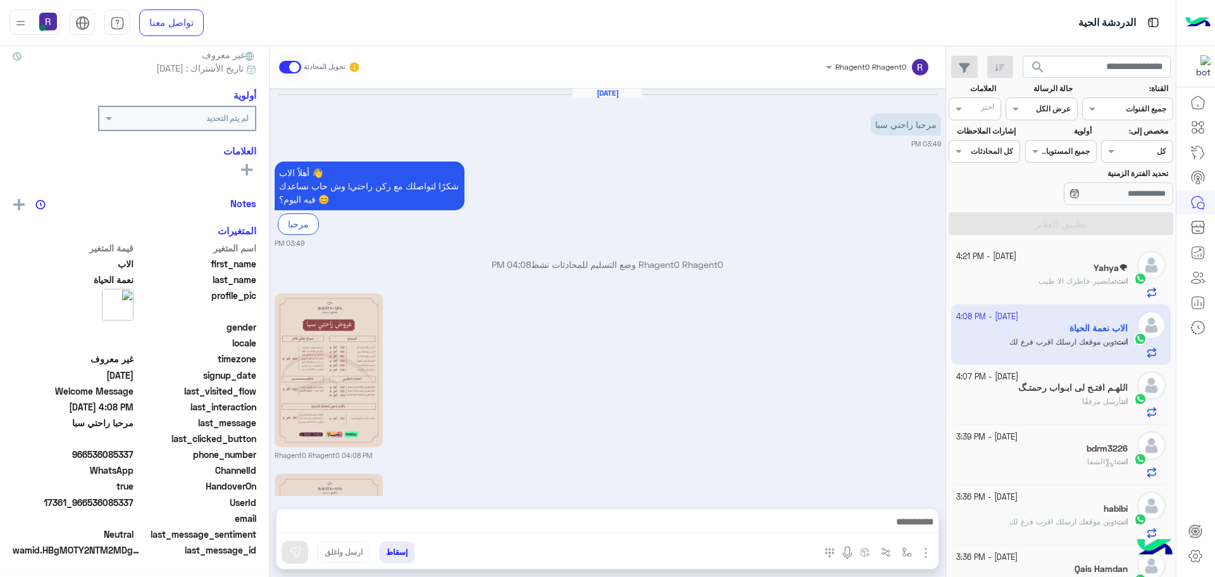
scroll to position [235, 0]
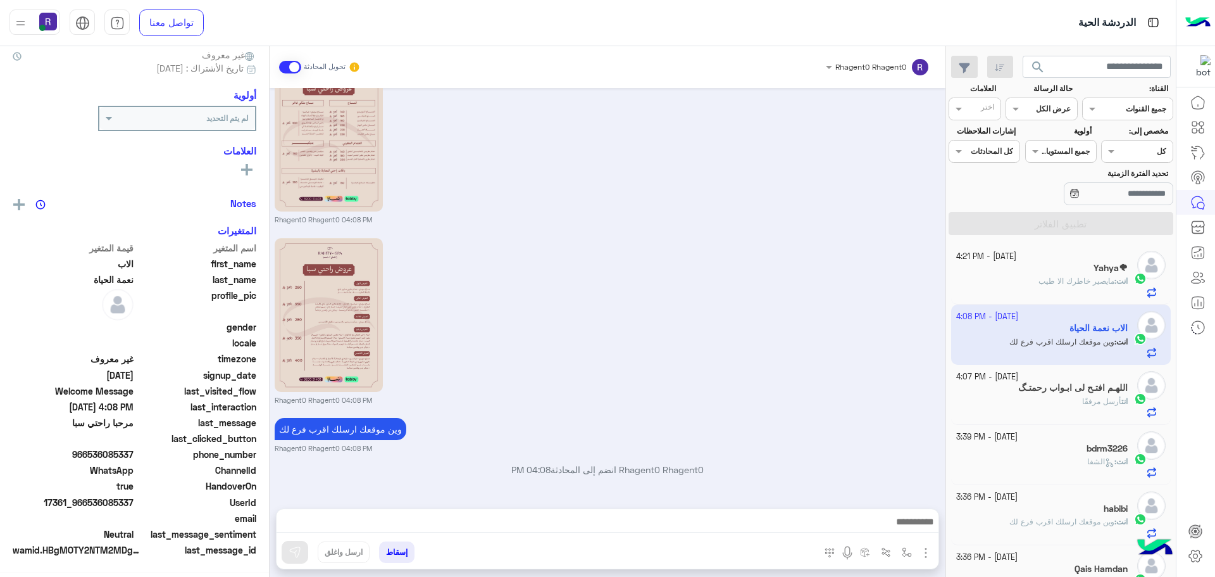
click at [1066, 278] on span "مايصير خاطرك الا طيب" at bounding box center [1077, 280] width 76 height 9
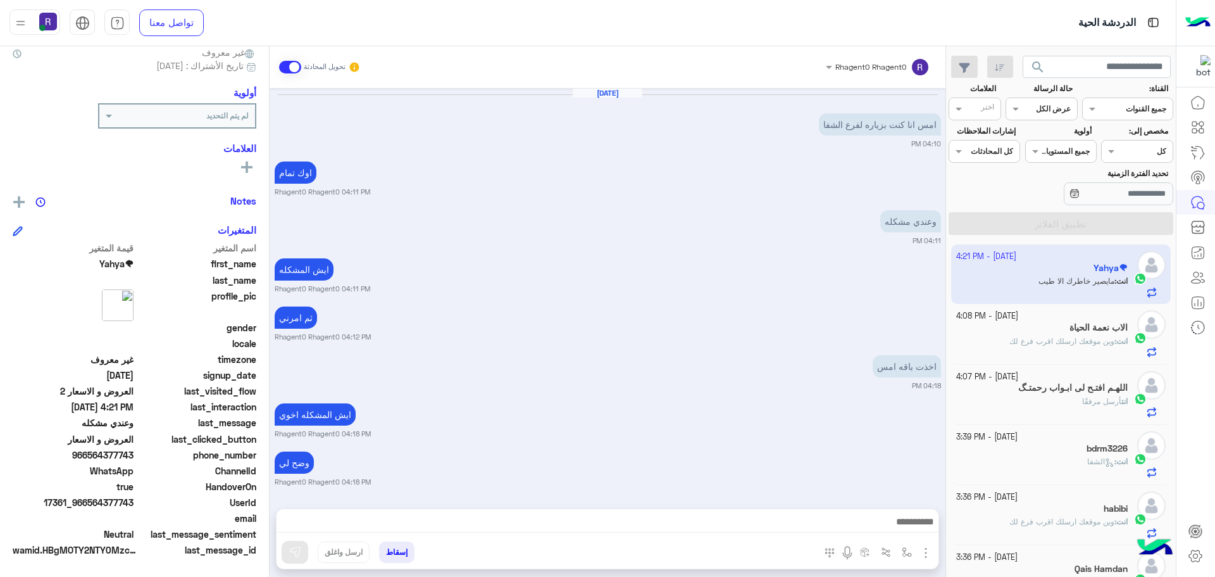
scroll to position [595, 0]
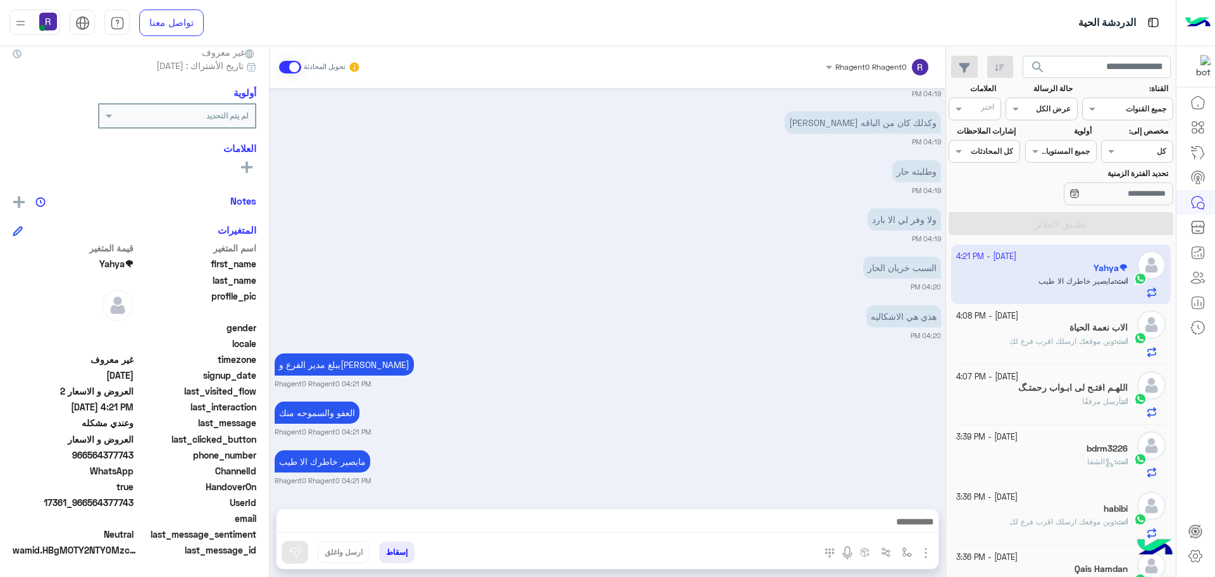
click at [1108, 335] on p "انت : وين موقعك ارسلك اقرب فرع لك" at bounding box center [1069, 340] width 118 height 11
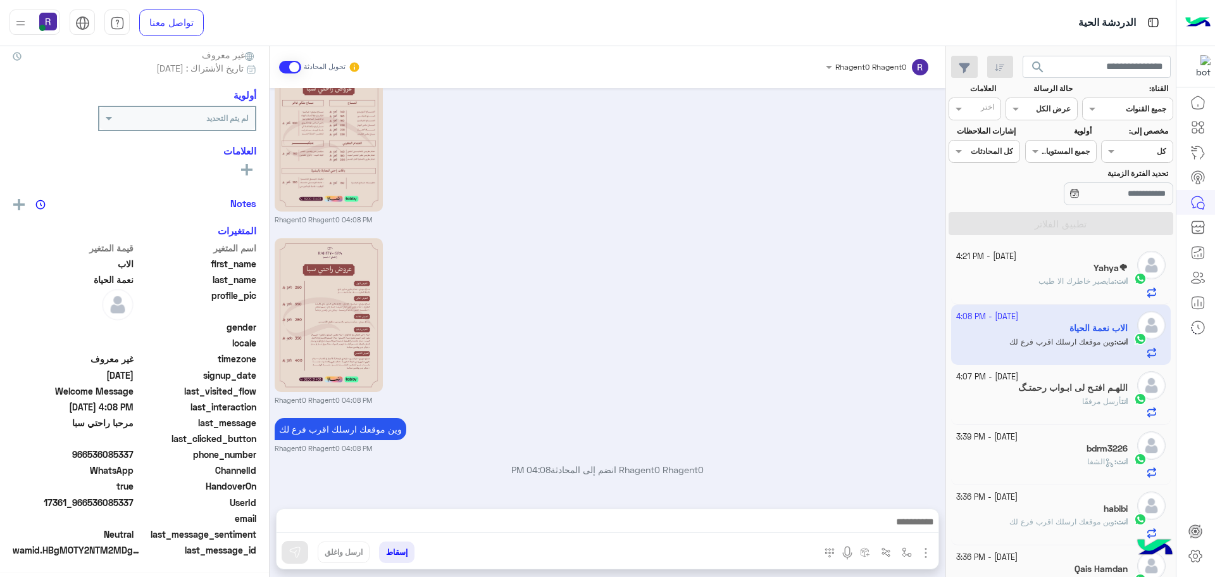
scroll to position [121, 0]
click at [1087, 285] on span "مايصير خاطرك الا طيب" at bounding box center [1077, 280] width 76 height 9
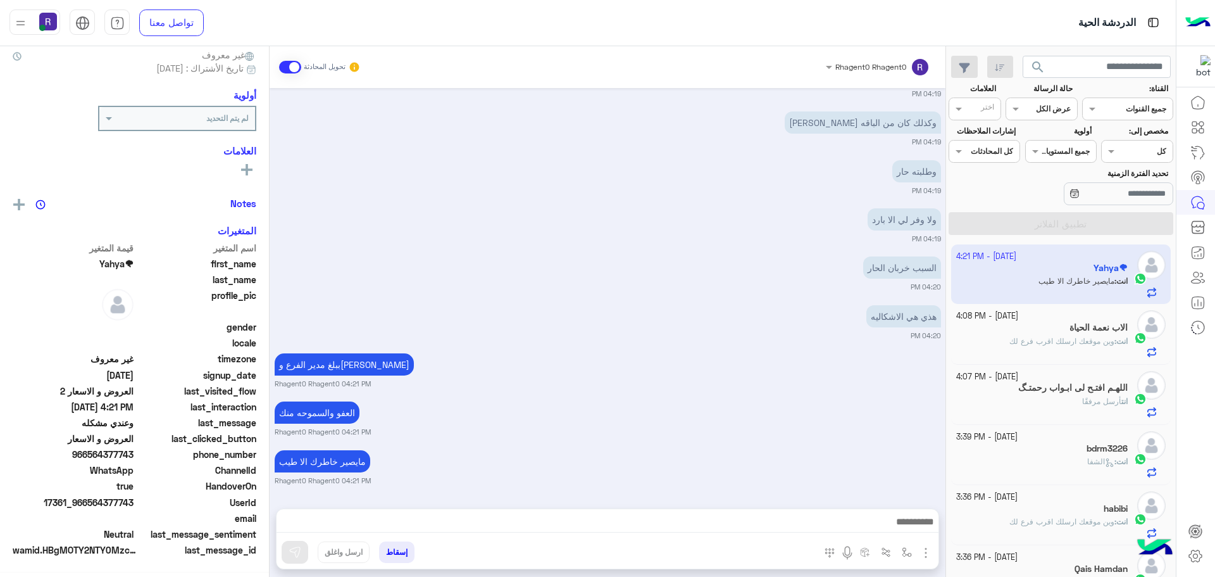
scroll to position [121, 0]
